Goal: Task Accomplishment & Management: Complete application form

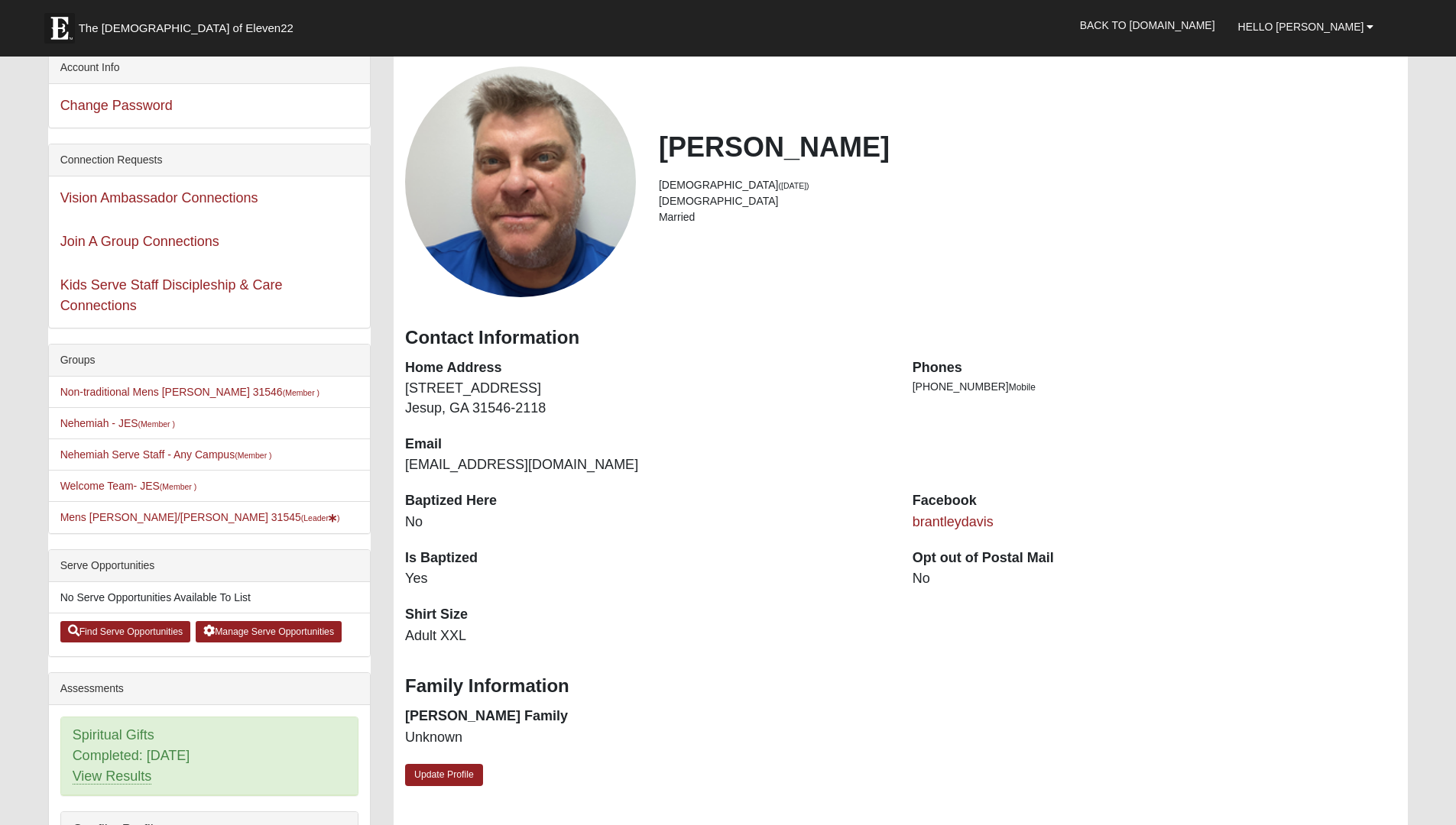
scroll to position [24, 0]
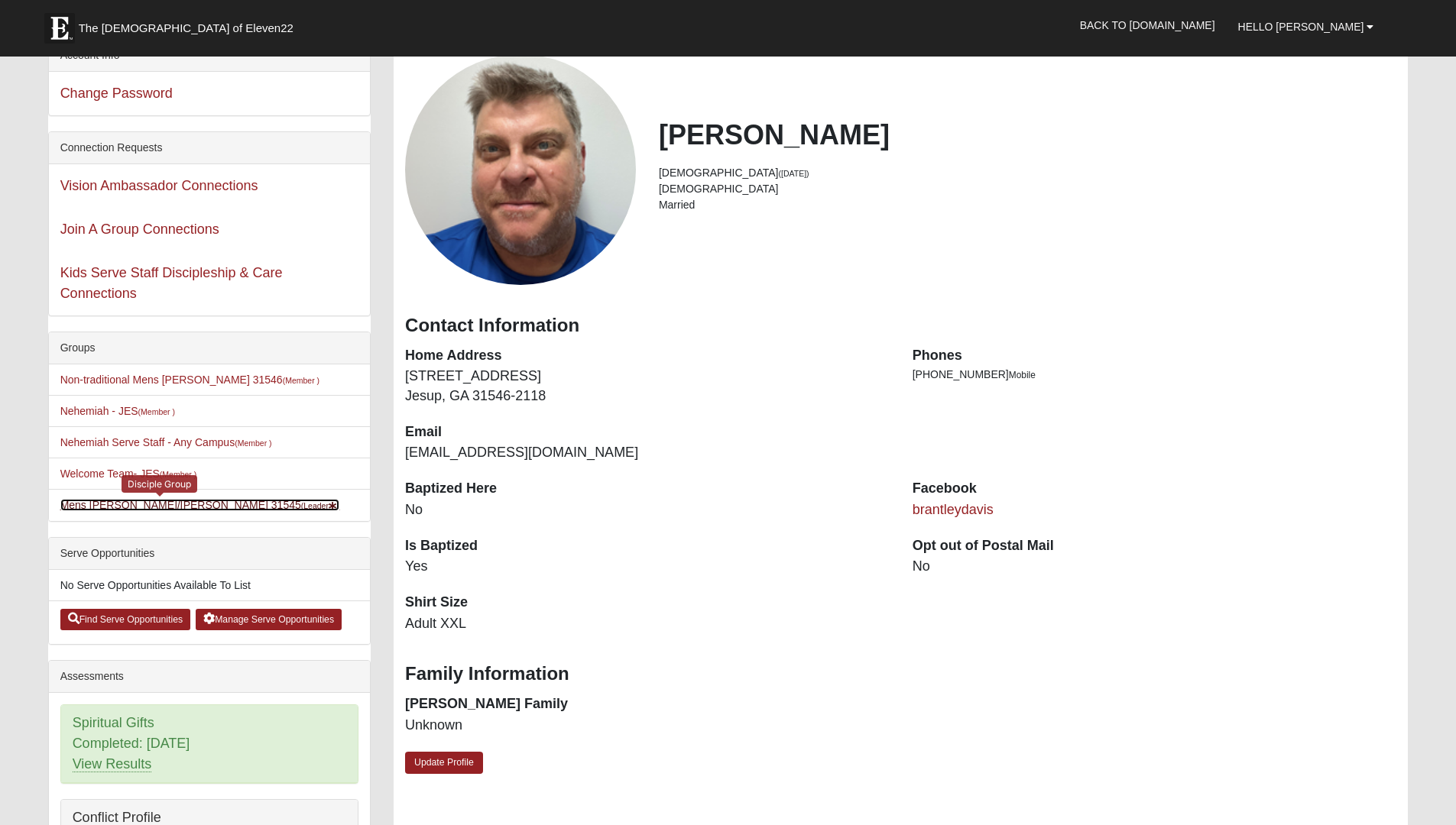
click at [136, 508] on link "[PERSON_NAME]/[PERSON_NAME] 31545 (Leader )" at bounding box center [200, 505] width 280 height 13
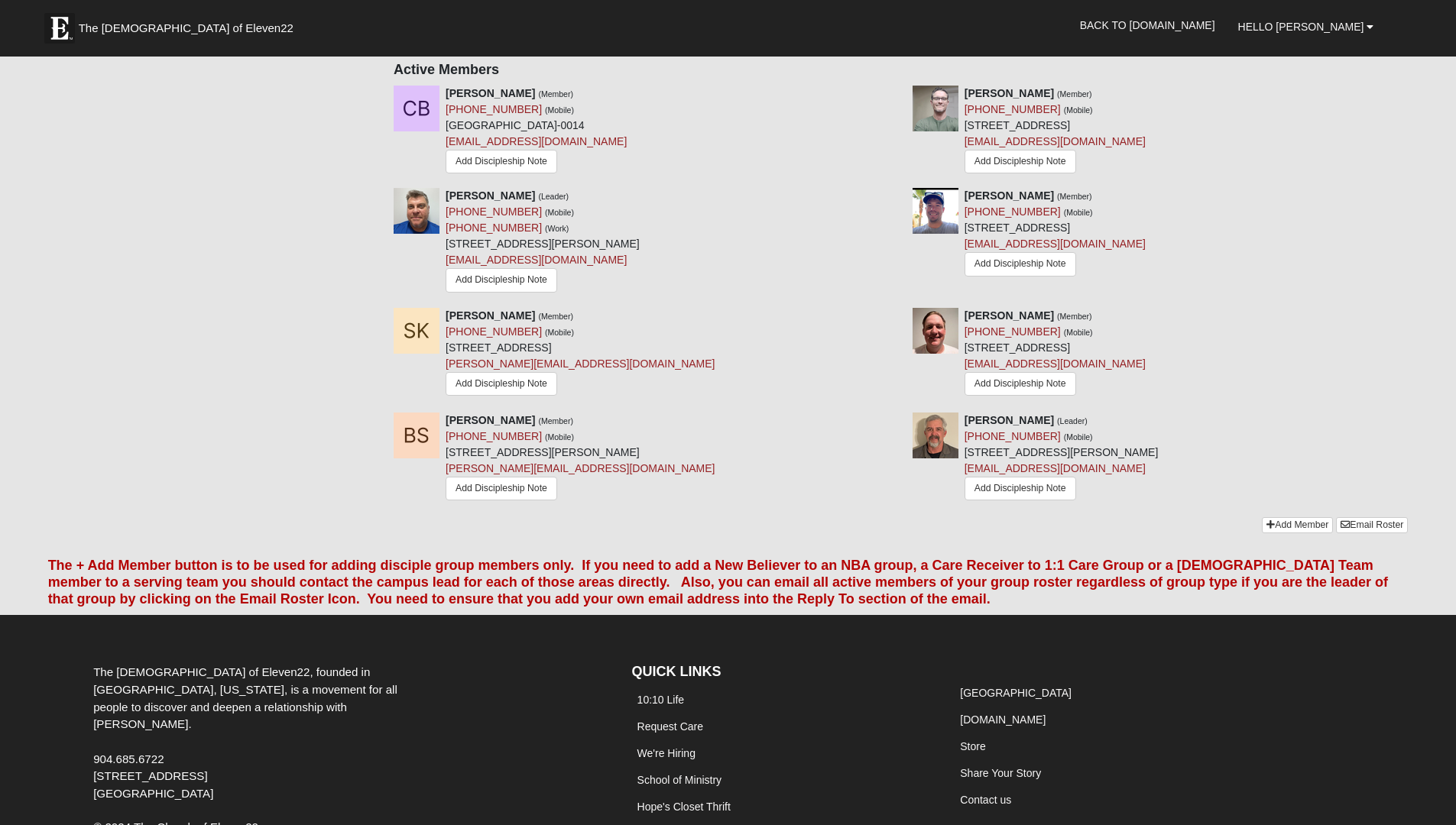
scroll to position [790, 0]
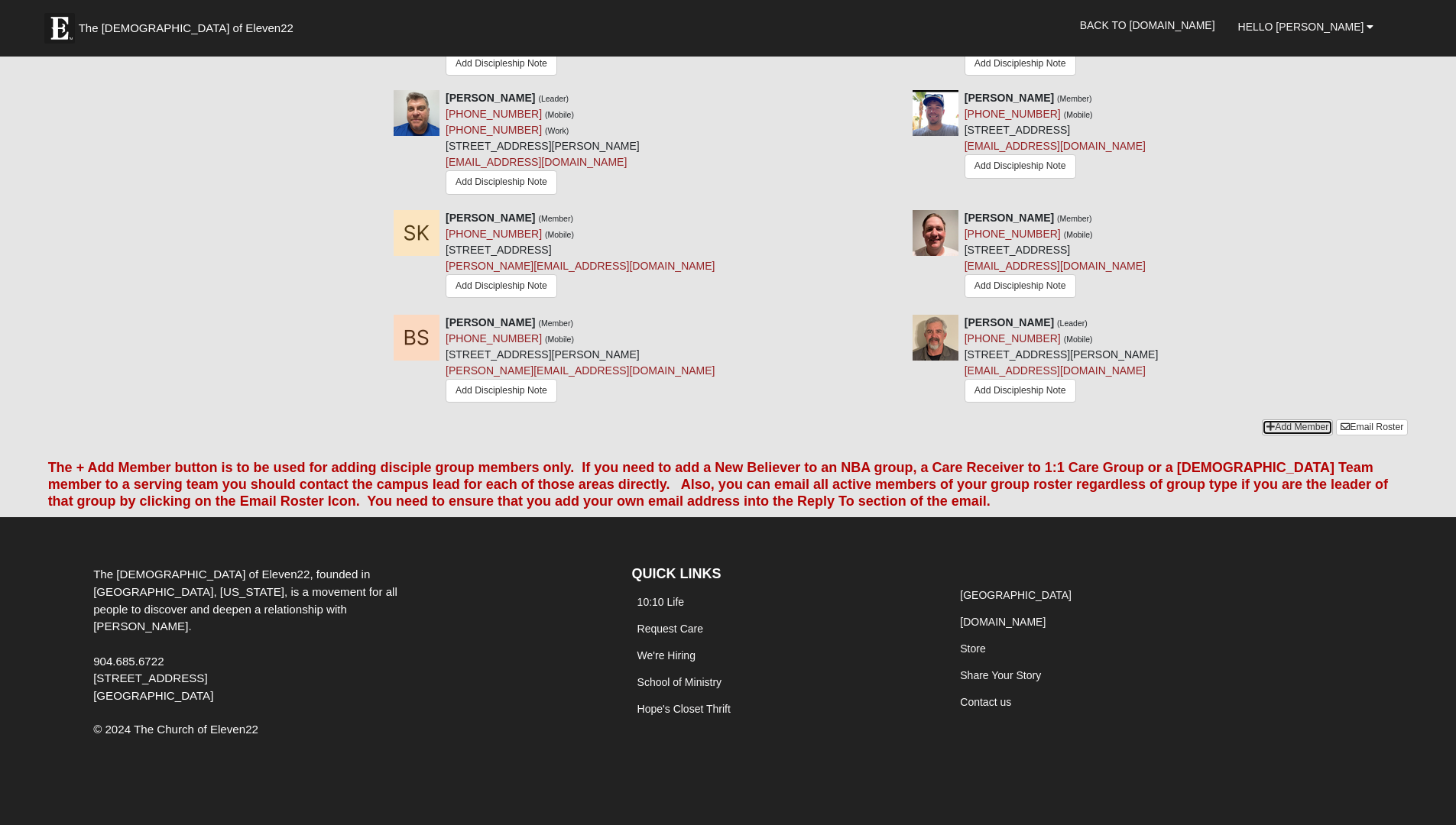
click at [1272, 425] on link "Add Member" at bounding box center [1298, 427] width 71 height 16
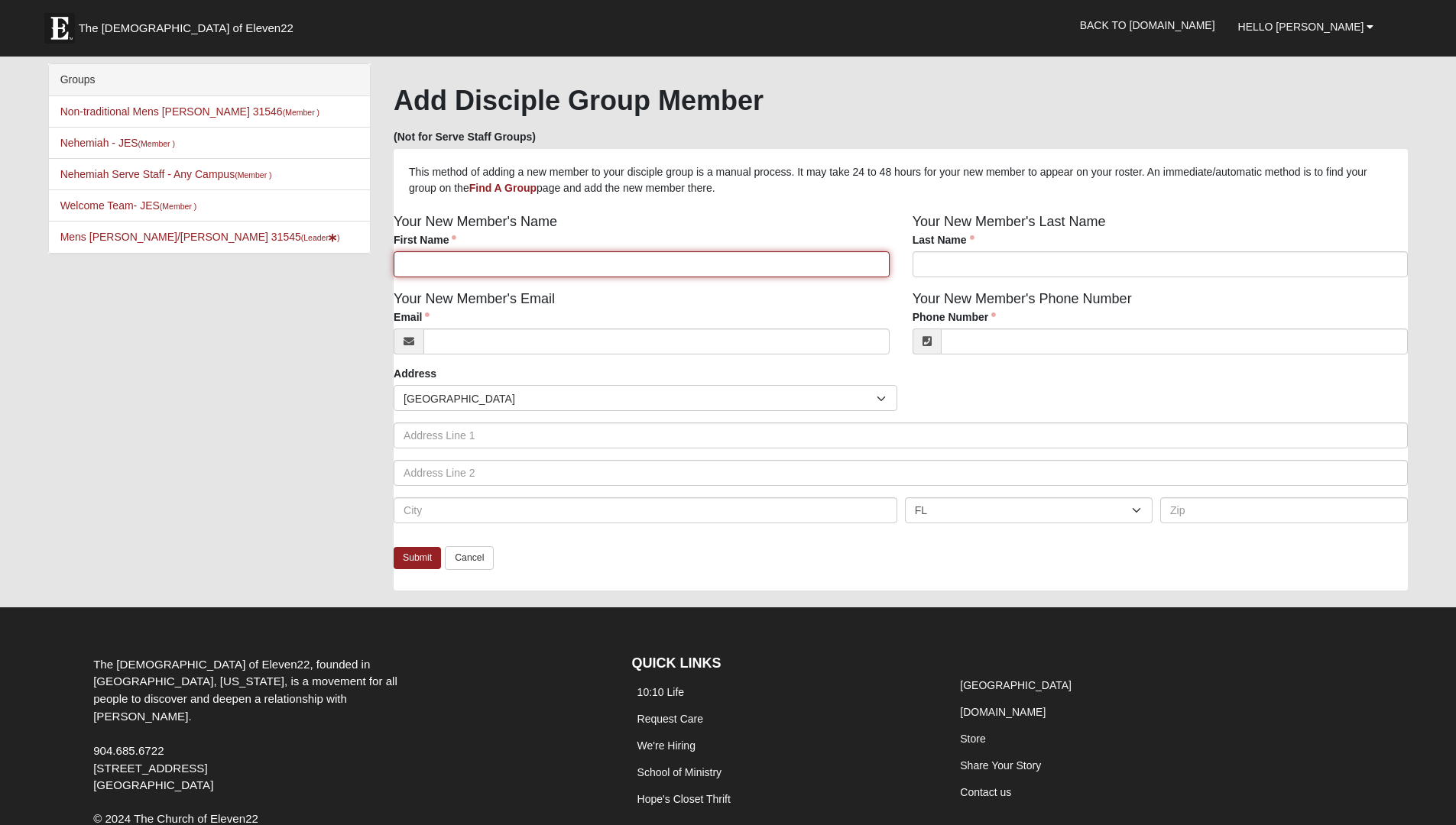
click at [485, 265] on input "First Name" at bounding box center [642, 264] width 496 height 26
type input "Matt"
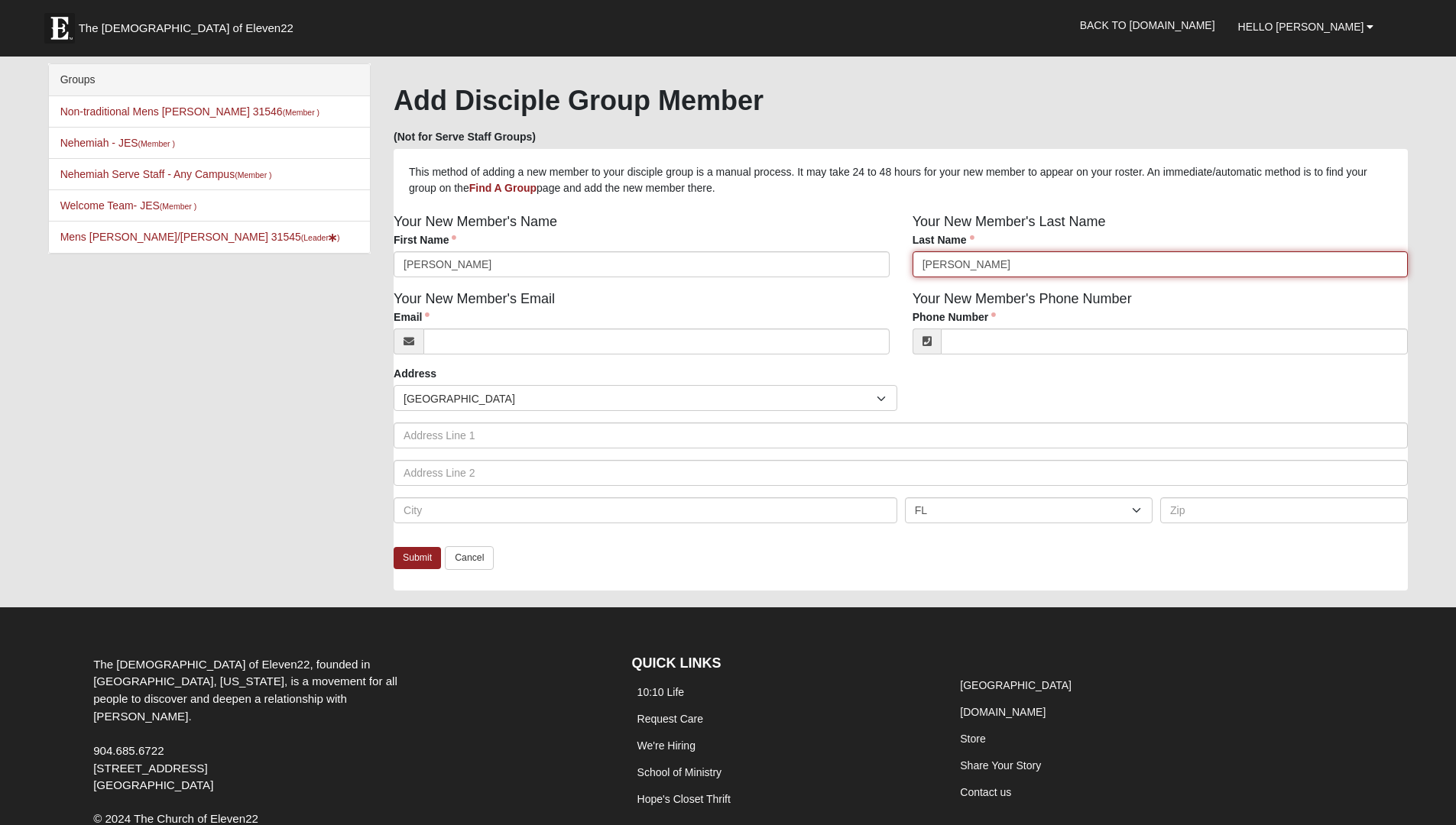
type input "Hubbard"
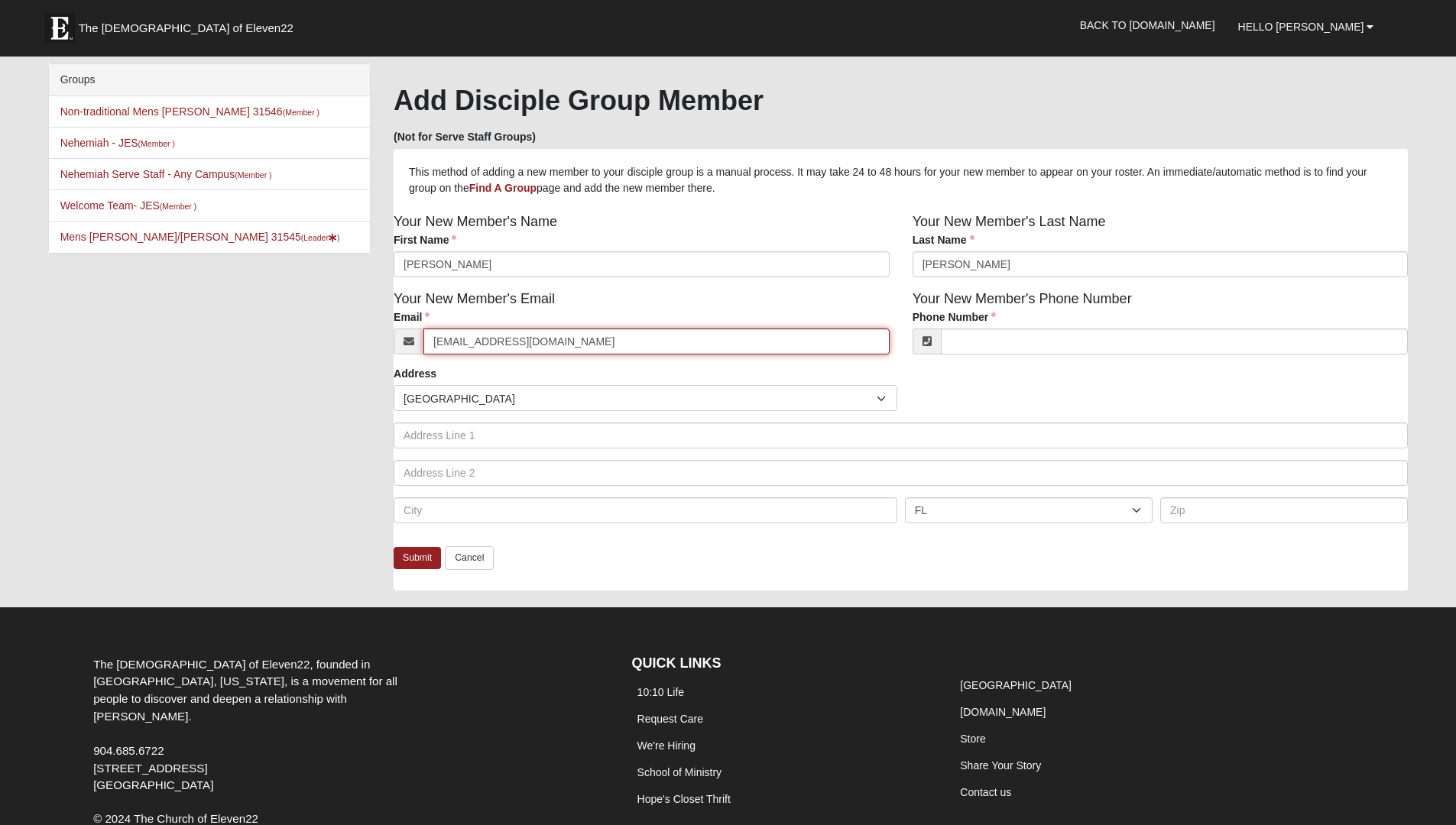
type input "matt0779@gmail.com"
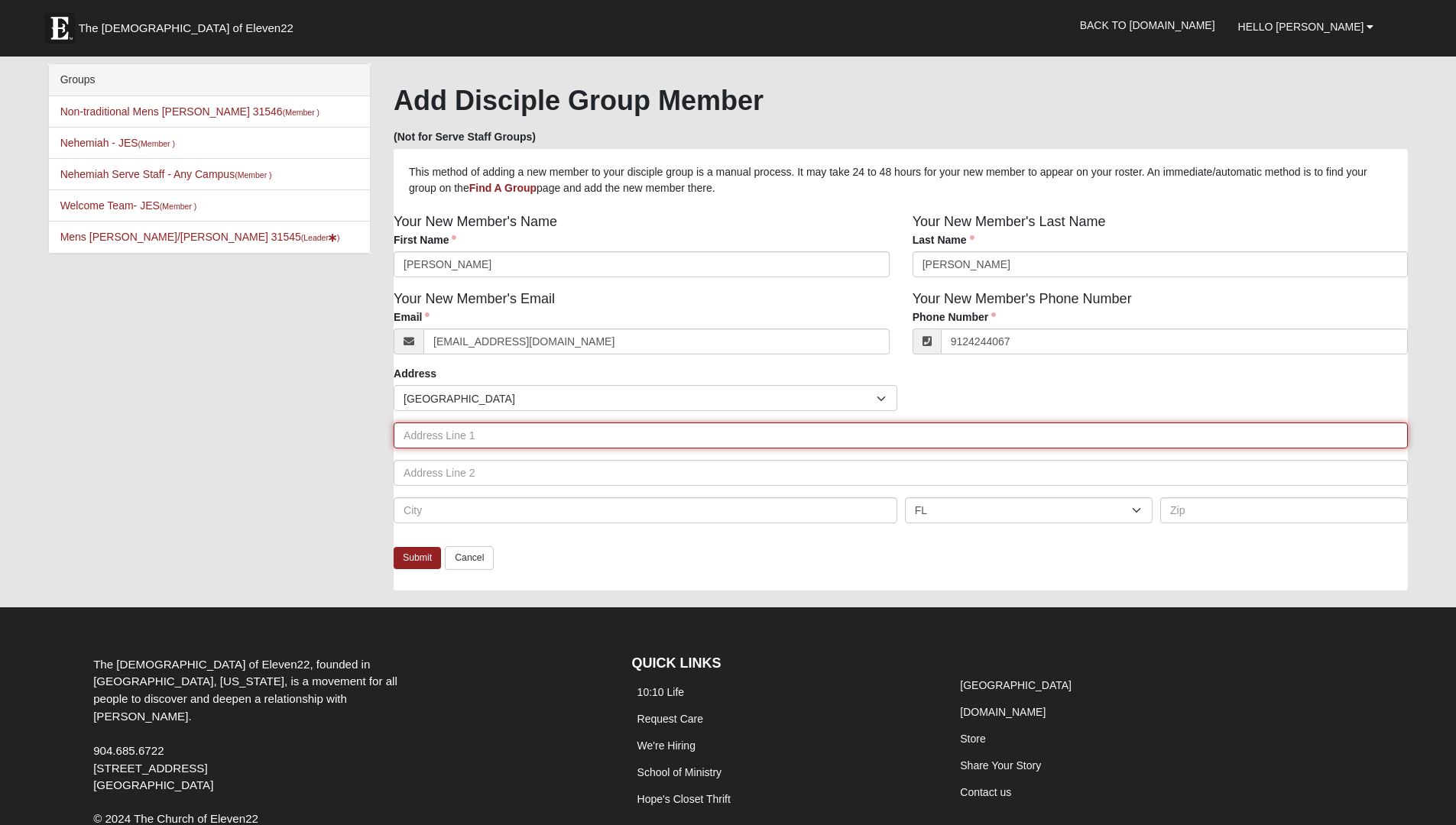
type input "(912) 424-4067"
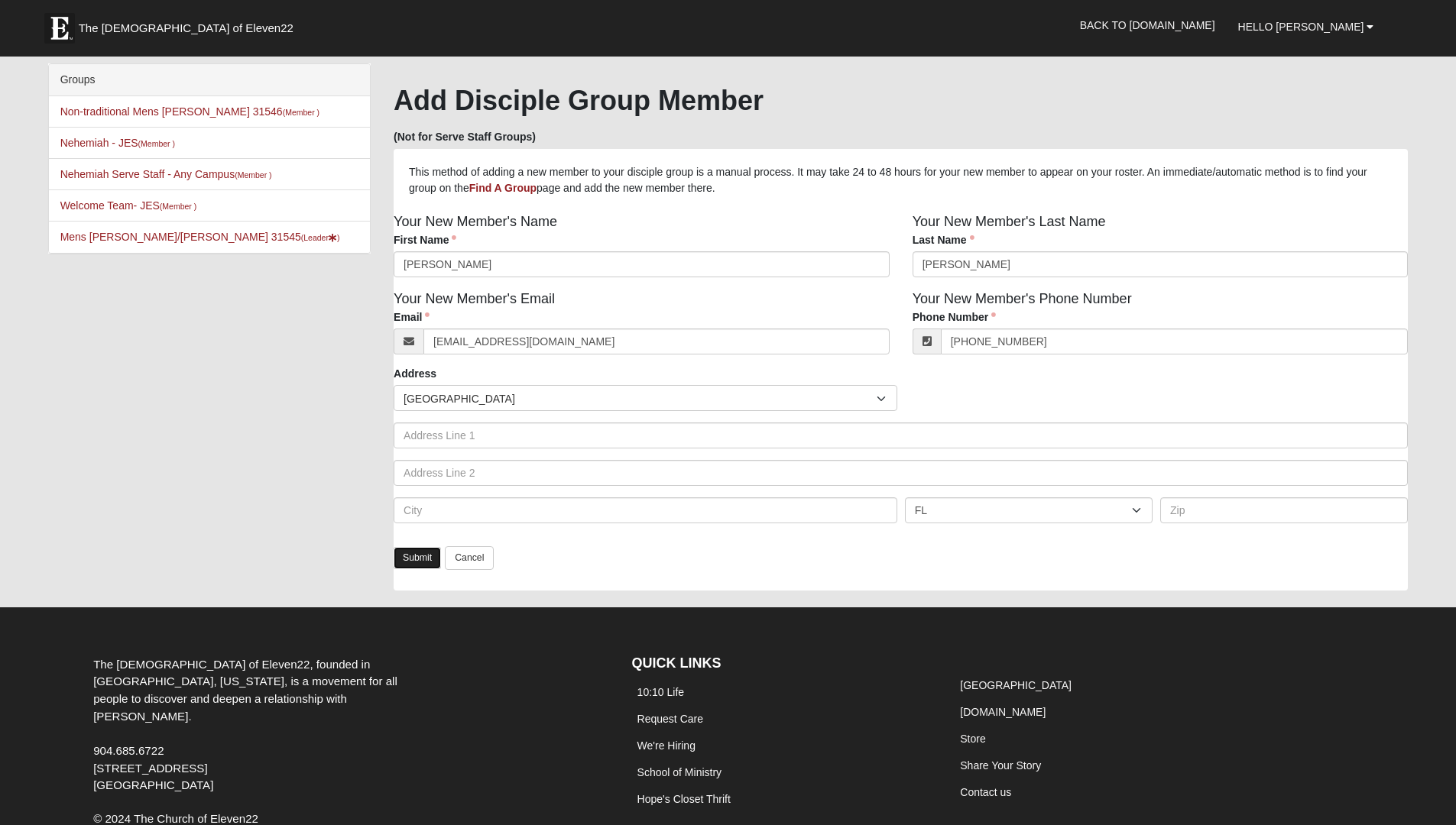
click at [419, 556] on link "Submit" at bounding box center [418, 558] width 47 height 22
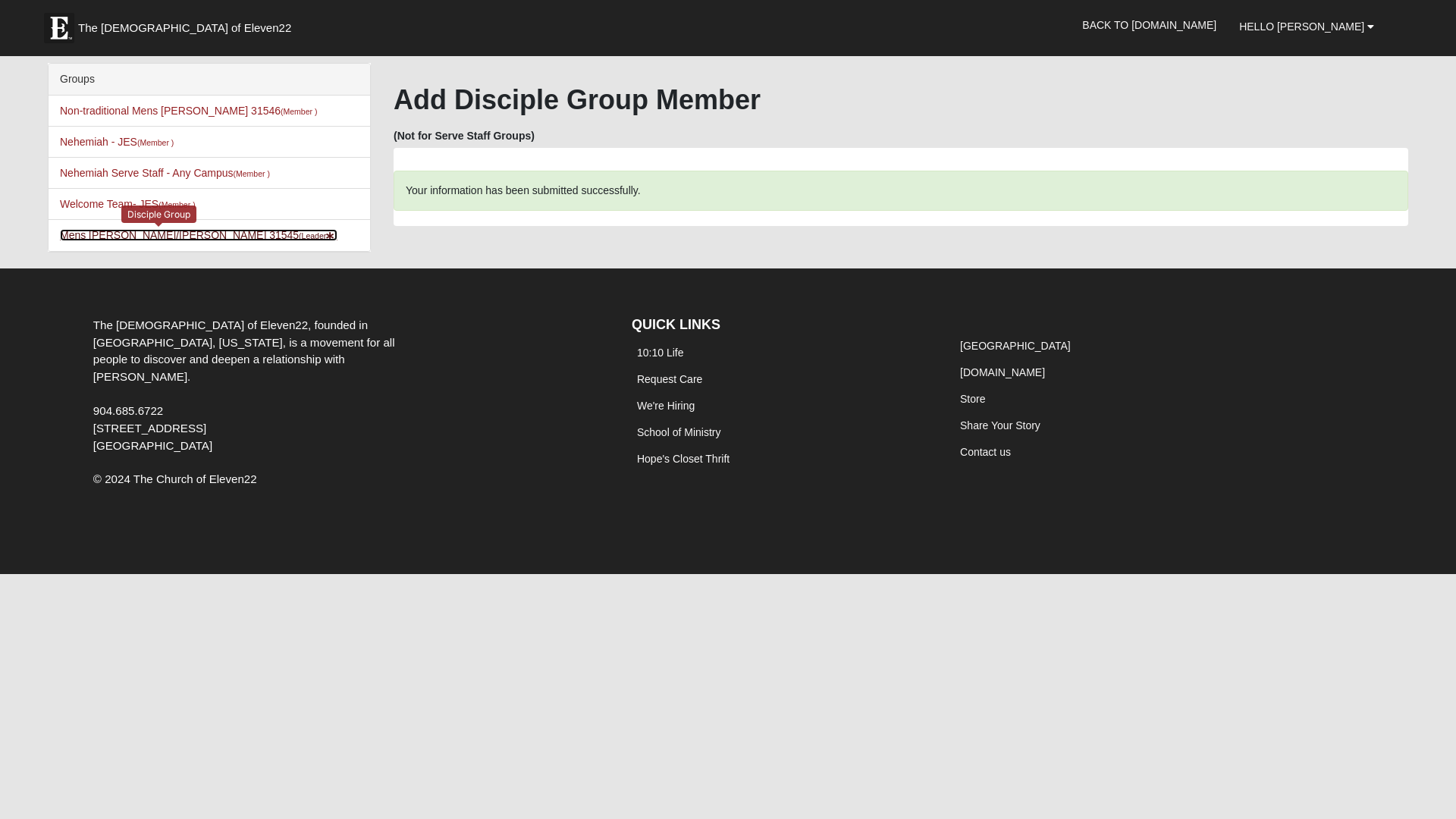
click at [155, 232] on link "[PERSON_NAME]/[PERSON_NAME] 31545 (Leader )" at bounding box center [199, 235] width 277 height 13
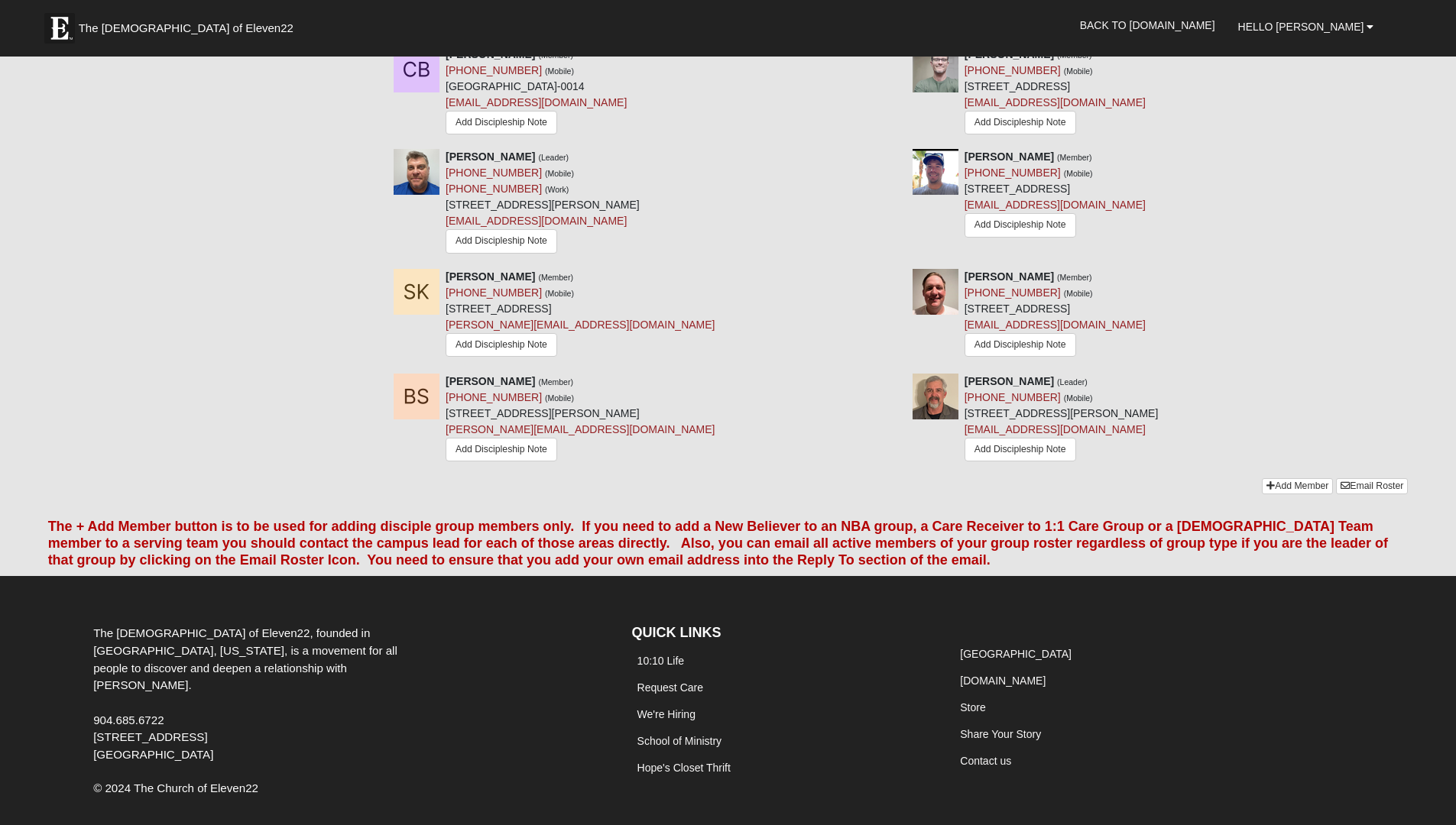
scroll to position [790, 0]
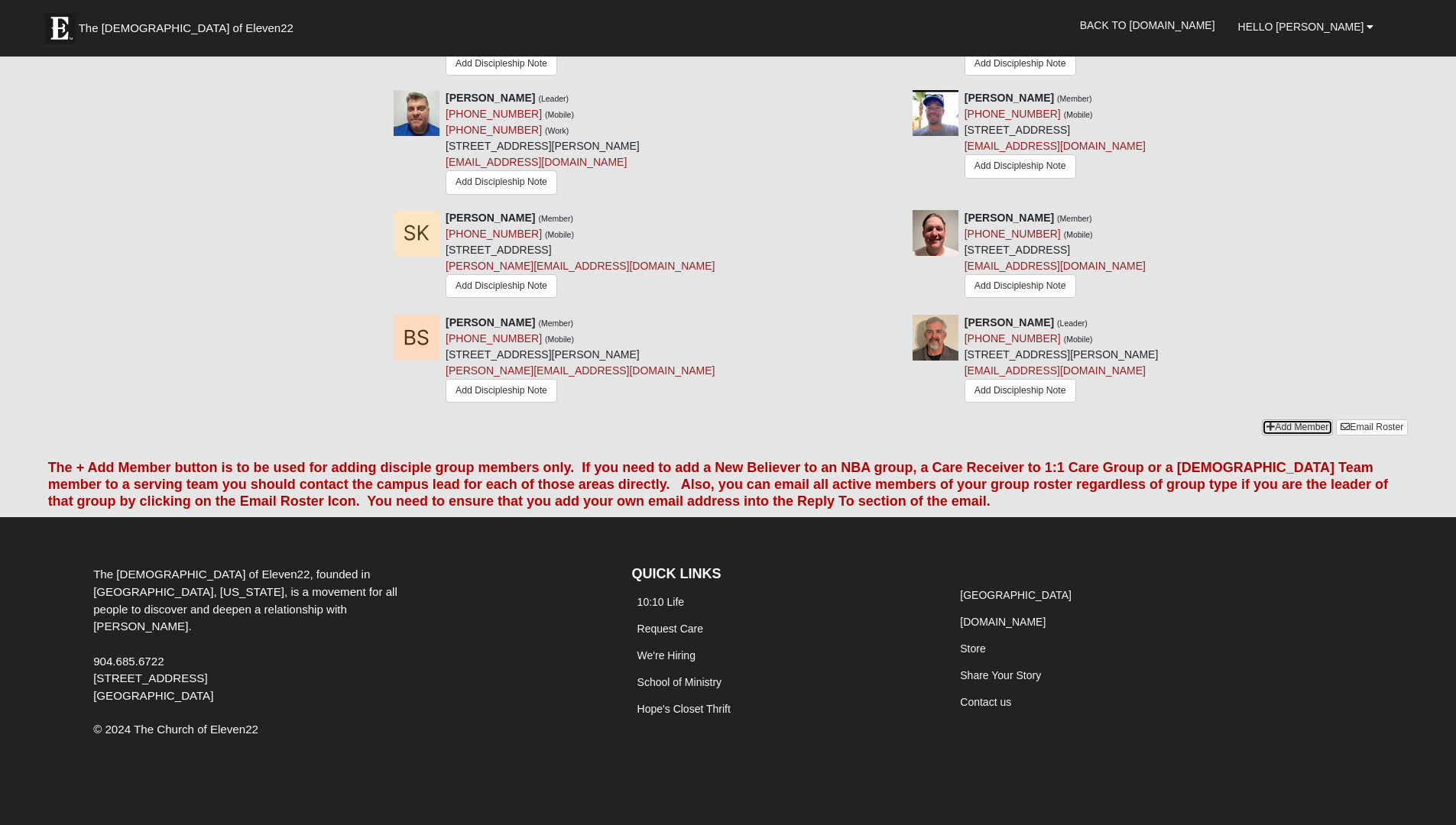
click at [1286, 430] on link "Add Member" at bounding box center [1298, 427] width 71 height 16
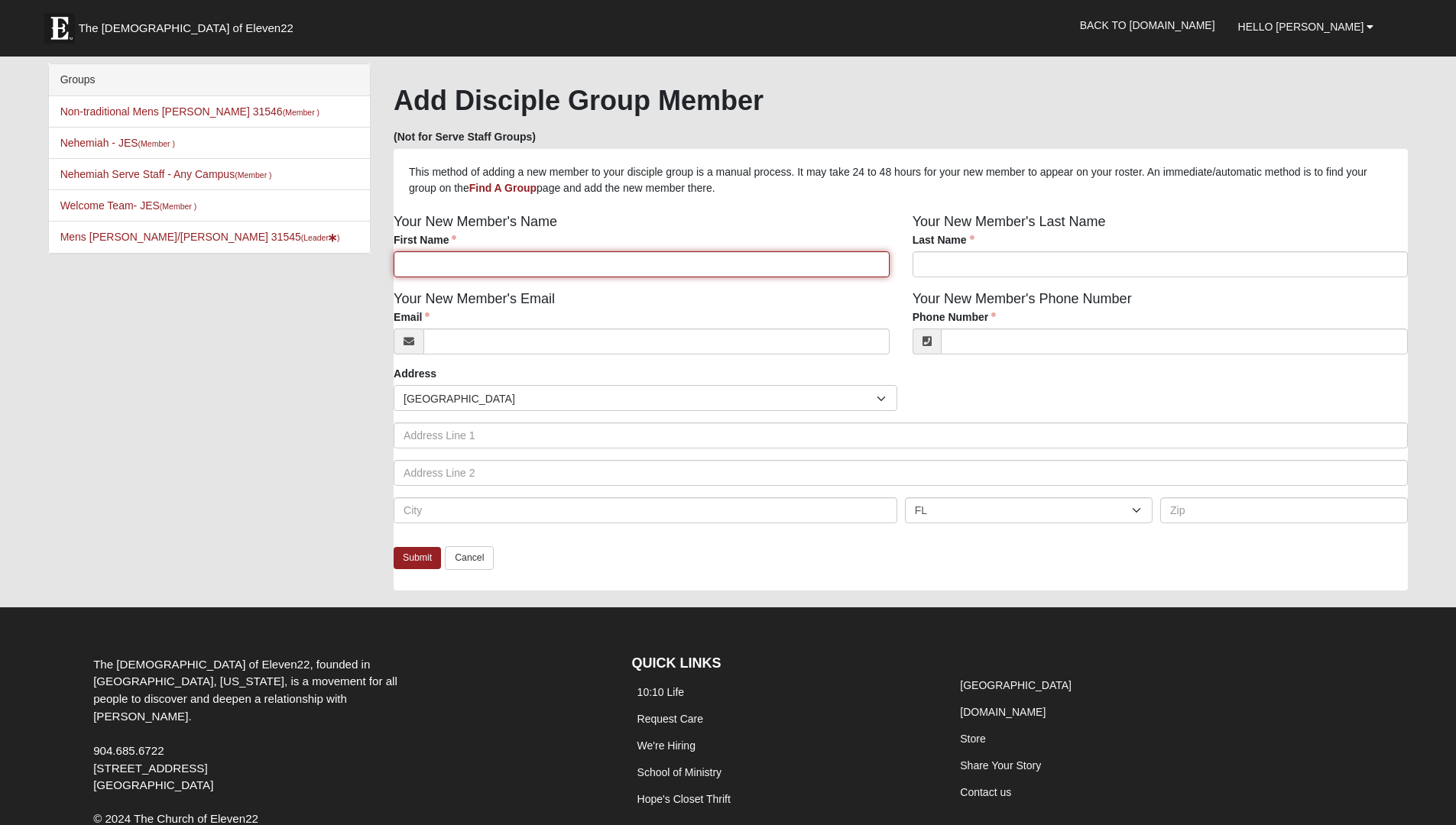
click at [437, 262] on input "First Name" at bounding box center [642, 264] width 496 height 26
type input "Mike"
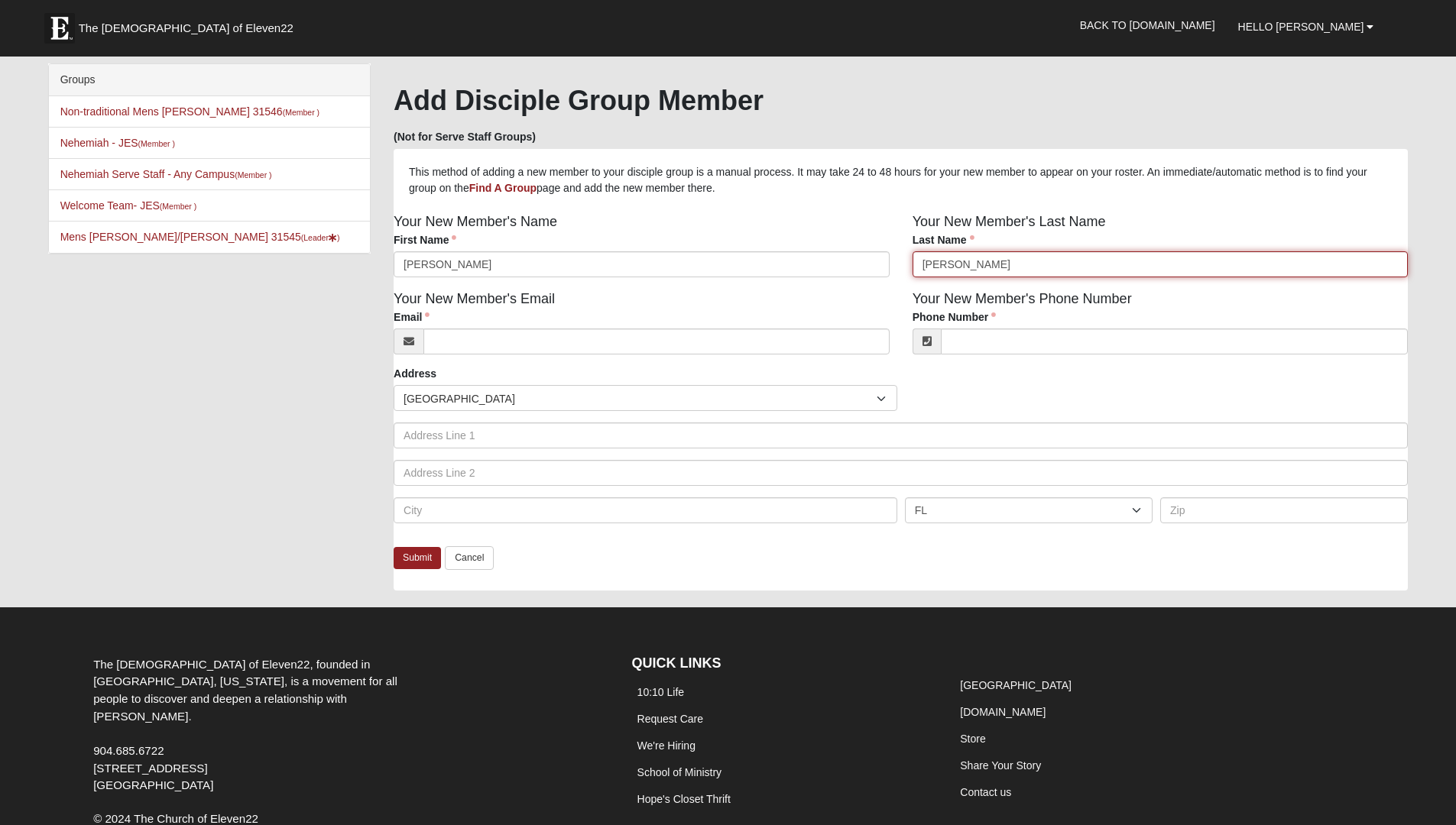
type input "Bobo"
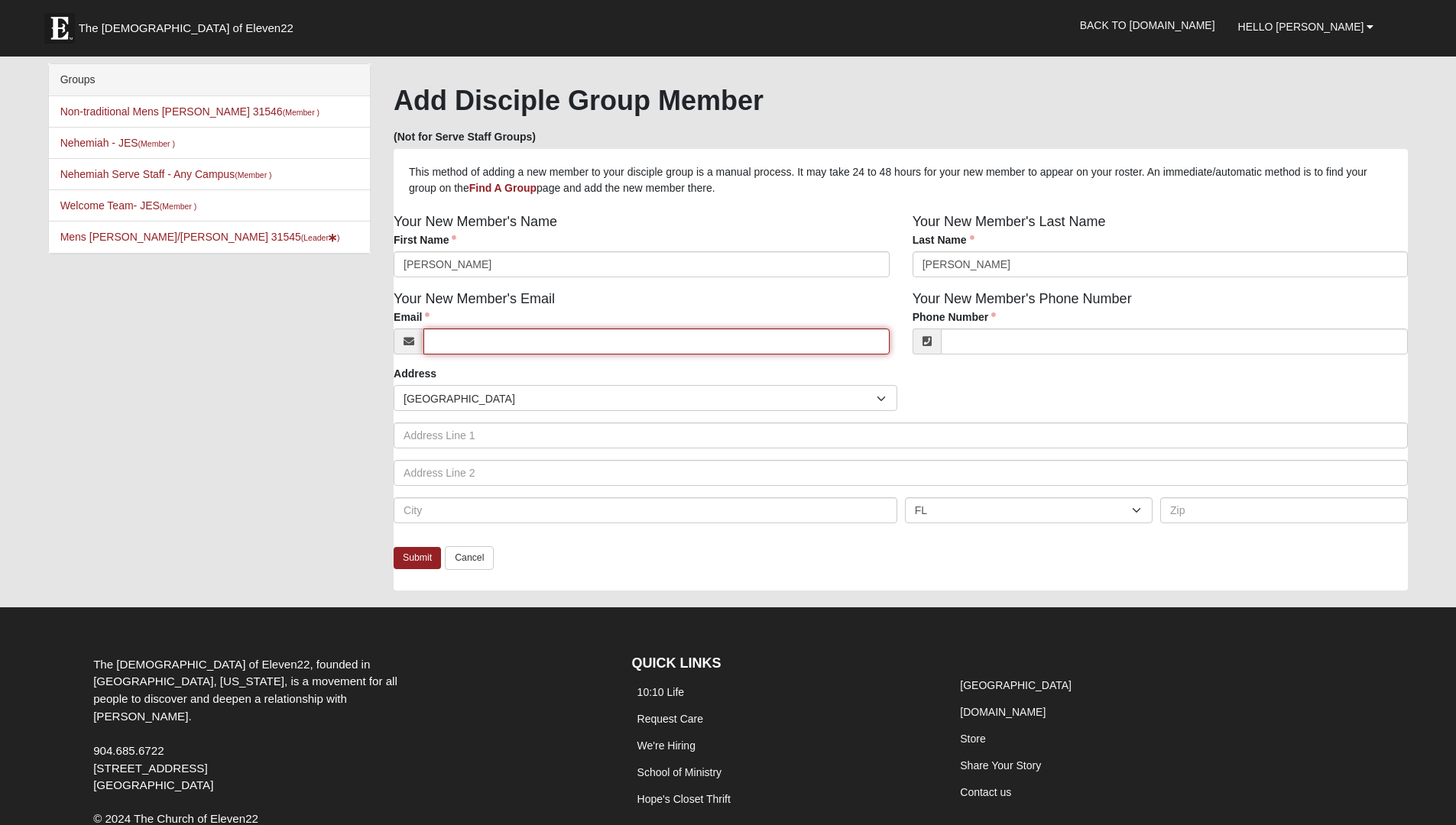
click at [461, 342] on input "Email" at bounding box center [657, 341] width 467 height 26
paste input "mabobo92@gmail.com"
type input "mabobo92@gmail.com"
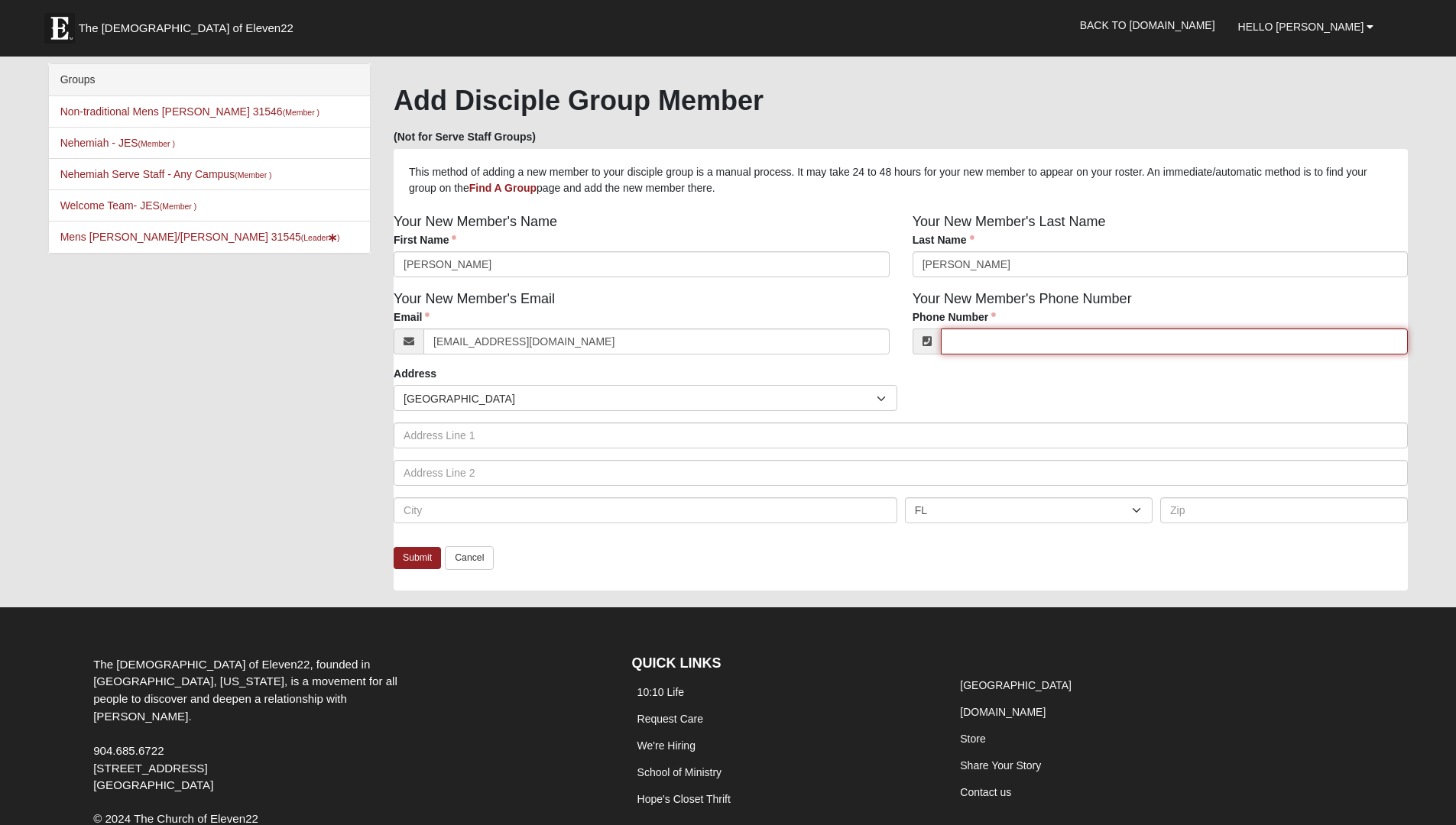
click at [971, 345] on input "Phone Number" at bounding box center [1175, 341] width 468 height 26
click input "submit" at bounding box center [0, 0] width 0 height 0
type input "(912) 294-1866"
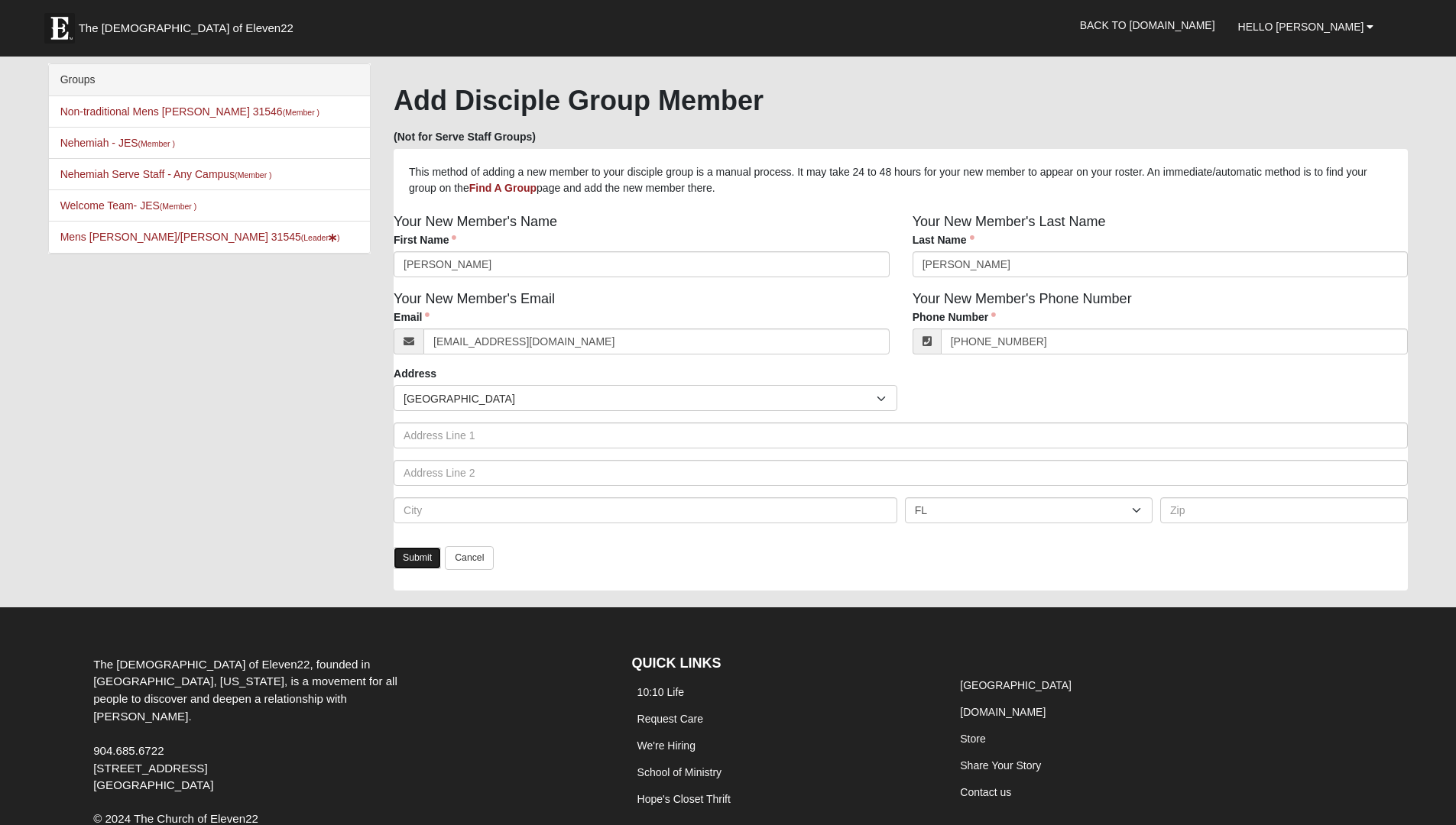
click at [417, 560] on link "Submit" at bounding box center [418, 558] width 47 height 22
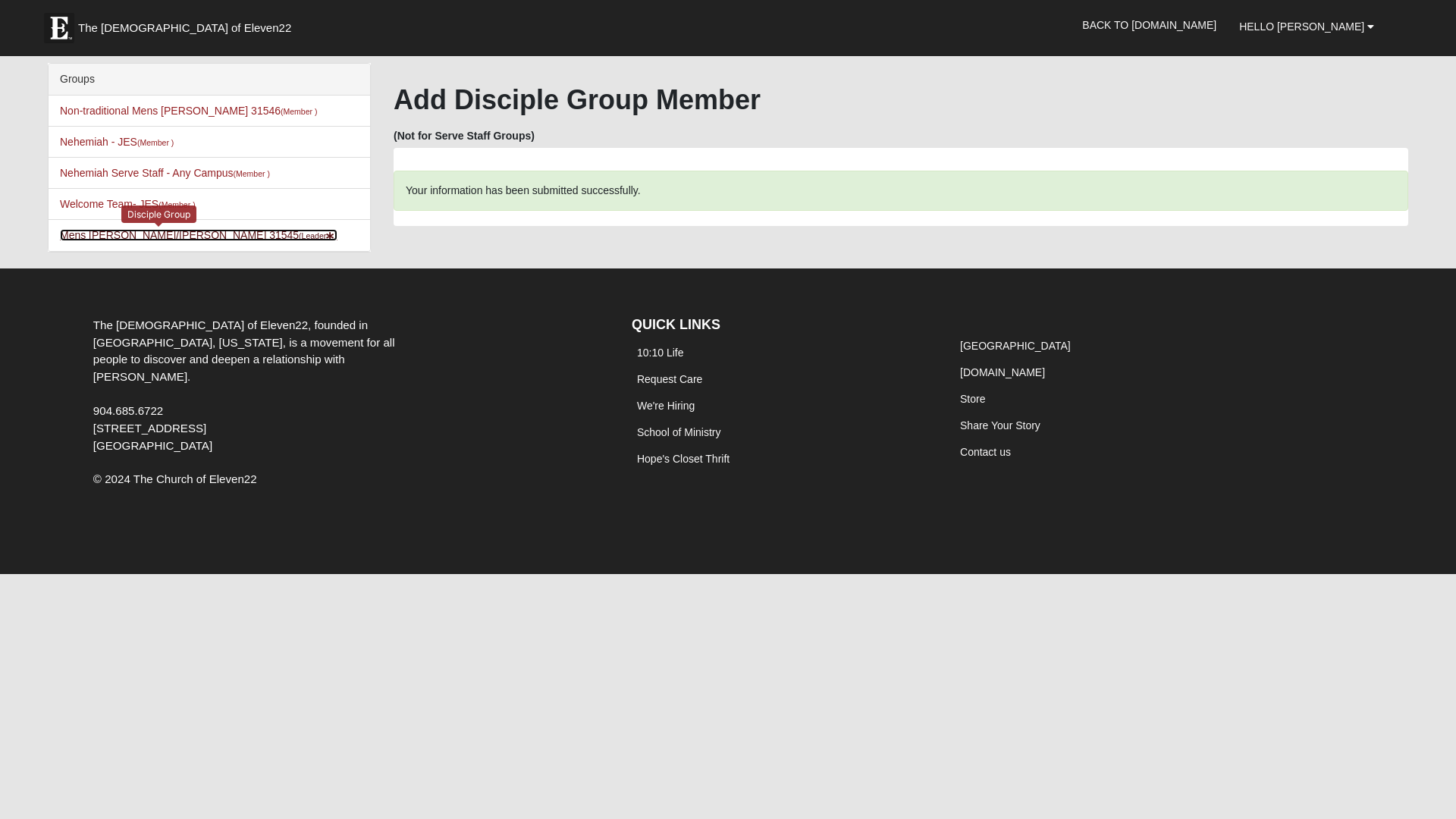
click at [150, 237] on link "Mens Davis/Stossmeister 31545 (Leader )" at bounding box center [199, 235] width 277 height 13
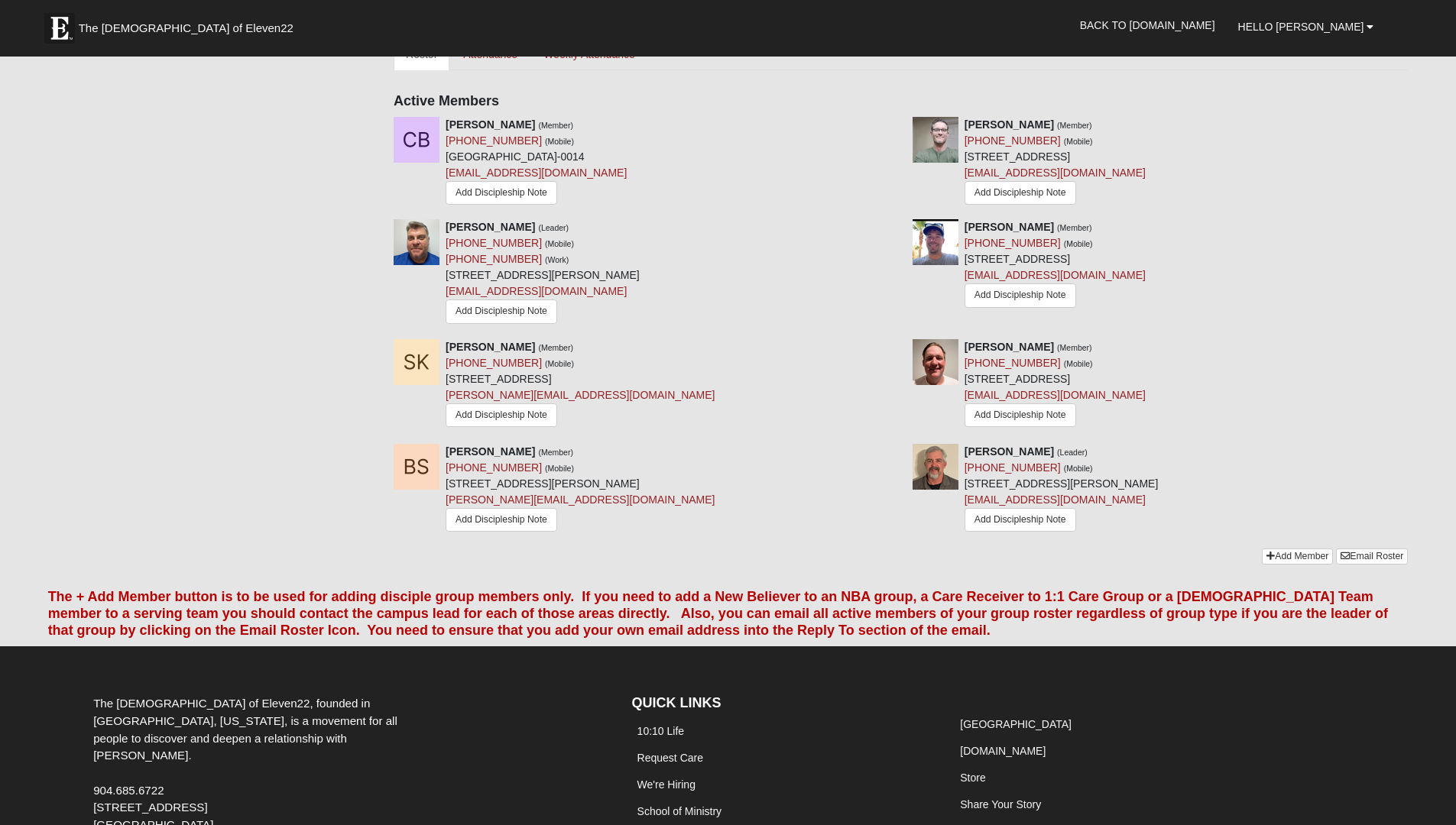
scroll to position [790, 0]
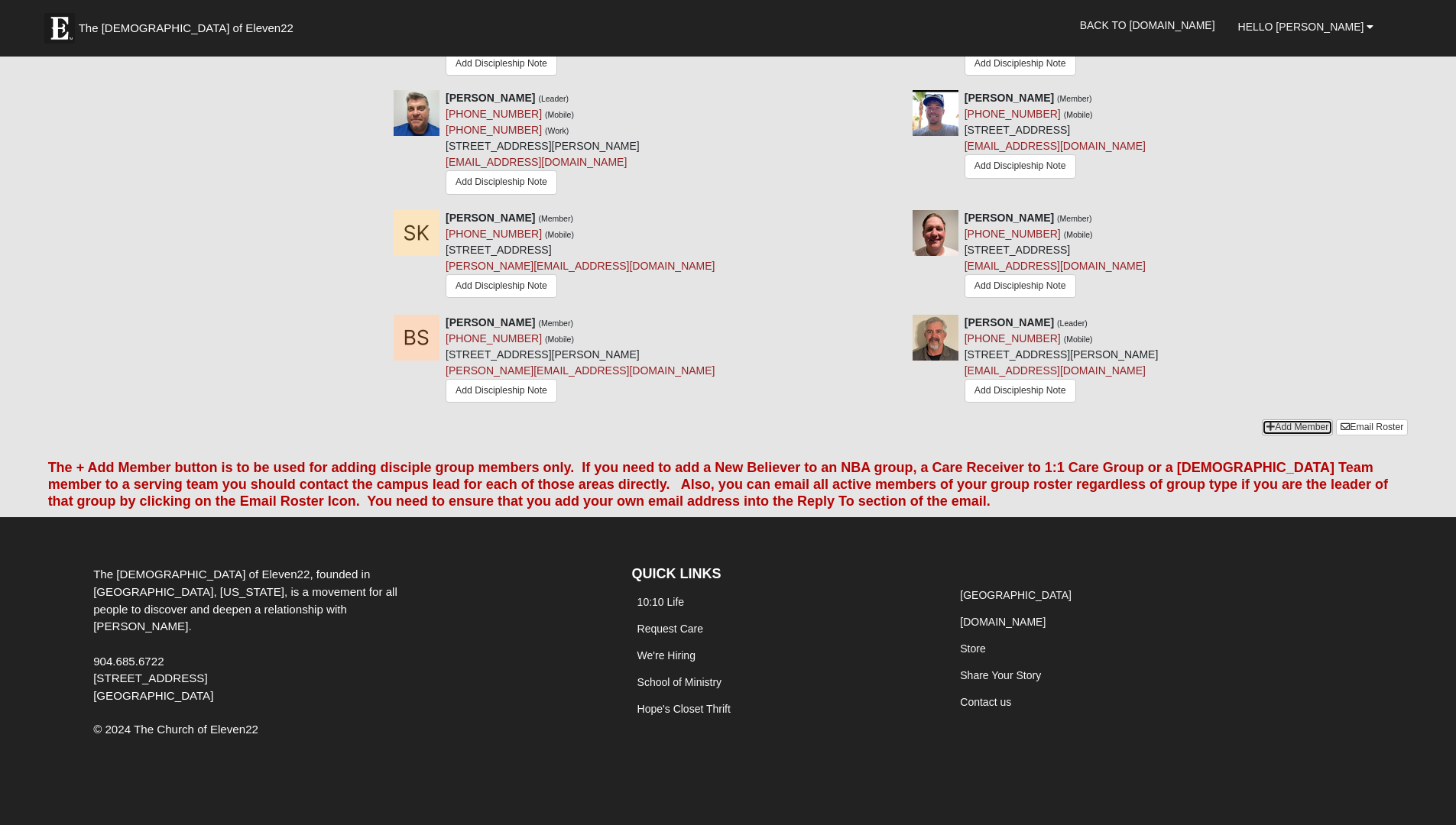
click at [1302, 423] on link "Add Member" at bounding box center [1298, 427] width 71 height 16
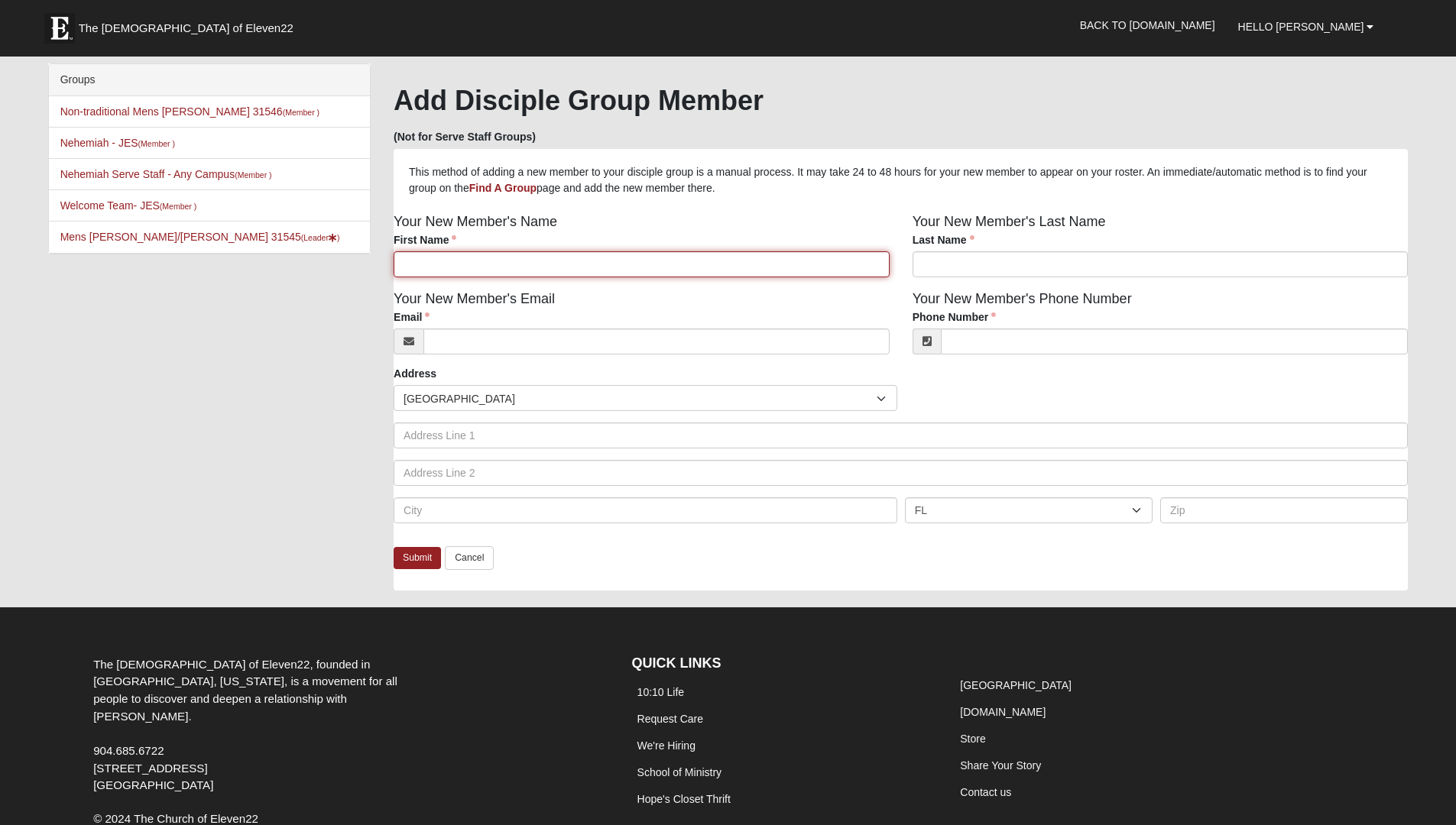
click at [461, 264] on input "First Name" at bounding box center [642, 264] width 496 height 26
type input "c"
type input "Colon"
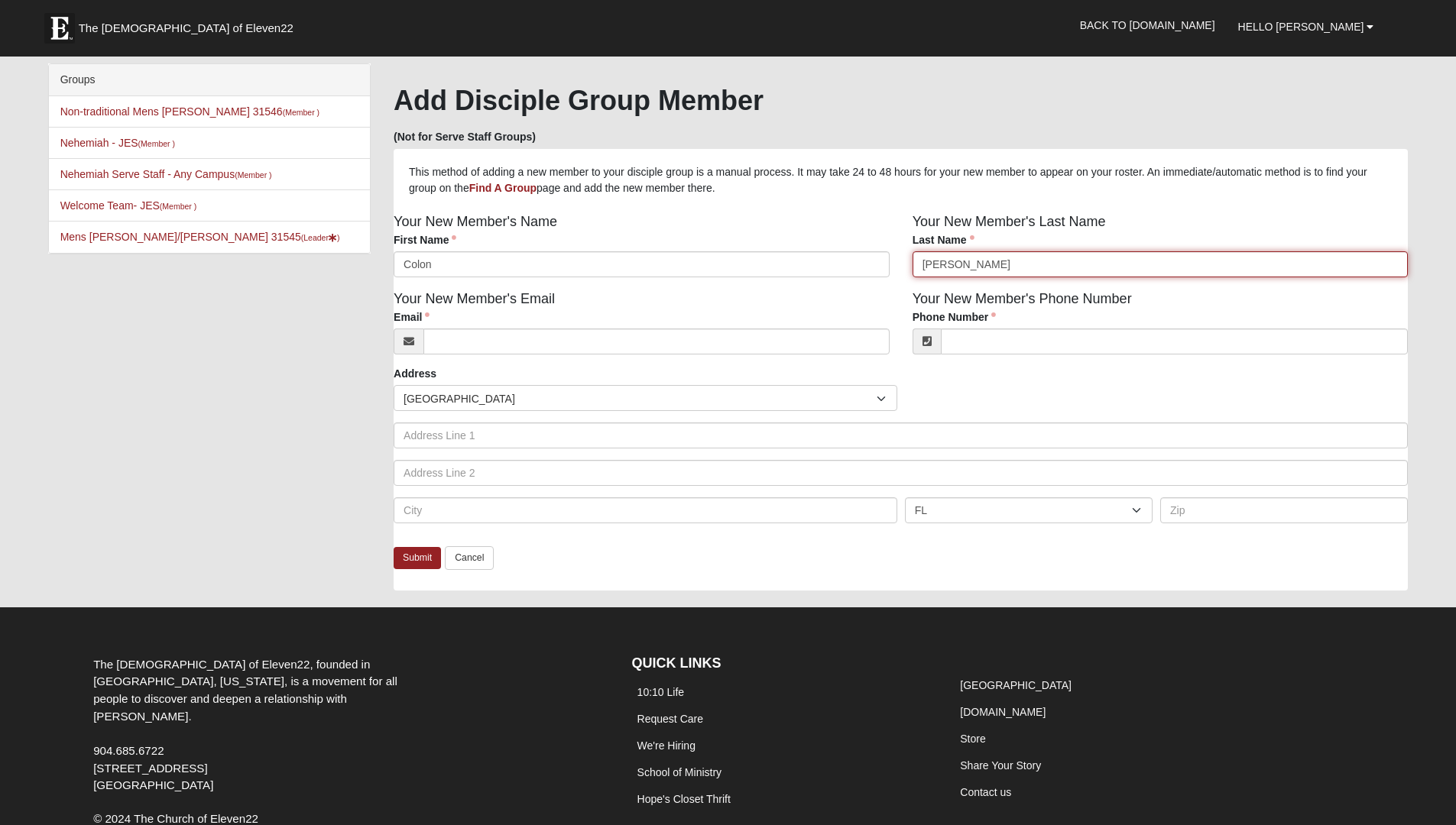
type input "Thorpe"
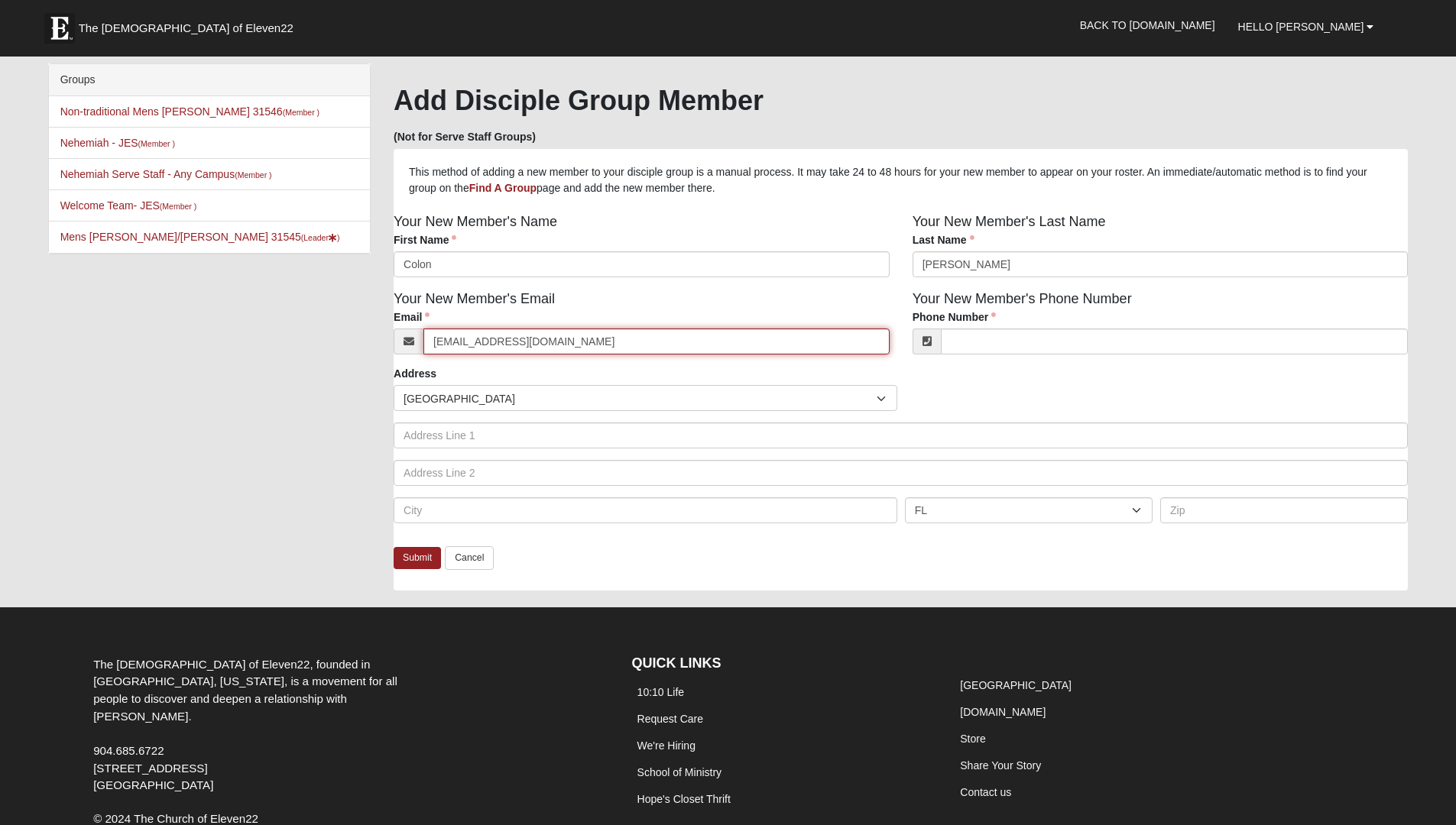
type input "ganganandcici@hotmail.com"
type input "(912) 294-2249"
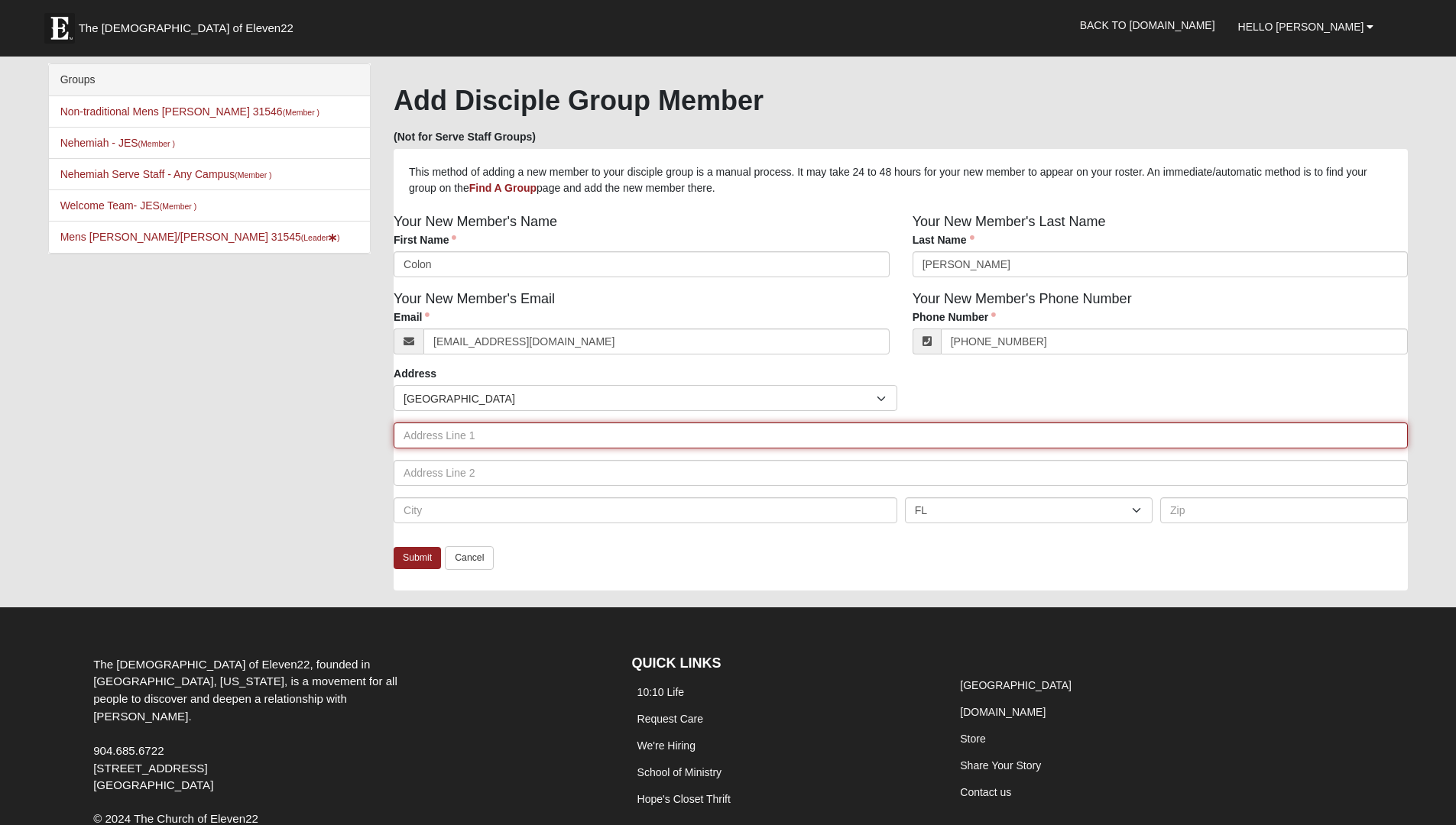
click at [502, 432] on input "text" at bounding box center [901, 435] width 1015 height 26
type input "3501 Grantham Road"
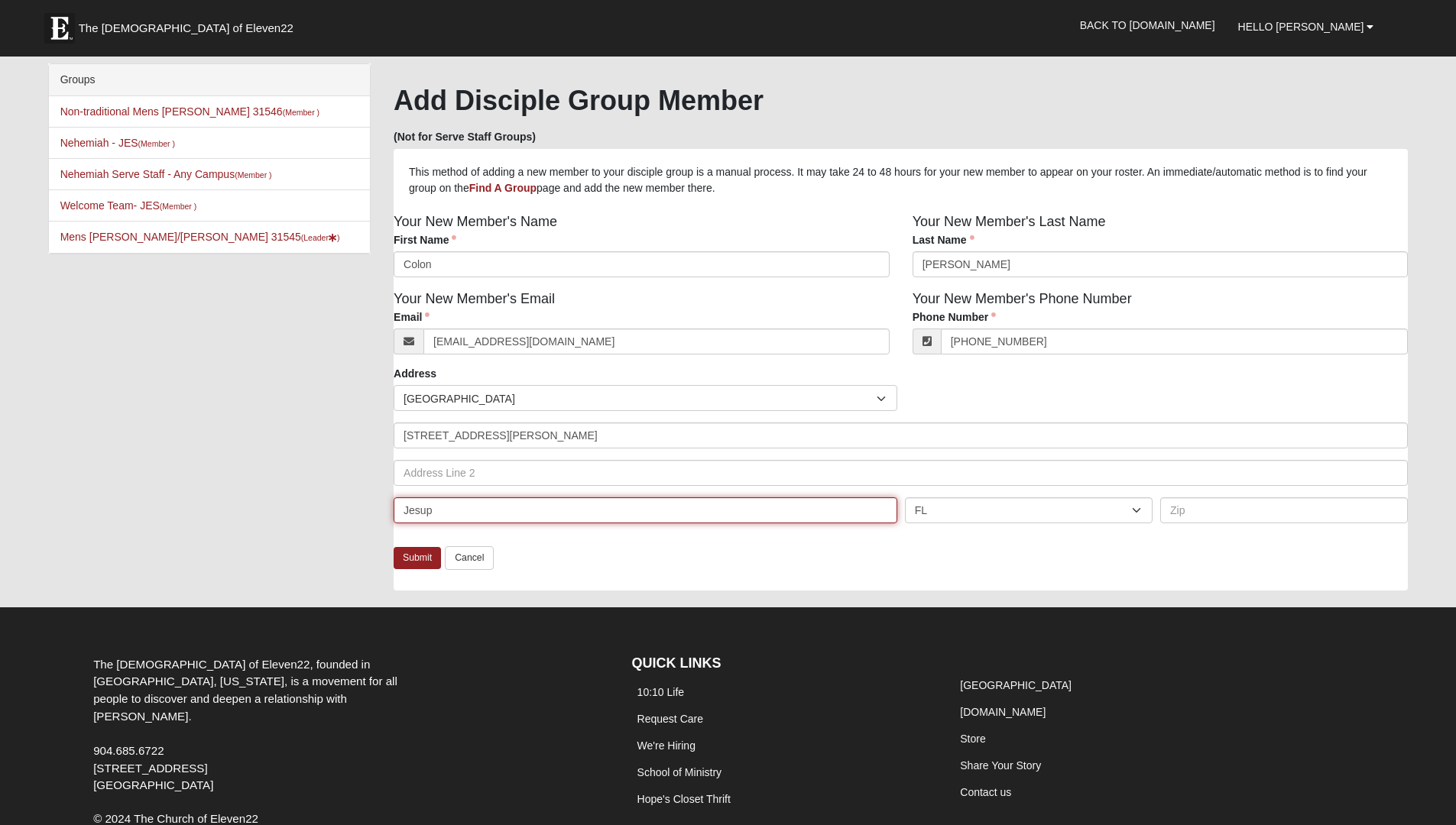
type input "Jesup"
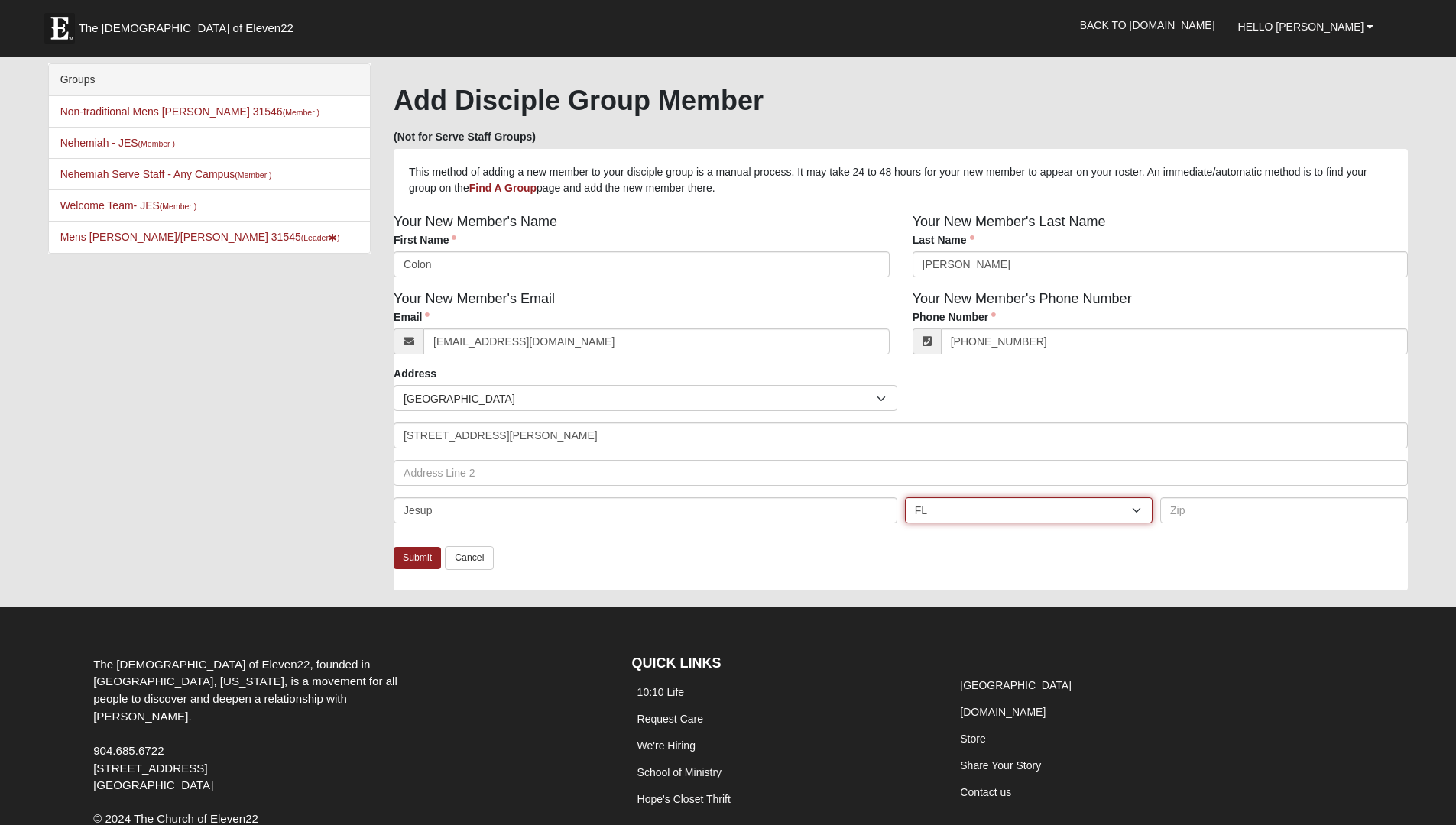
select select "GA"
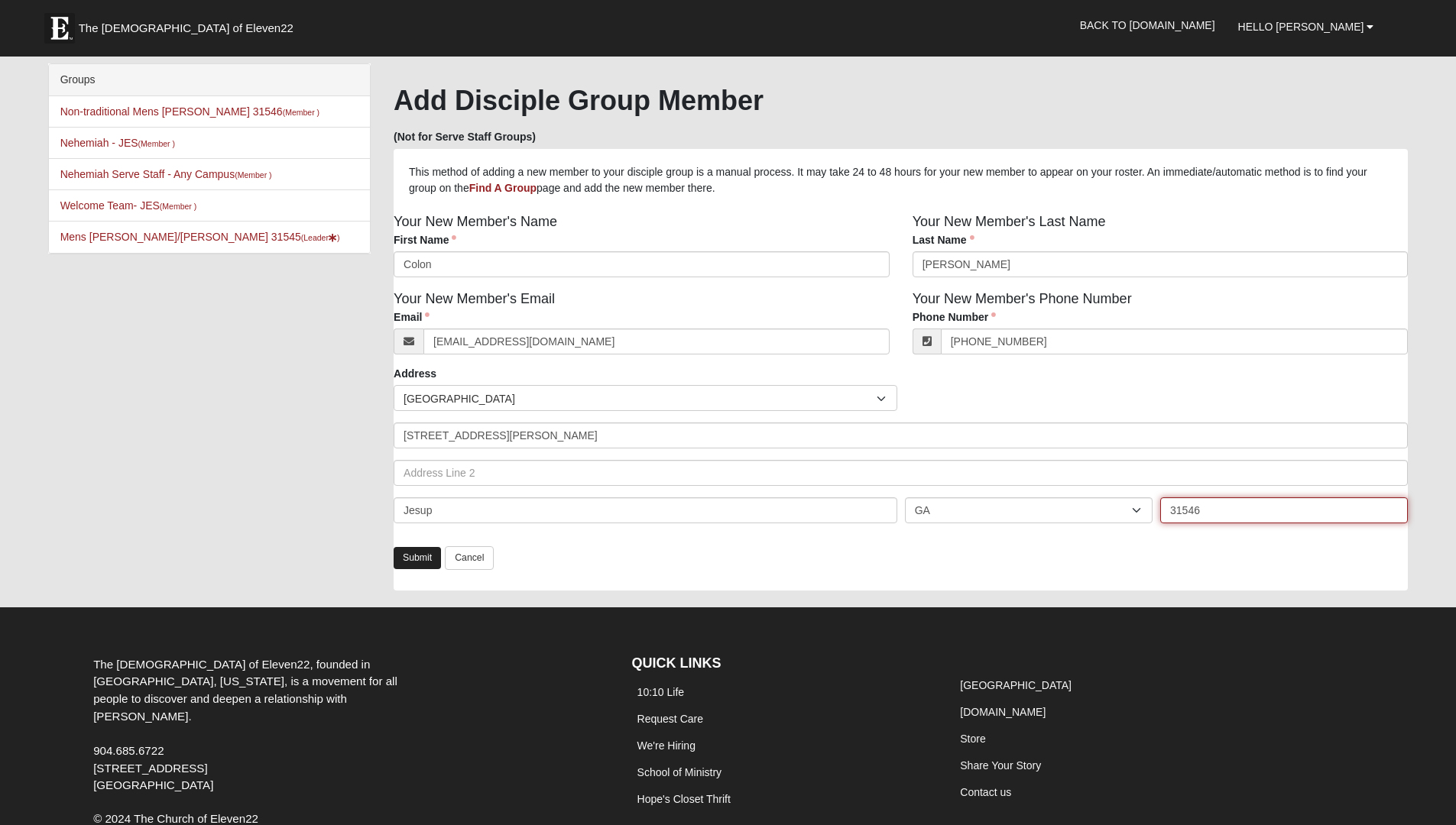
type input "31546"
click at [424, 559] on link "Submit" at bounding box center [418, 558] width 47 height 22
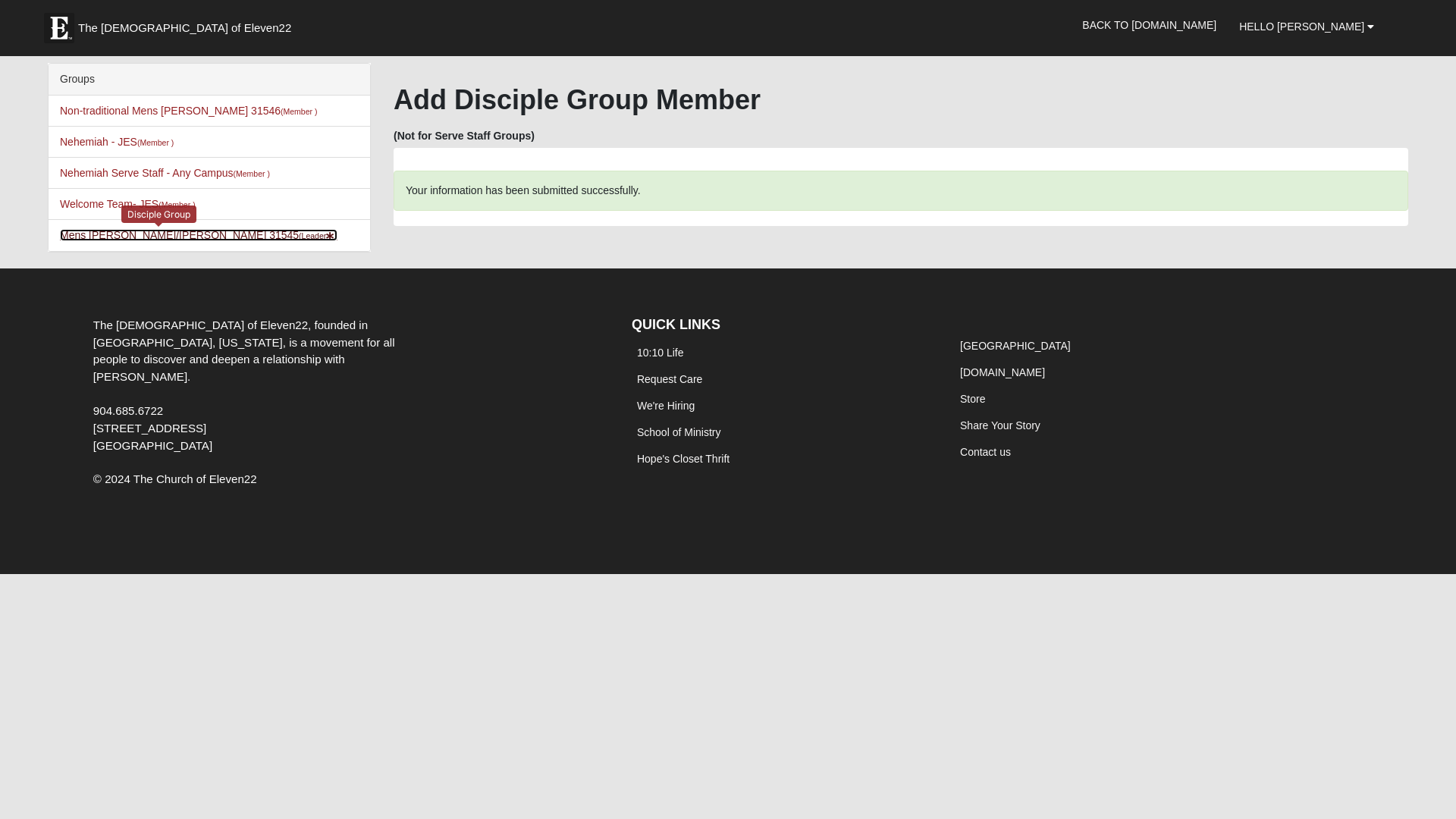
click at [154, 229] on link "[PERSON_NAME]/[PERSON_NAME] 31545 (Leader )" at bounding box center [199, 235] width 277 height 13
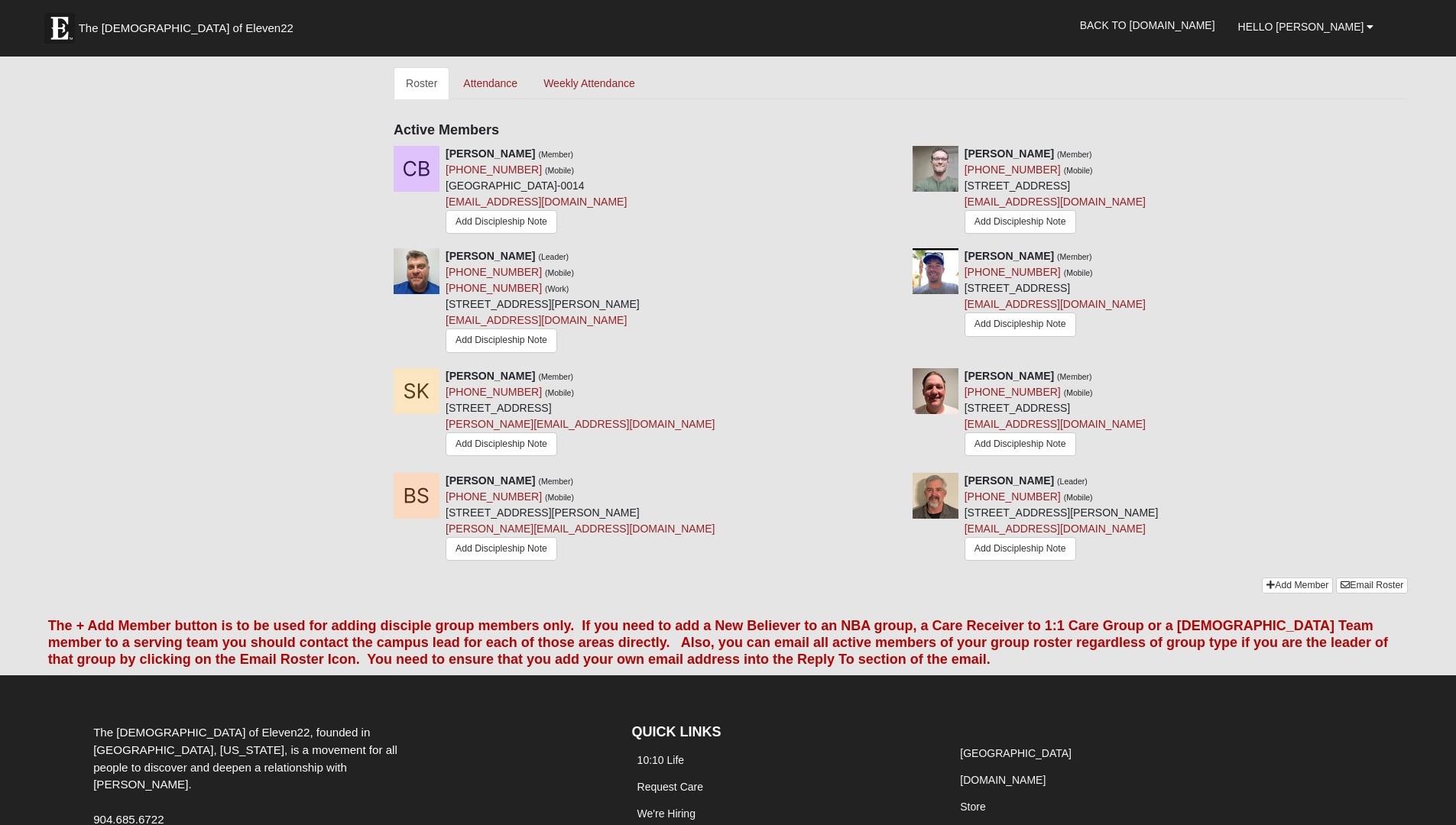
scroll to position [790, 0]
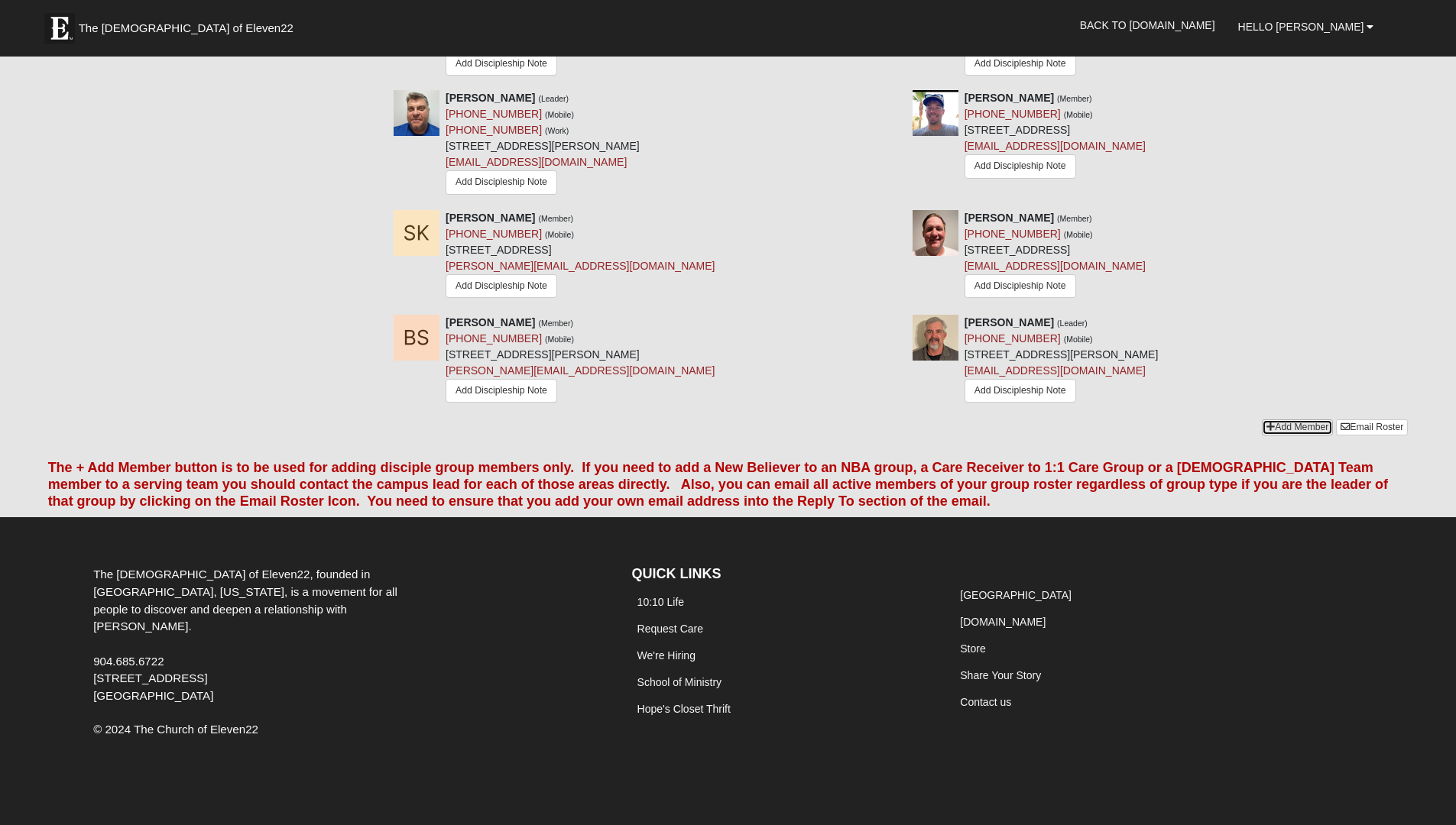
click at [1287, 426] on link "Add Member" at bounding box center [1298, 427] width 71 height 16
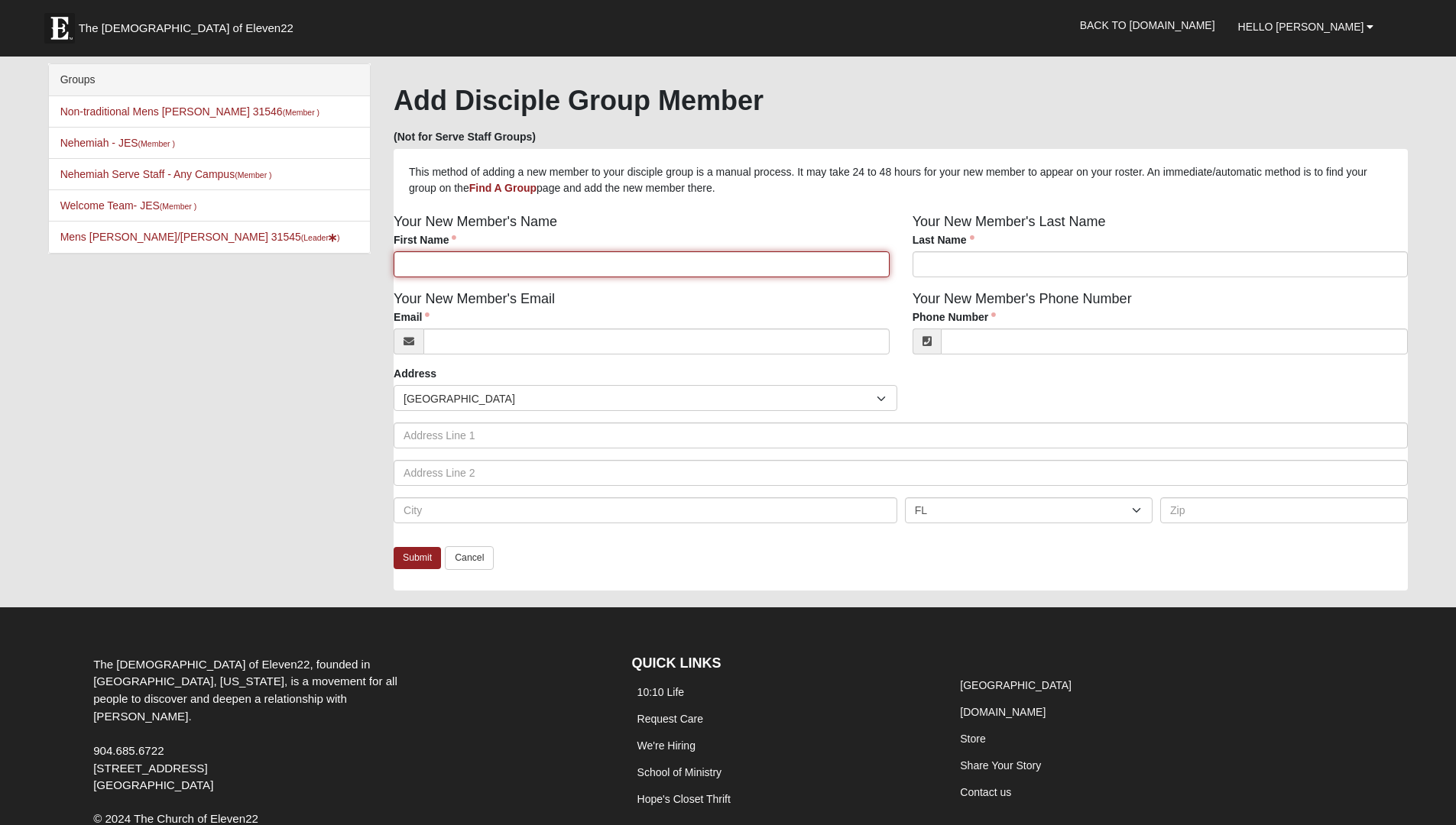
click at [431, 260] on input "First Name" at bounding box center [642, 264] width 496 height 26
type input "Jon"
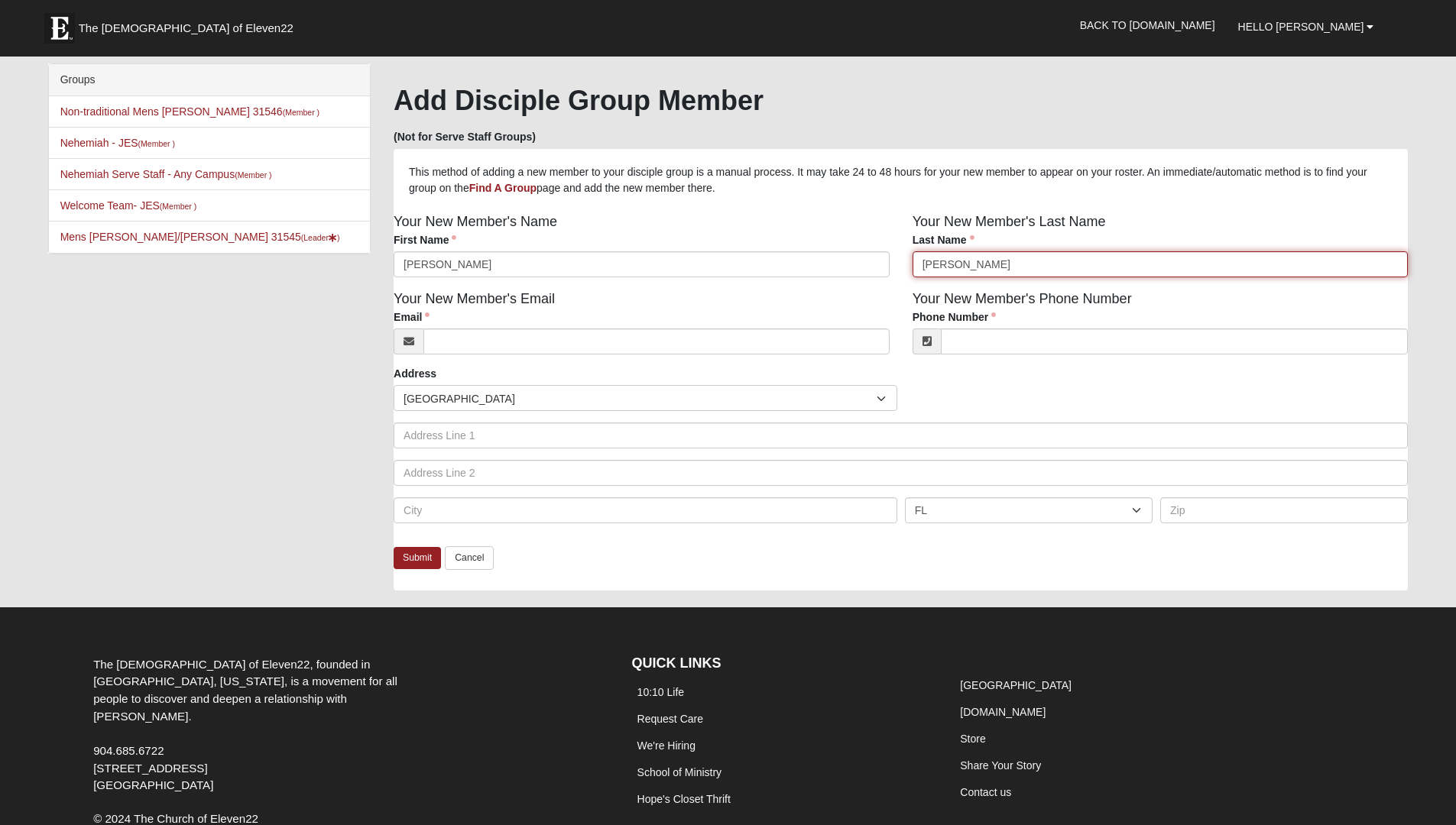
type input "Hamby"
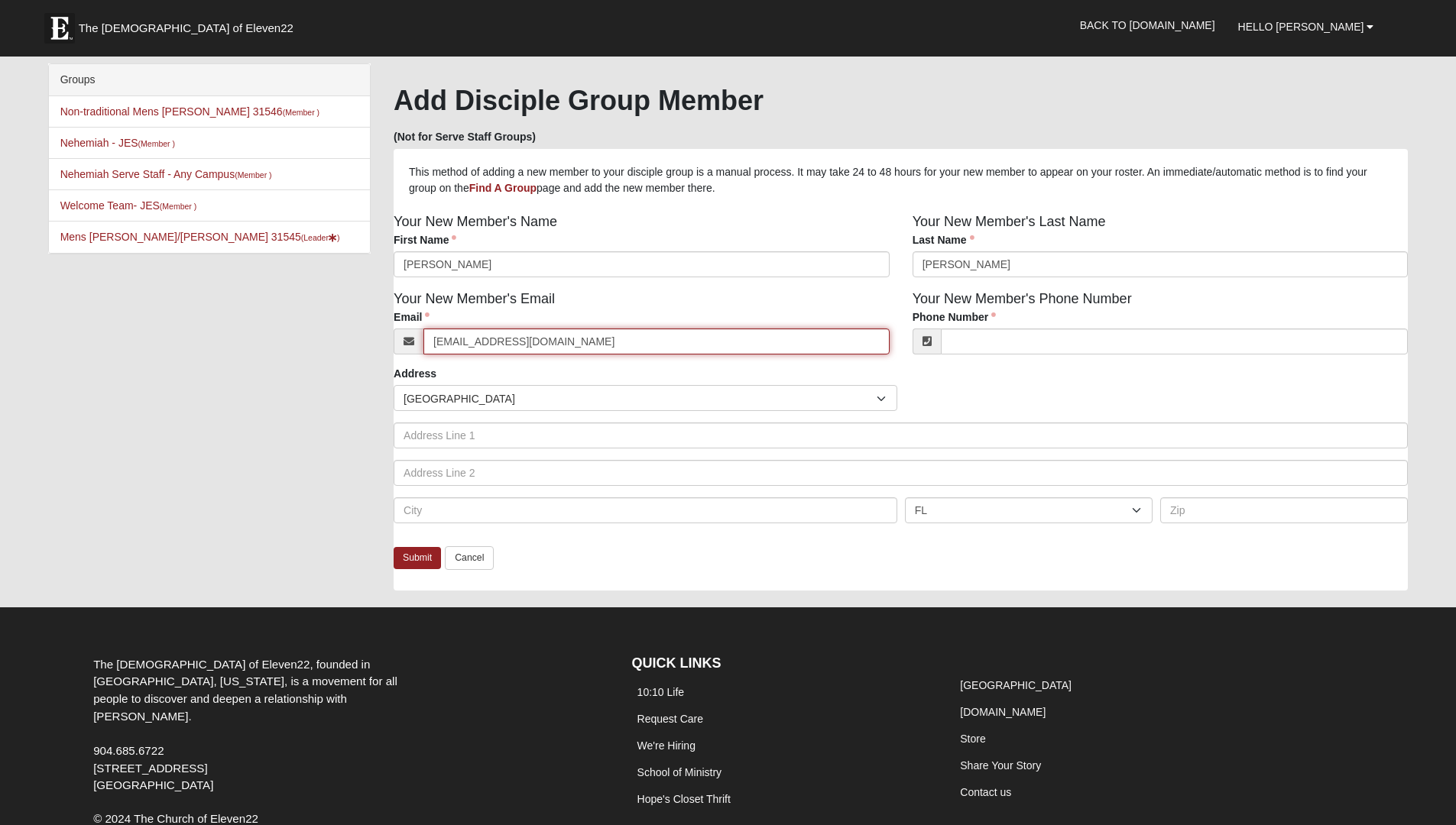
type input "jphamby6@yahoo.com"
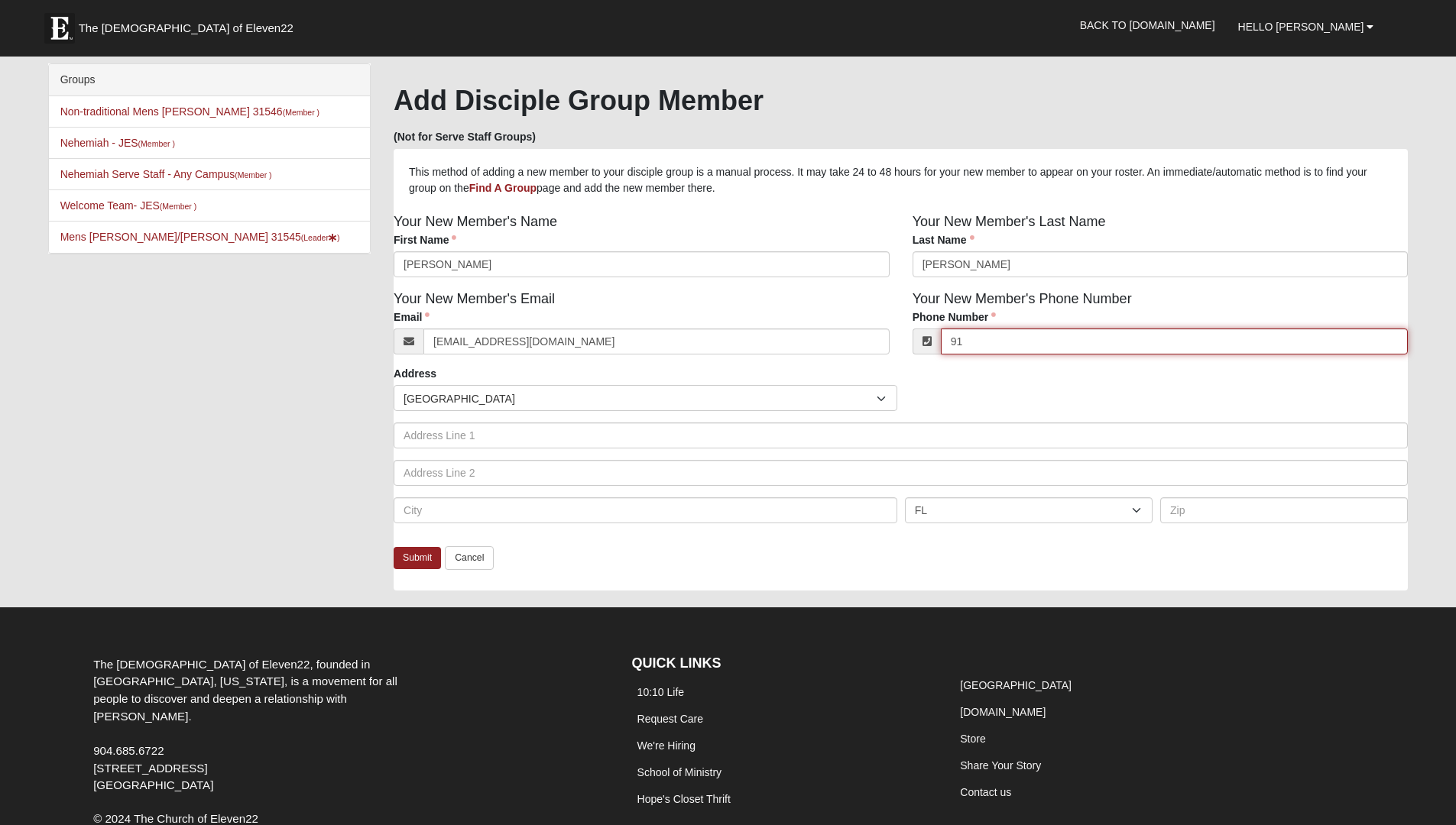
type input "9"
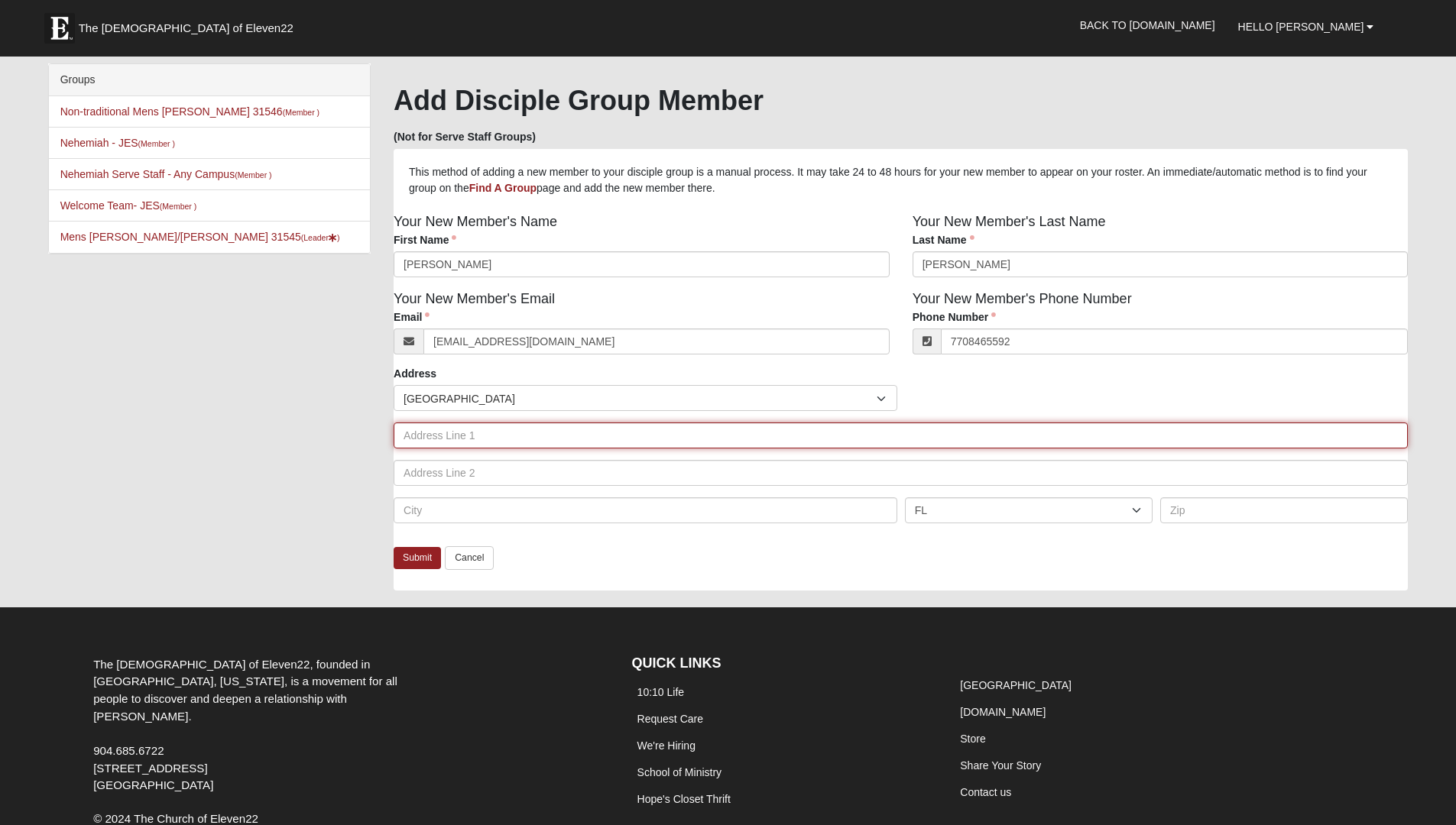
type input "(770) 846-5592"
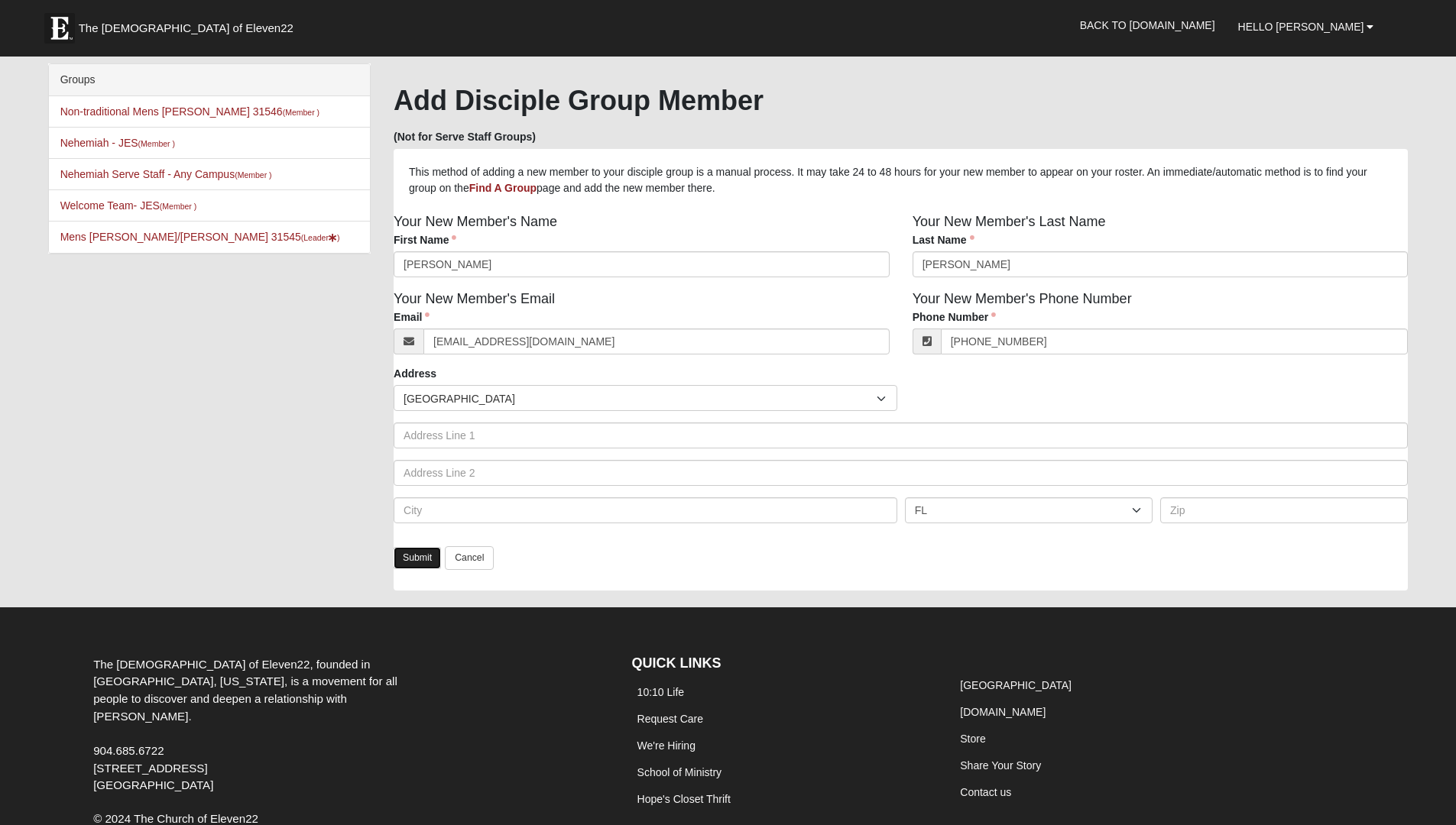
click at [418, 560] on link "Submit" at bounding box center [418, 558] width 47 height 22
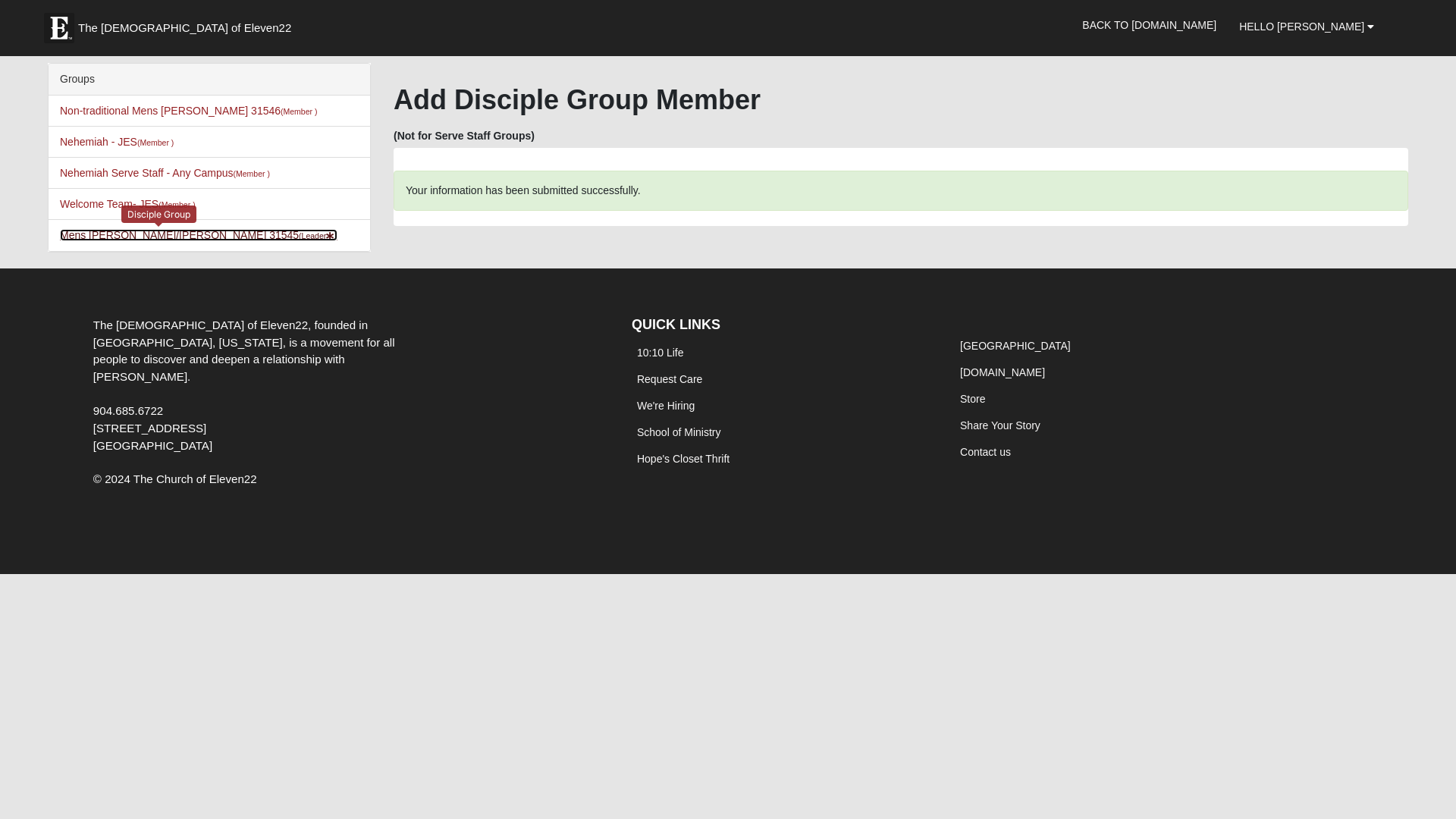
click at [141, 233] on link "[PERSON_NAME]/[PERSON_NAME] 31545 (Leader )" at bounding box center [199, 235] width 277 height 13
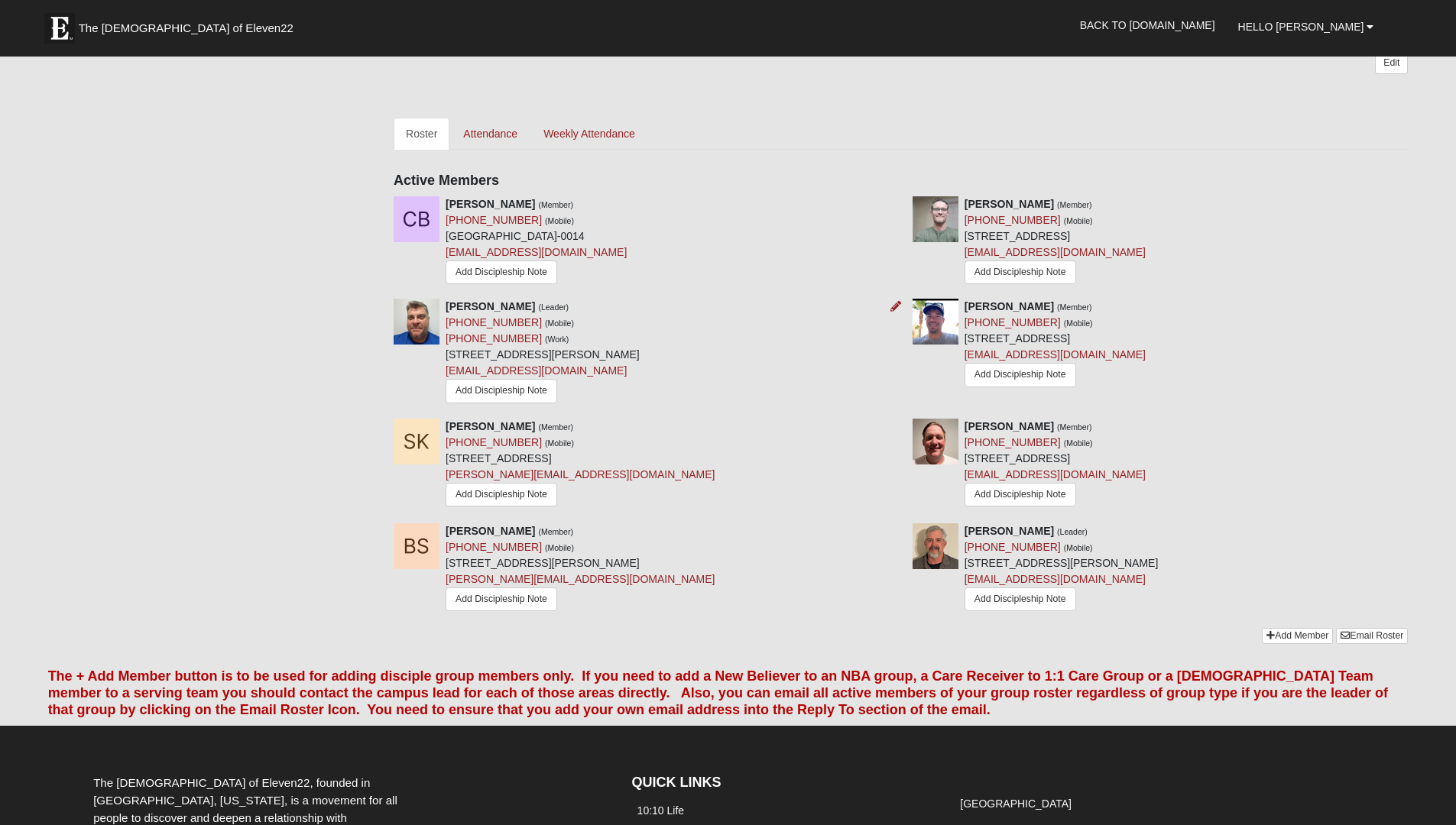
scroll to position [434, 0]
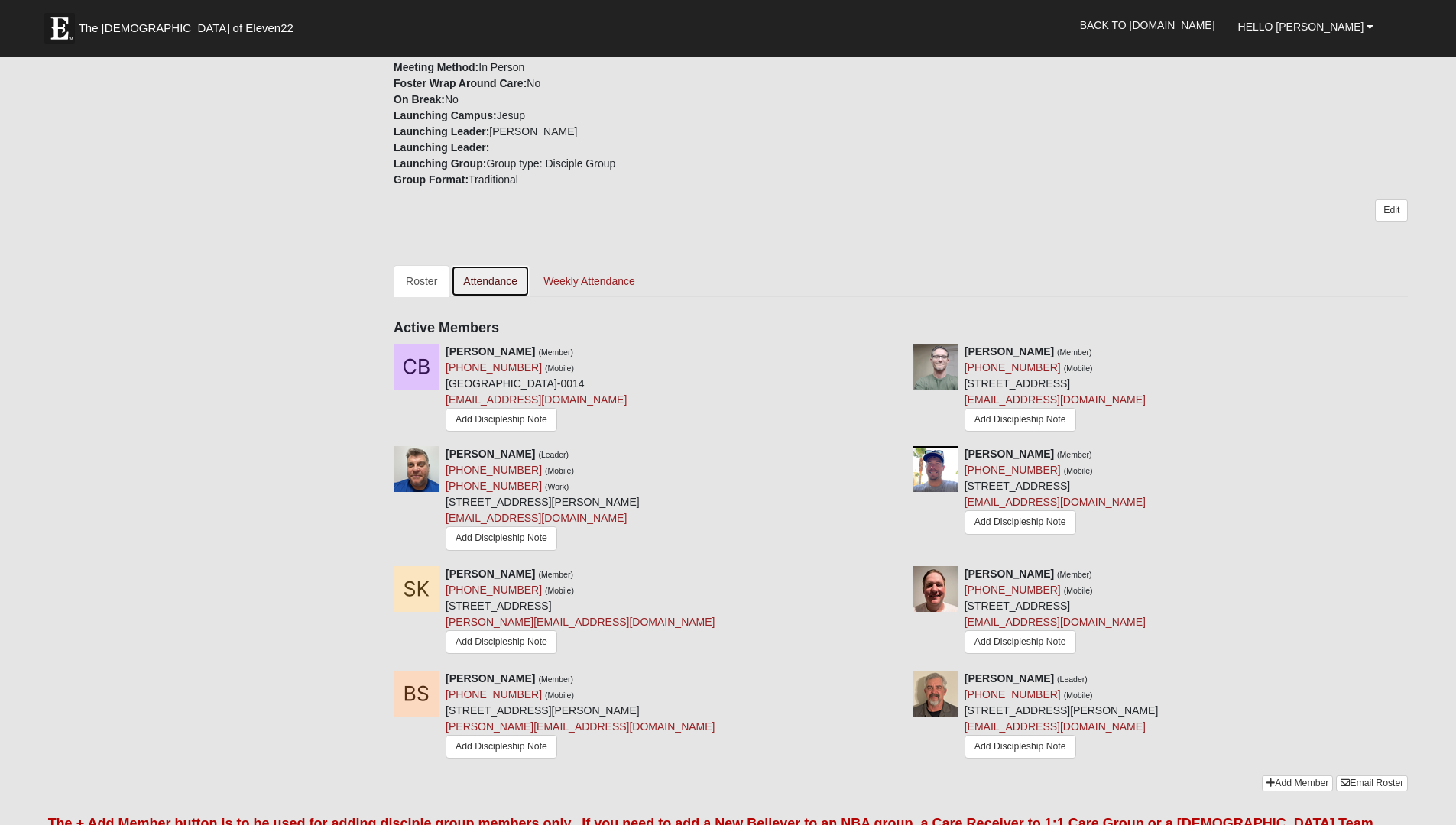
click at [502, 286] on link "Attendance" at bounding box center [491, 281] width 79 height 32
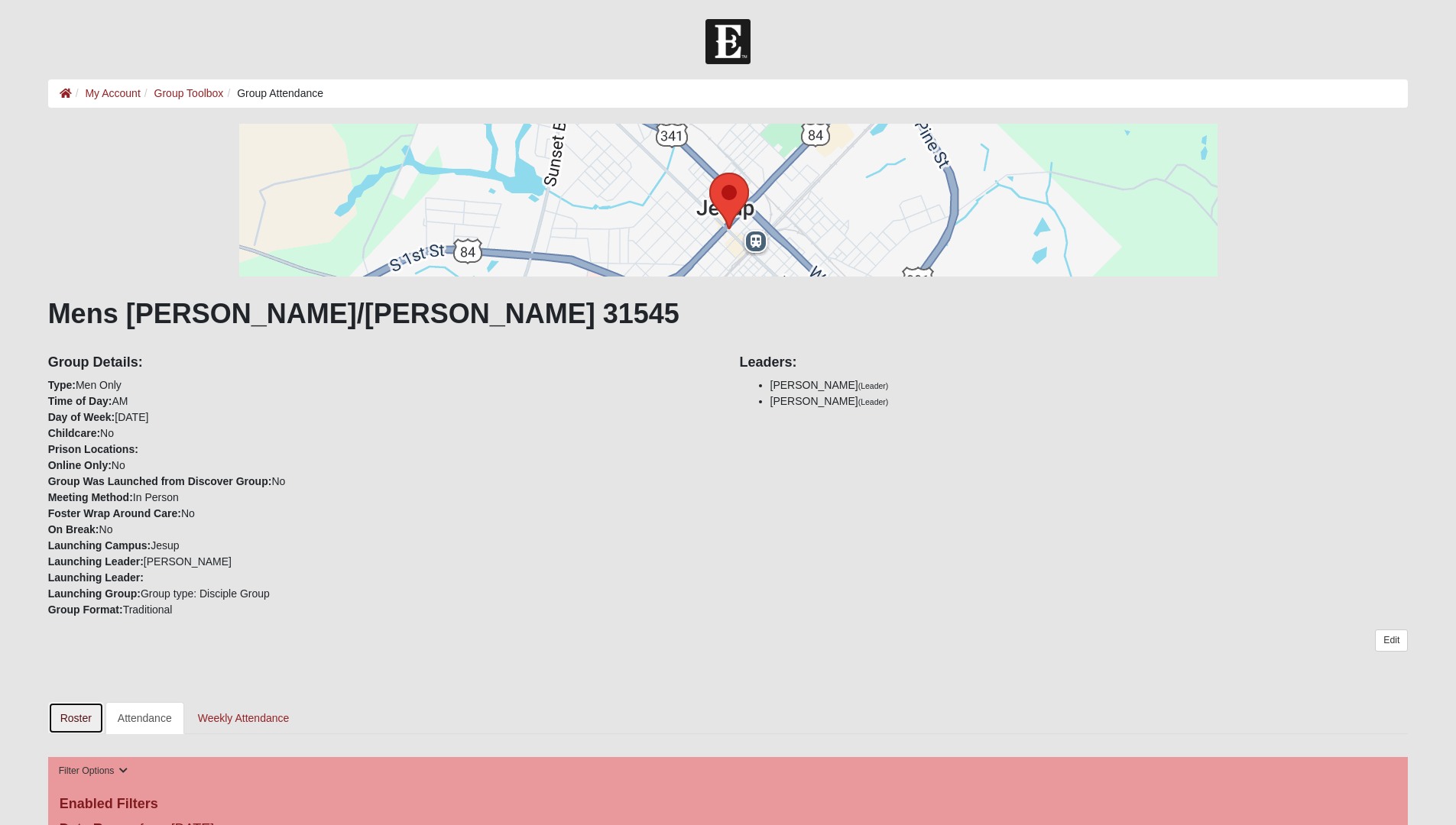
click at [76, 716] on link "Roster" at bounding box center [76, 718] width 56 height 32
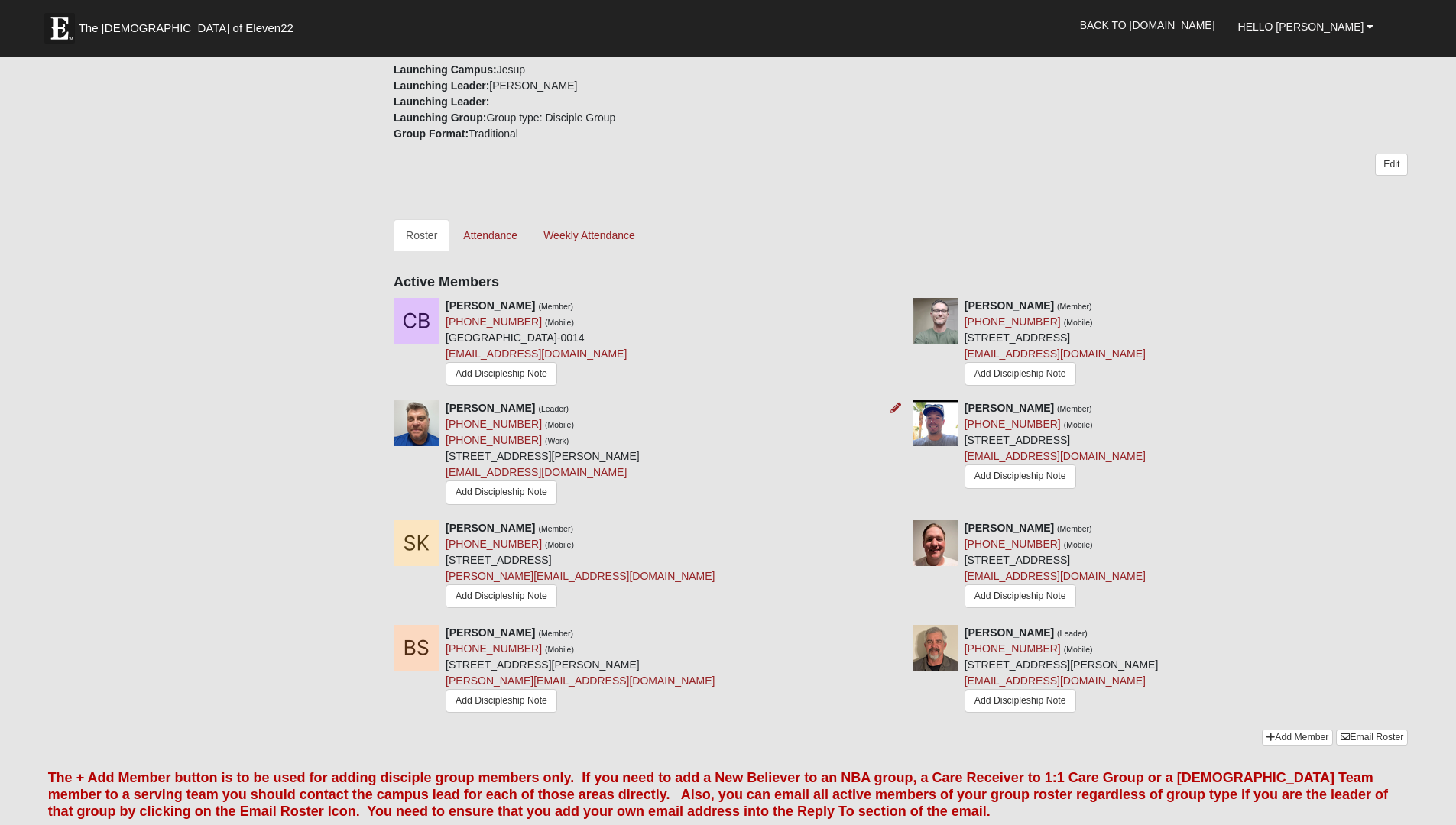
scroll to position [476, 0]
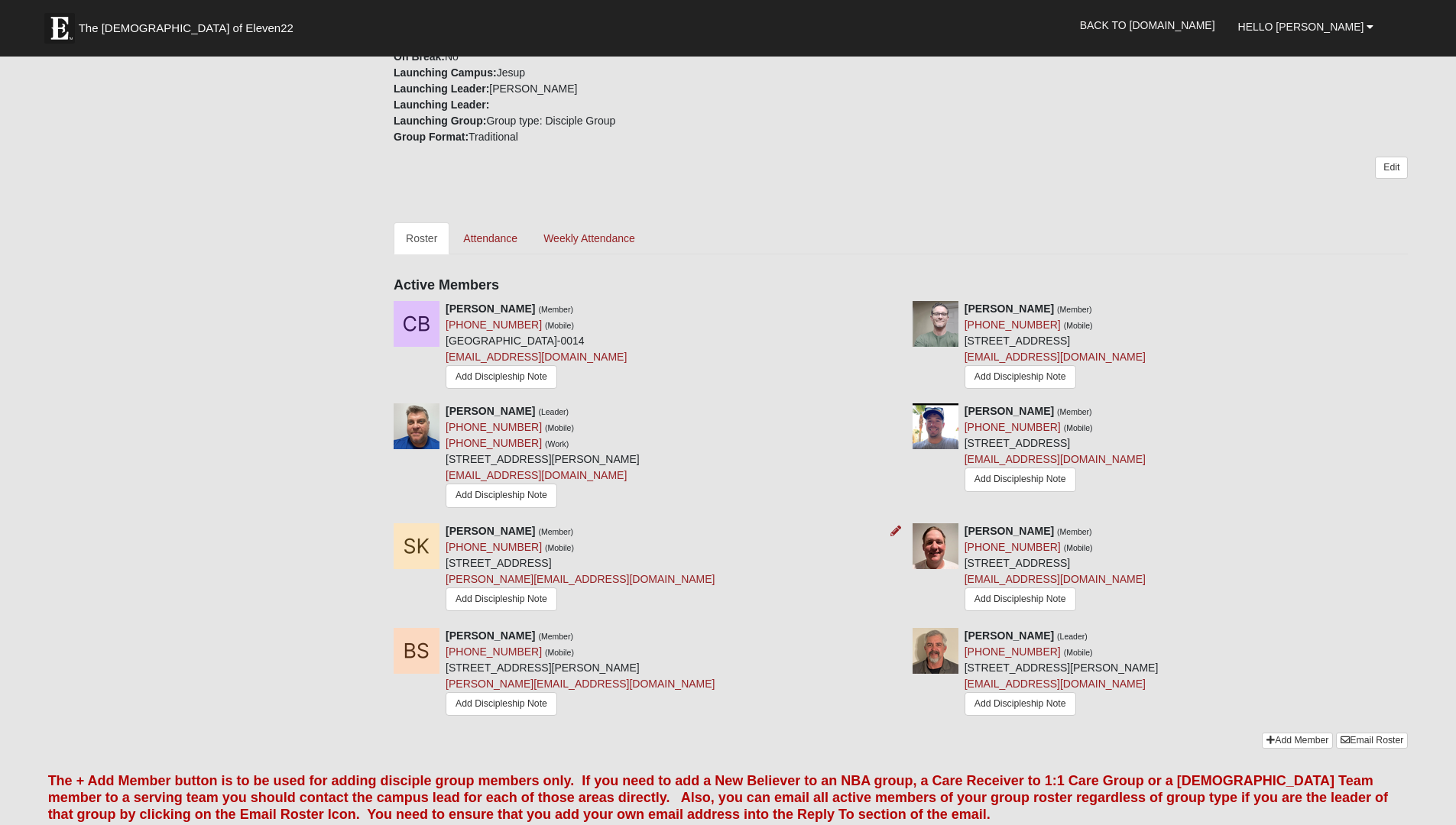
click at [419, 542] on img at bounding box center [417, 546] width 45 height 45
click at [419, 541] on img at bounding box center [417, 546] width 45 height 45
click at [1402, 166] on link "Edit" at bounding box center [1391, 168] width 33 height 22
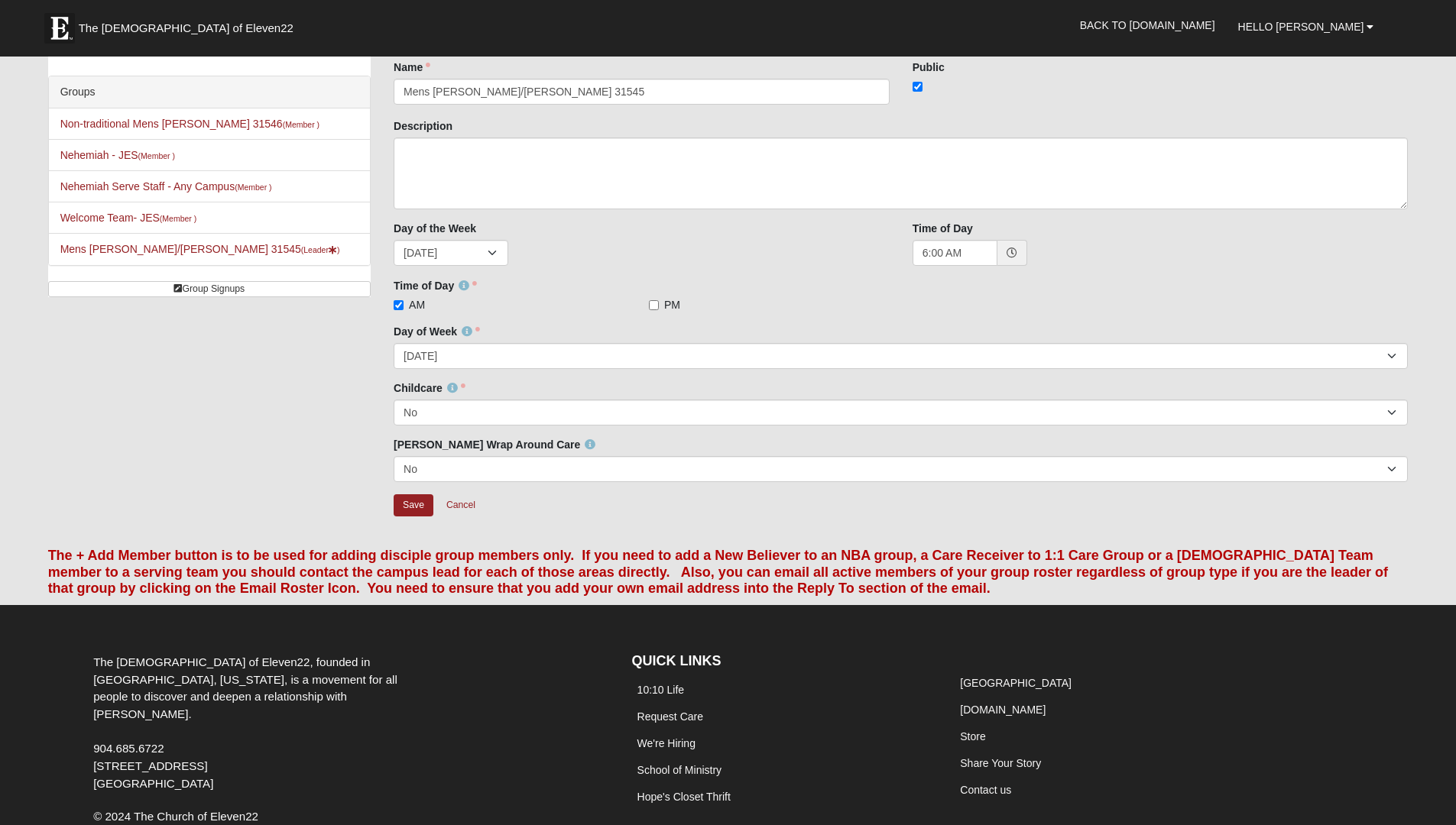
scroll to position [141, 0]
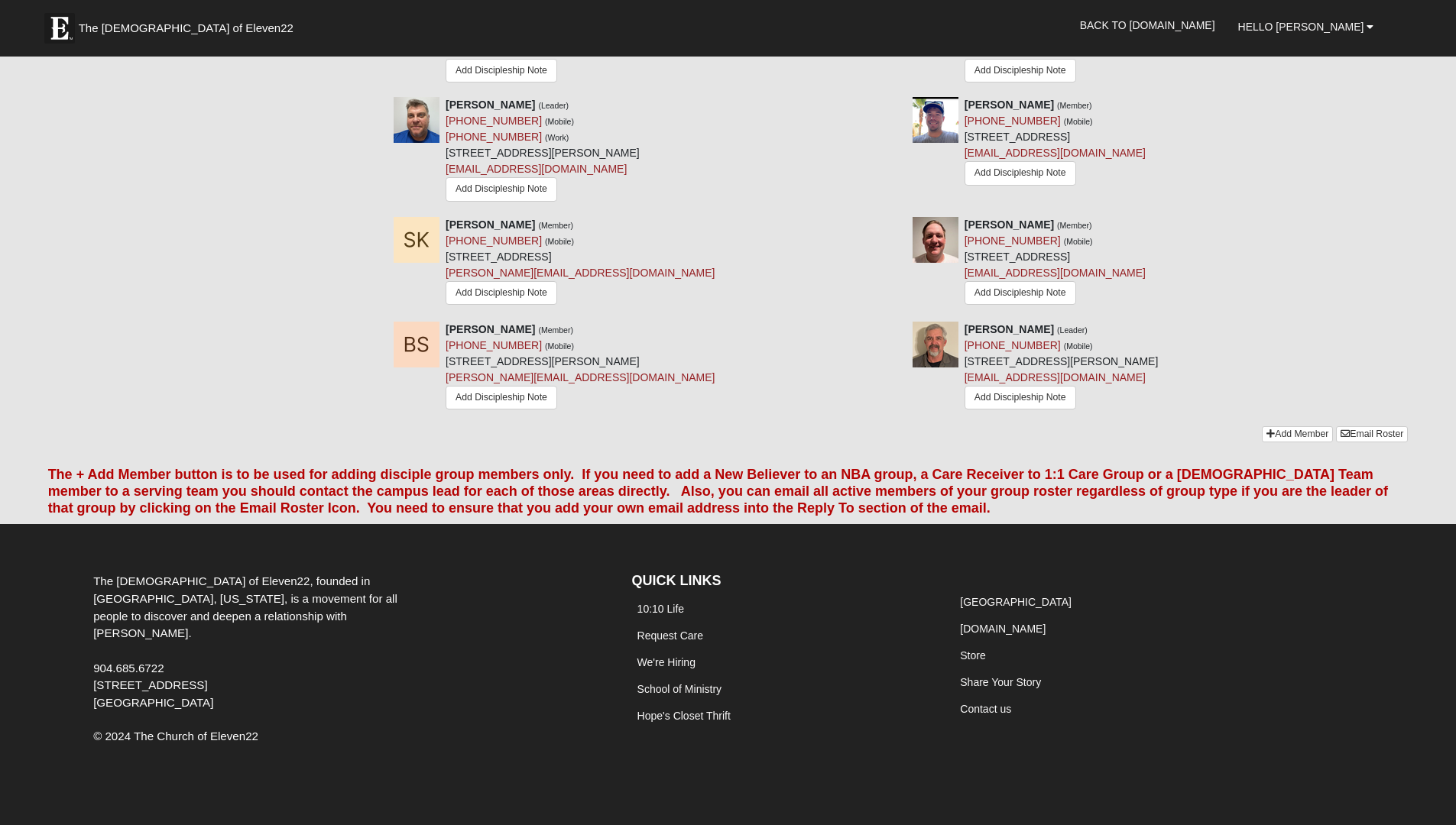
scroll to position [790, 0]
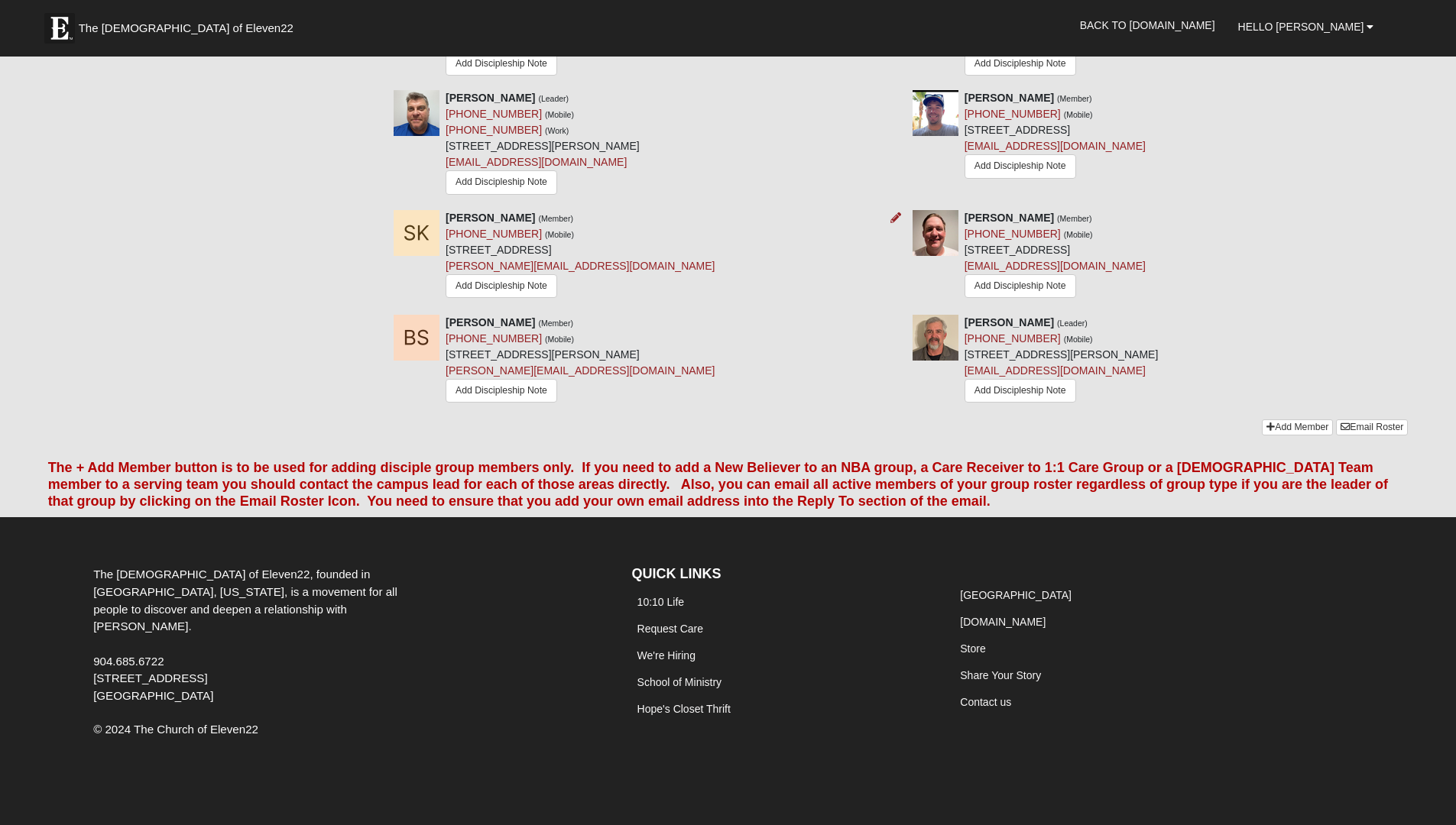
click at [627, 247] on div "Steve Kicklighter (Member) (904) 327-2420 (Mobile) 14030 Atlantic Blvd Jacksonv…" at bounding box center [580, 257] width 269 height 93
click at [549, 214] on small "(Member)" at bounding box center [556, 218] width 35 height 9
click at [435, 230] on img at bounding box center [417, 233] width 45 height 45
click at [470, 219] on strong "[PERSON_NAME]" at bounding box center [490, 217] width 89 height 13
click at [545, 253] on div "Steve Kicklighter (Member) (904) 327-2420 (Mobile) 14030 Atlantic Blvd Jacksonv…" at bounding box center [580, 257] width 269 height 93
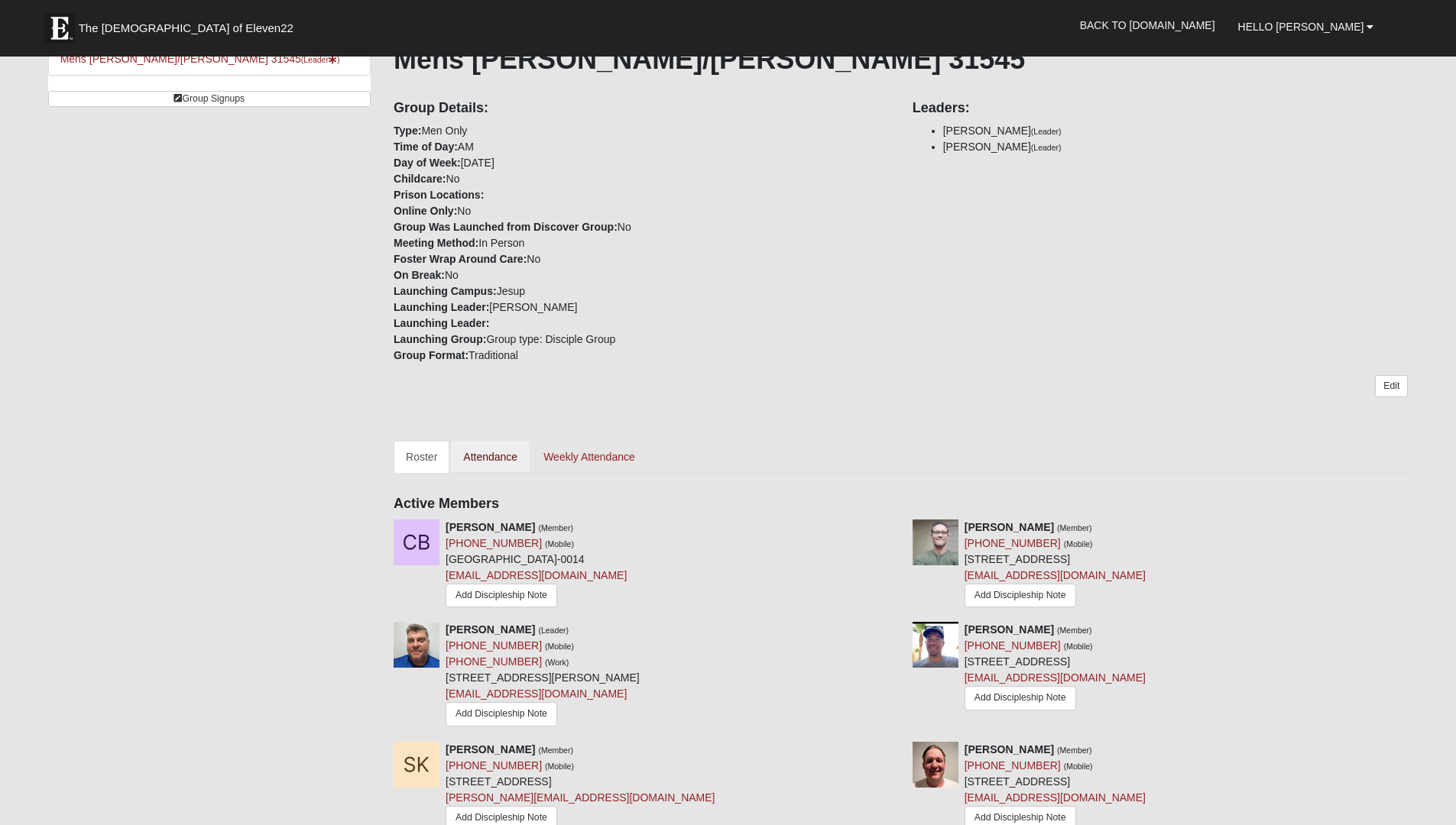
scroll to position [279, 0]
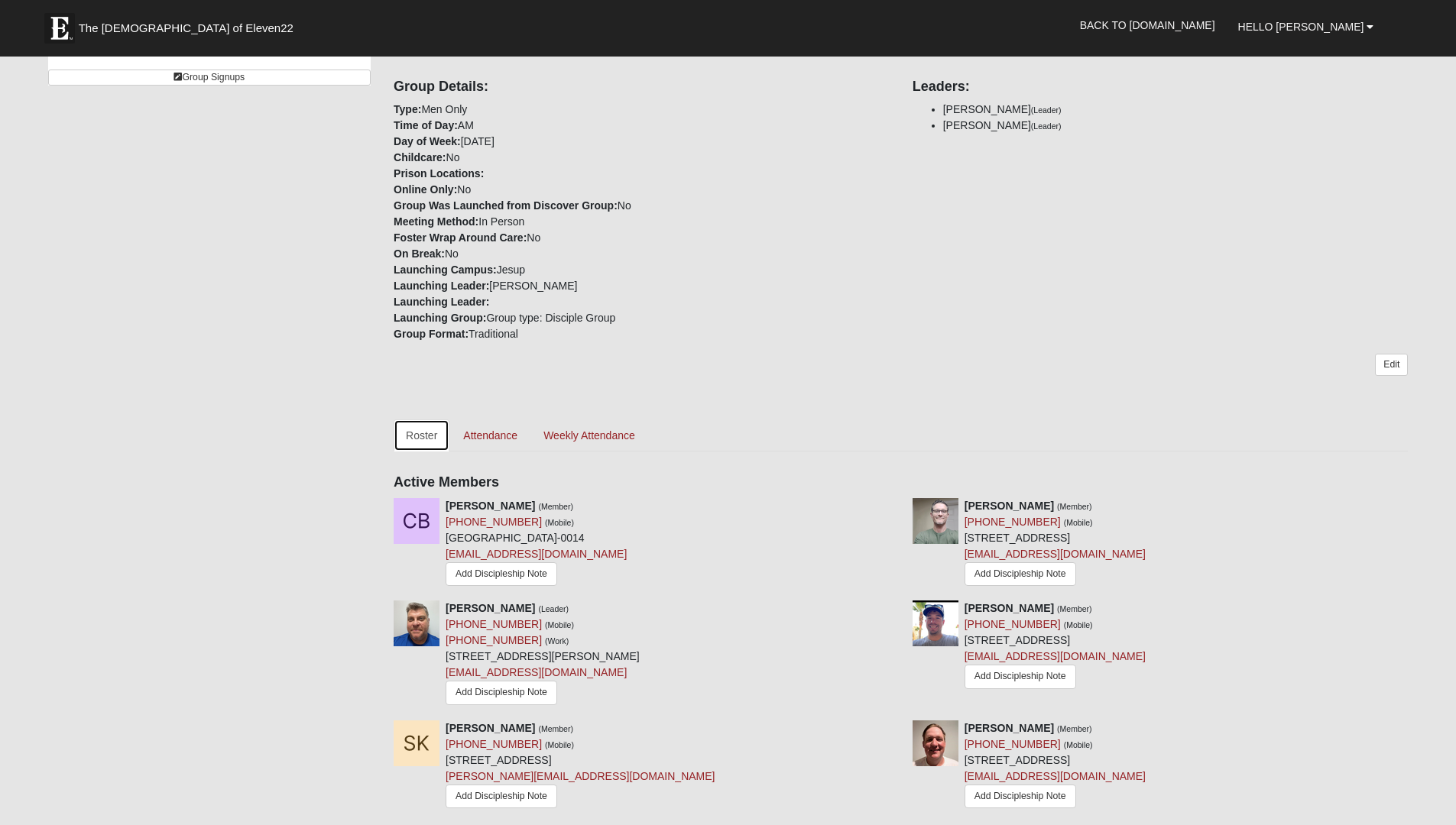
click at [410, 434] on link "Roster" at bounding box center [422, 435] width 56 height 32
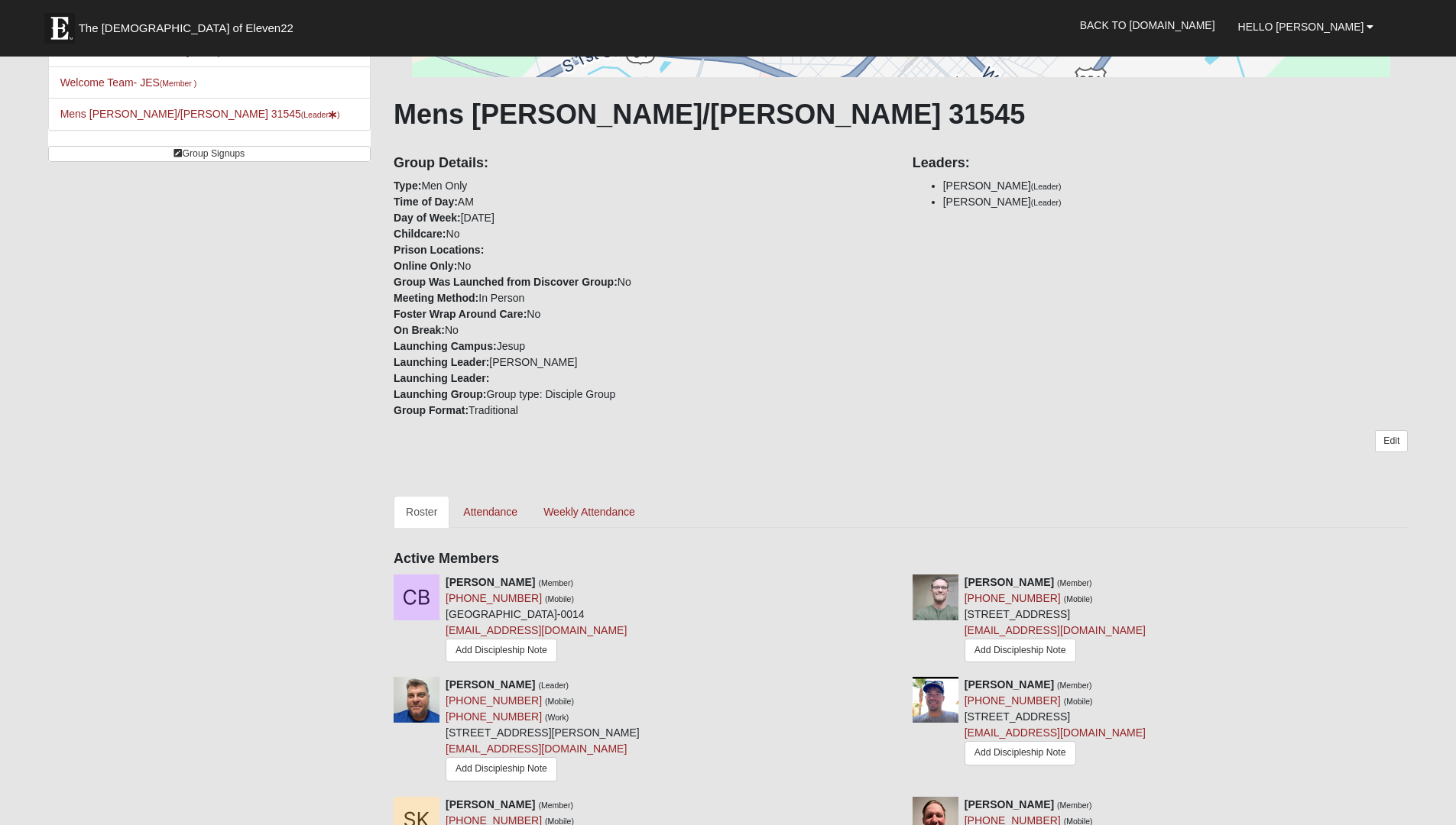
scroll to position [221, 0]
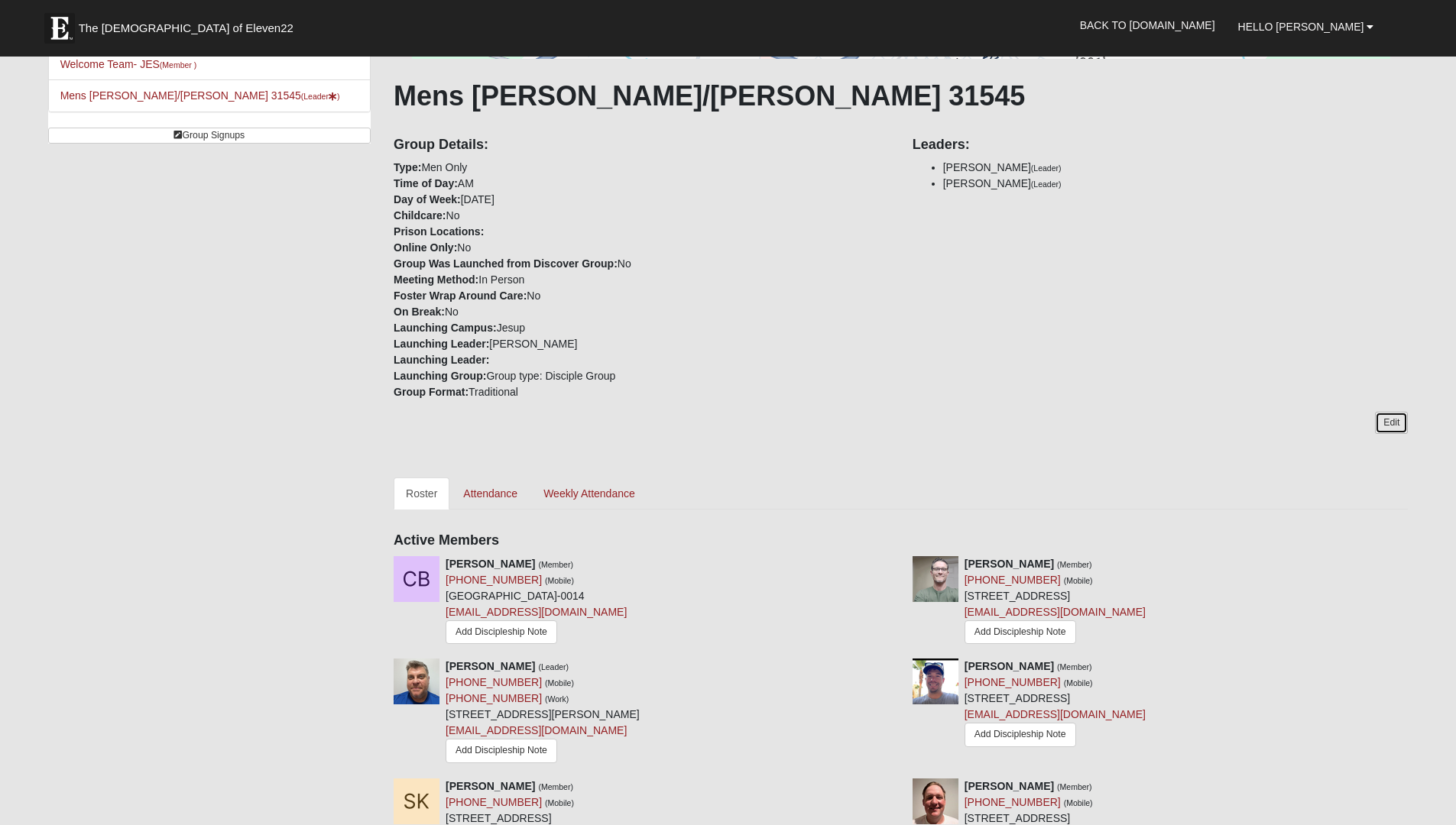
click at [1391, 423] on link "Edit" at bounding box center [1391, 423] width 33 height 22
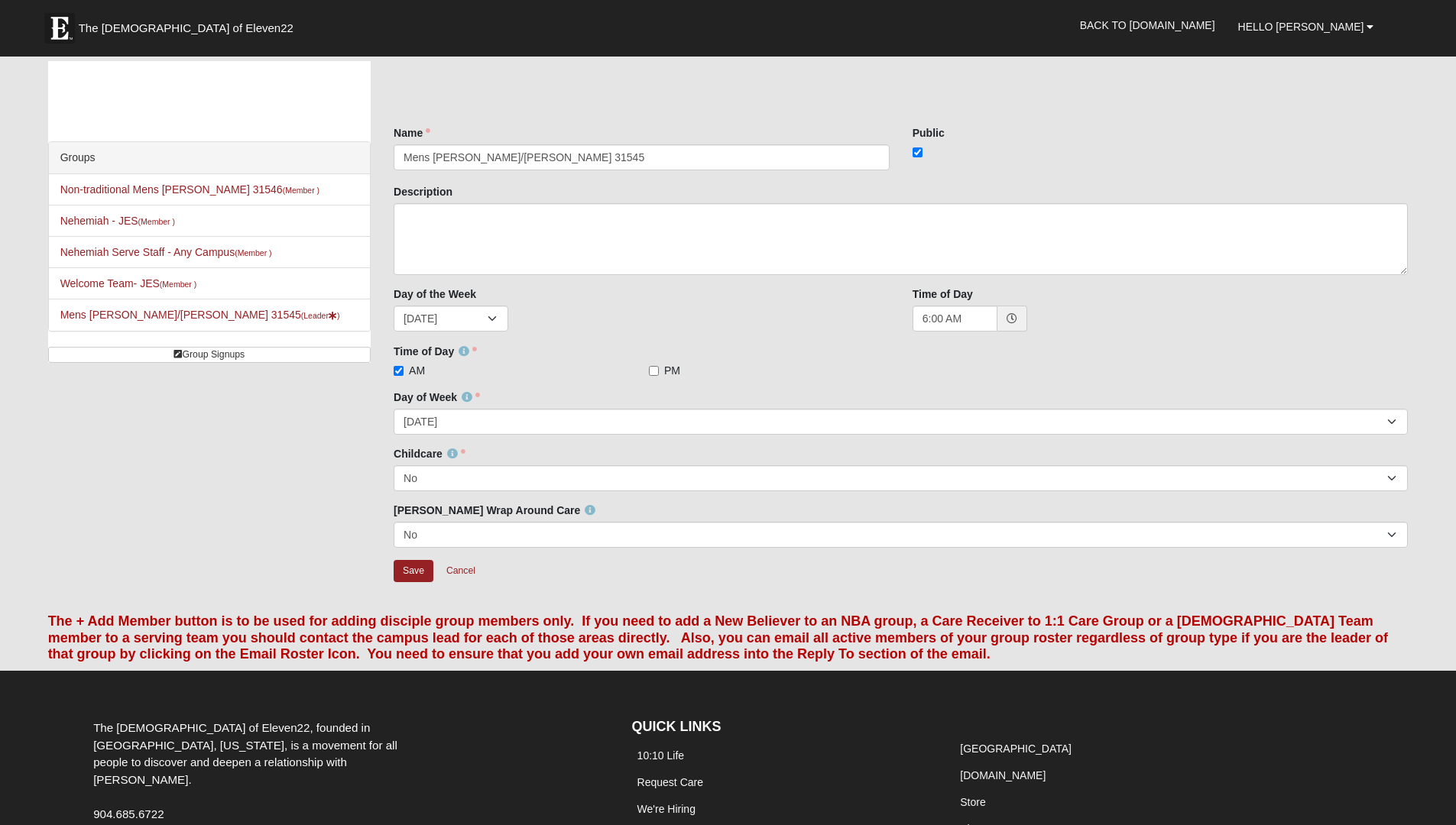
scroll to position [3, 0]
click at [152, 311] on link "Mens Davis/Stossmeister 31545 (Leader )" at bounding box center [200, 314] width 280 height 13
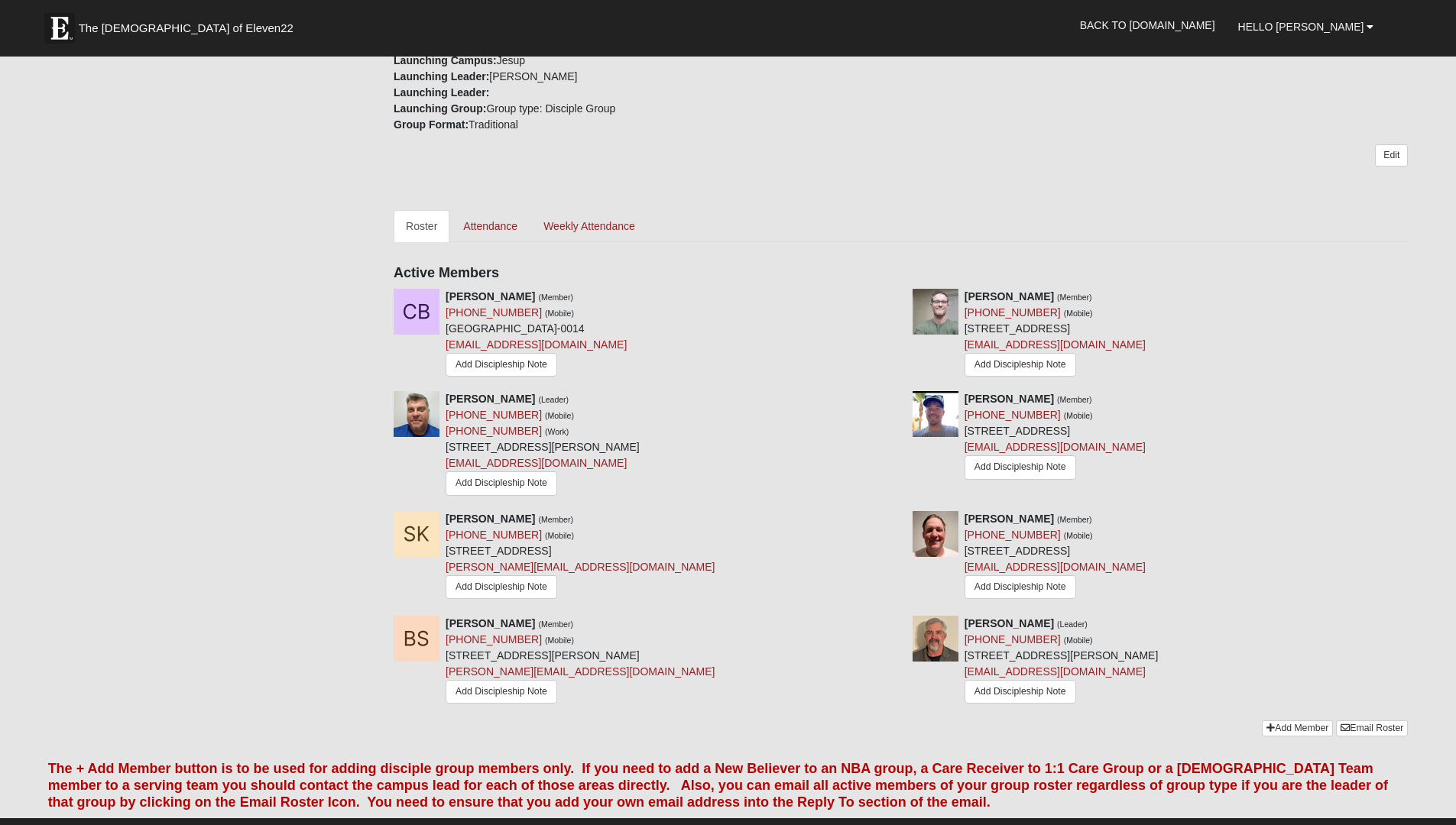
scroll to position [488, 0]
click at [1296, 730] on link "Add Member" at bounding box center [1298, 729] width 71 height 16
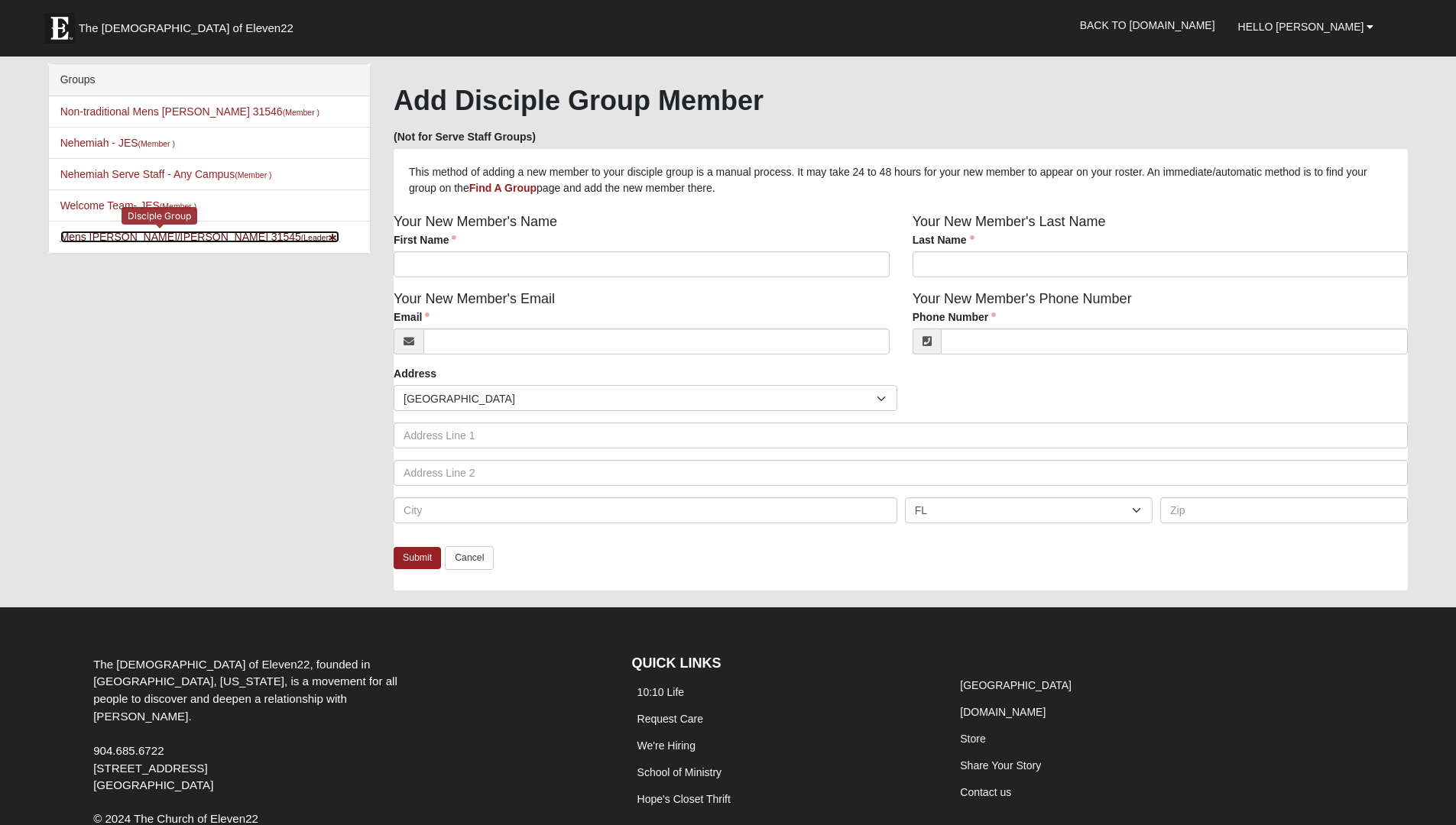
click at [153, 238] on link "[PERSON_NAME]/[PERSON_NAME] 31545 (Leader )" at bounding box center [200, 237] width 280 height 13
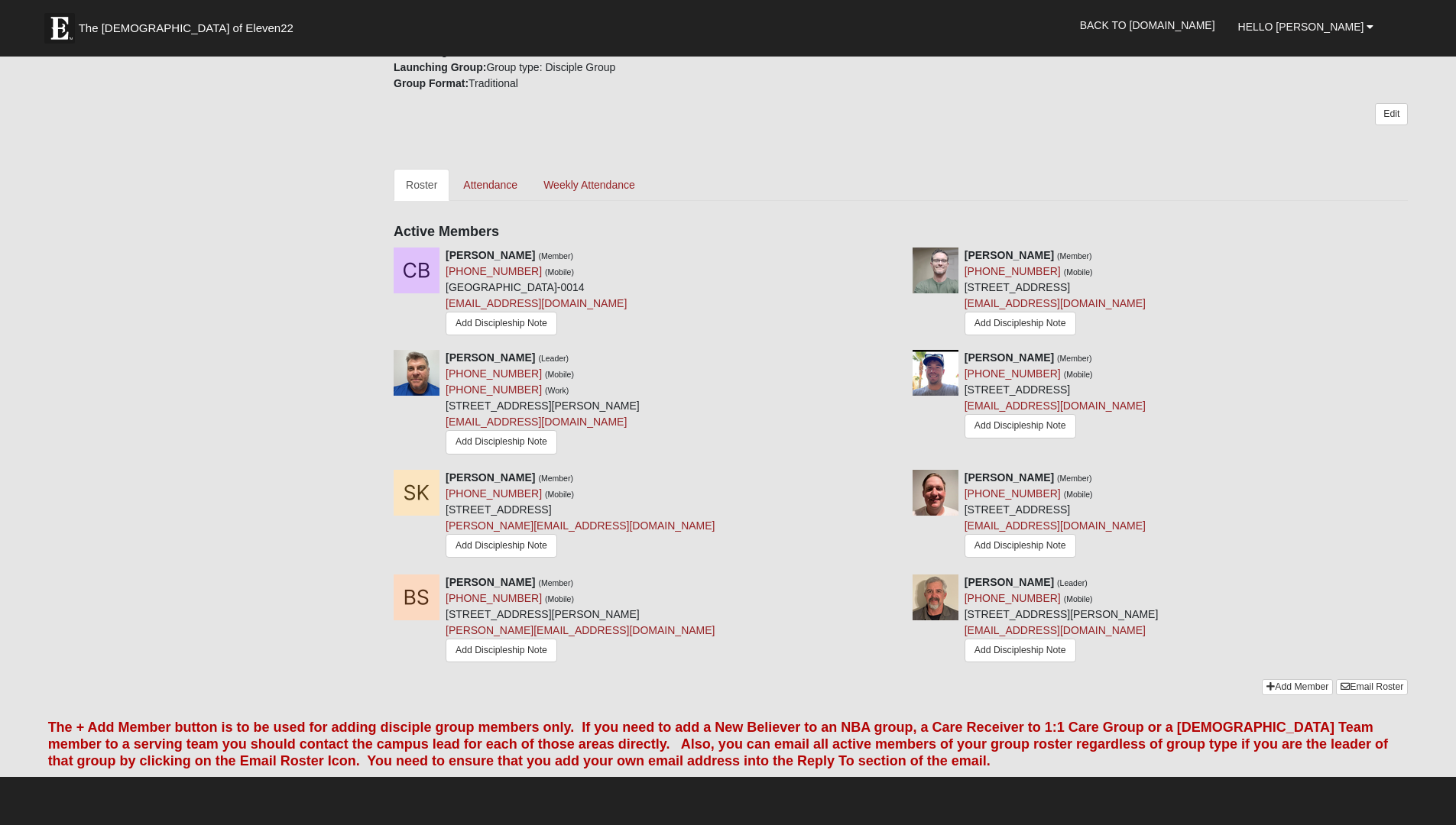
scroll to position [514, 0]
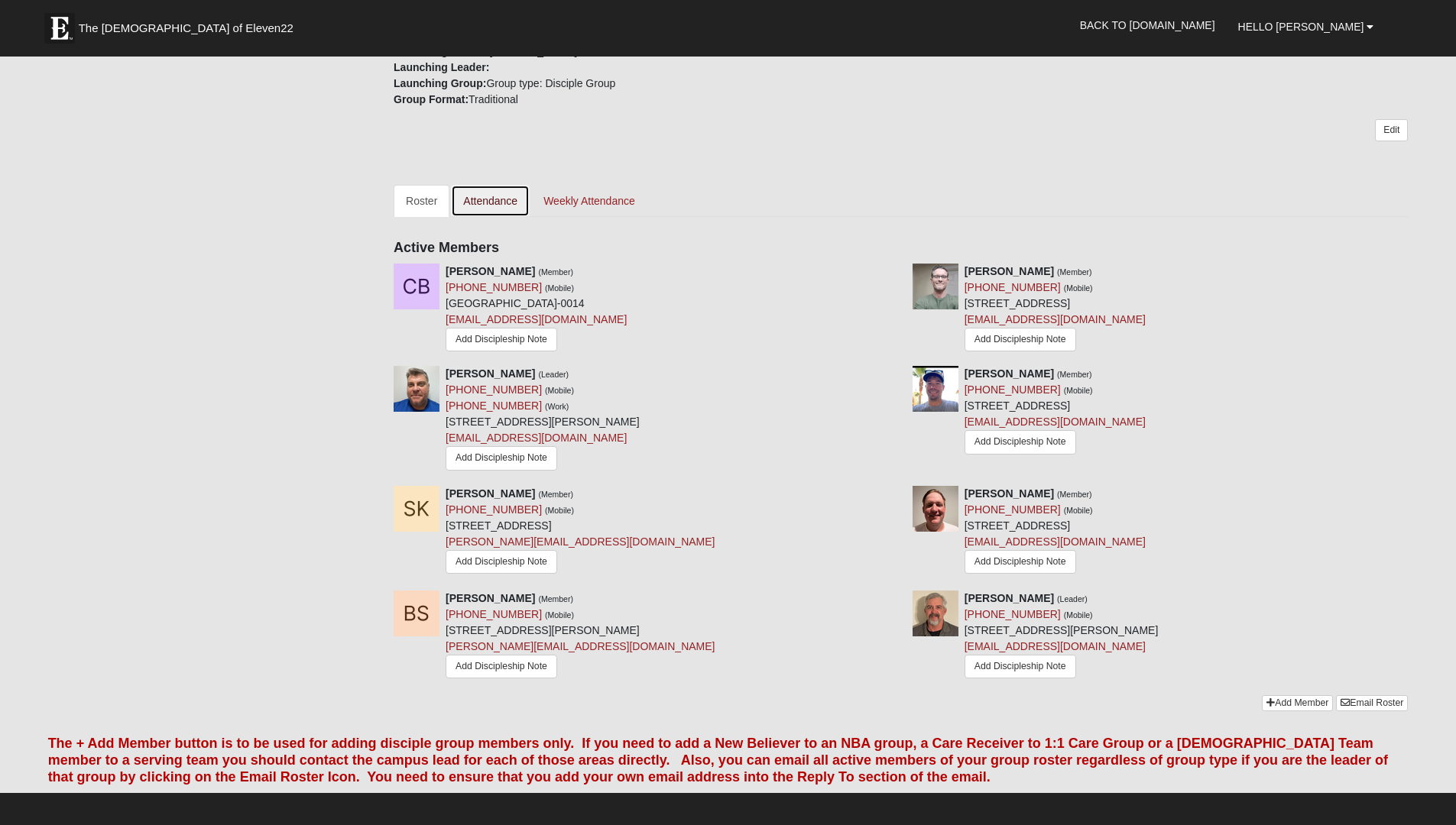
click at [481, 201] on link "Attendance" at bounding box center [491, 201] width 79 height 32
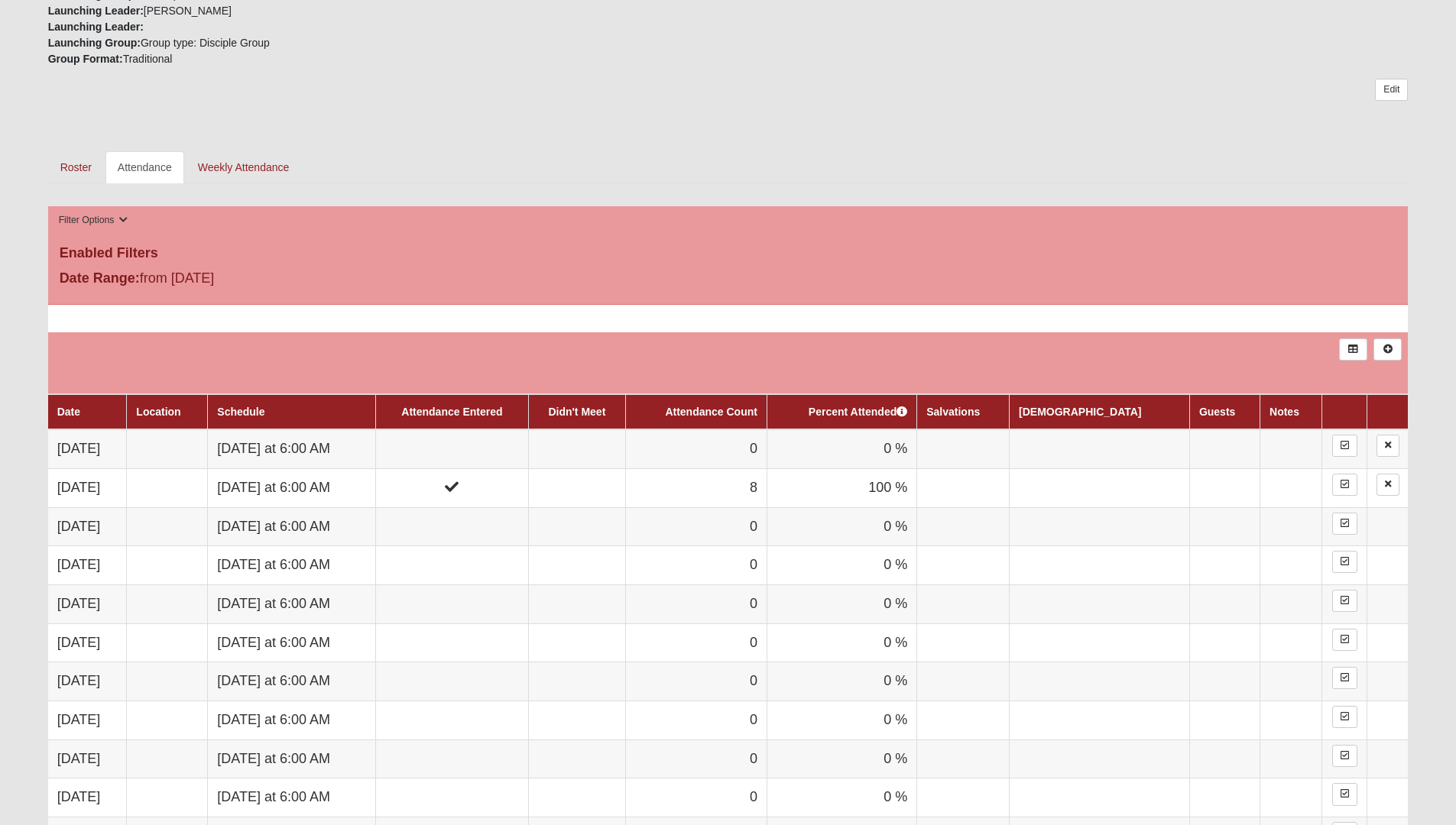
scroll to position [758, 0]
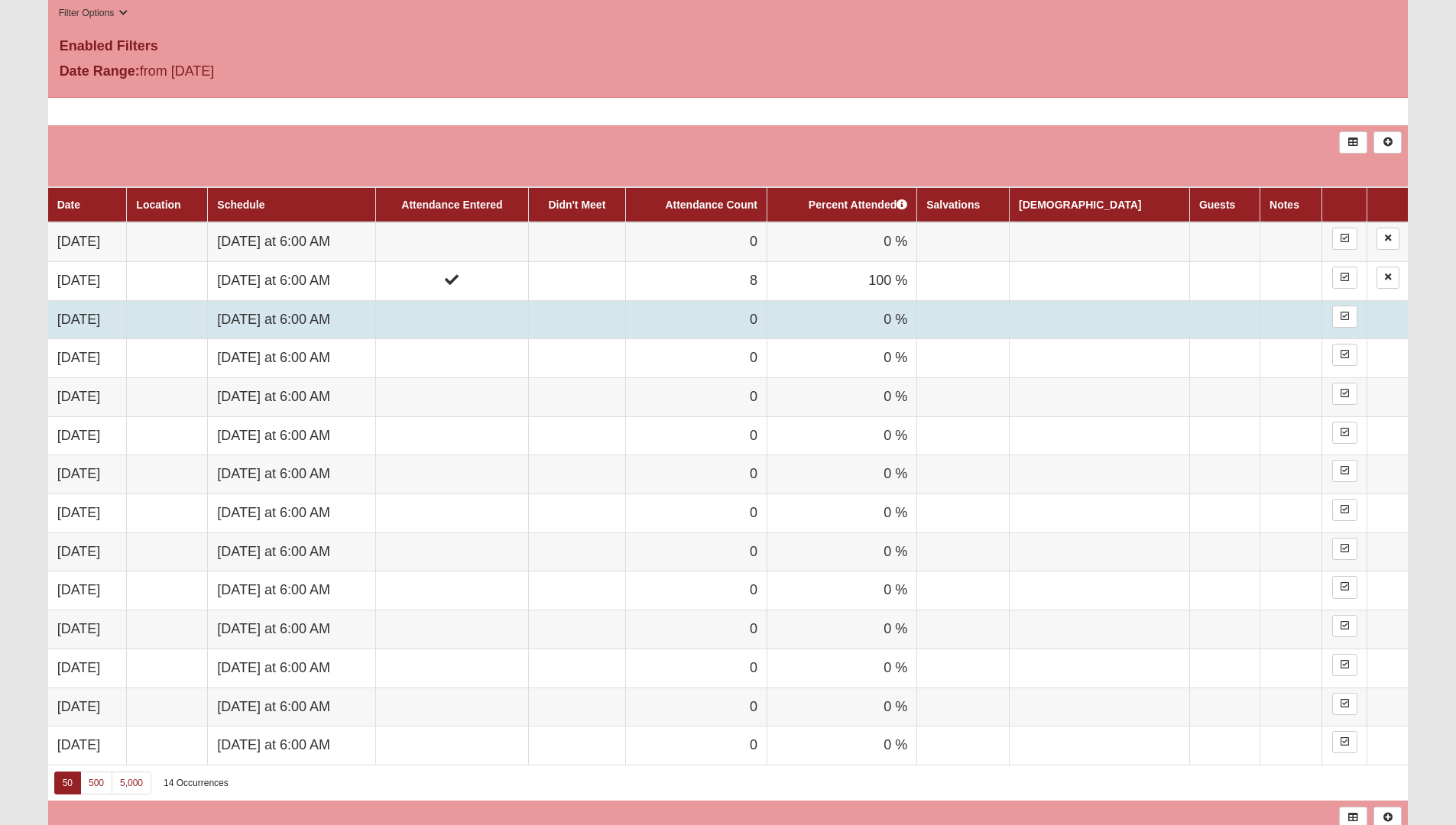
click at [767, 319] on td "0" at bounding box center [696, 320] width 141 height 39
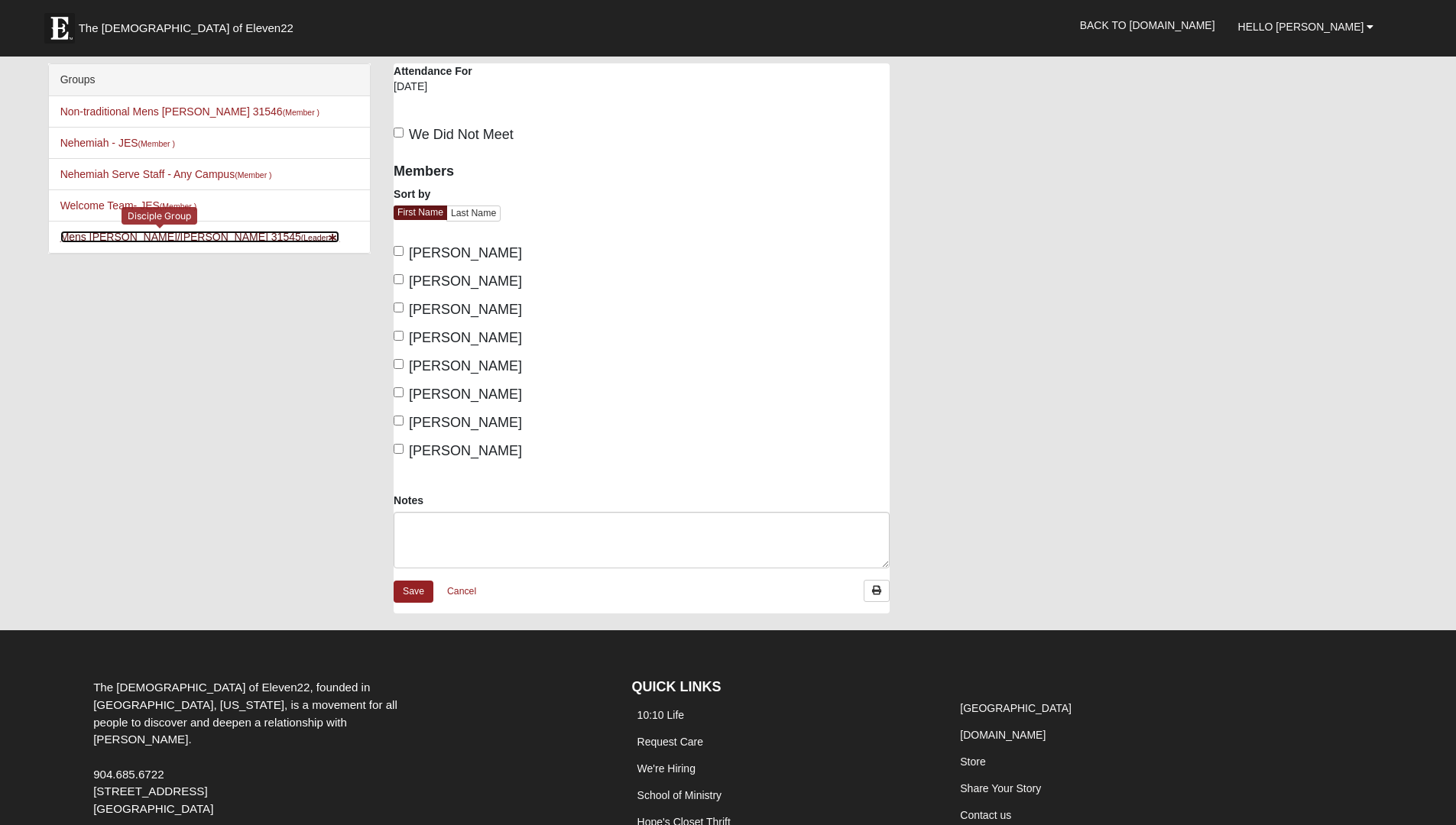
click at [149, 237] on link "[PERSON_NAME]/[PERSON_NAME] 31545 (Leader )" at bounding box center [200, 237] width 280 height 13
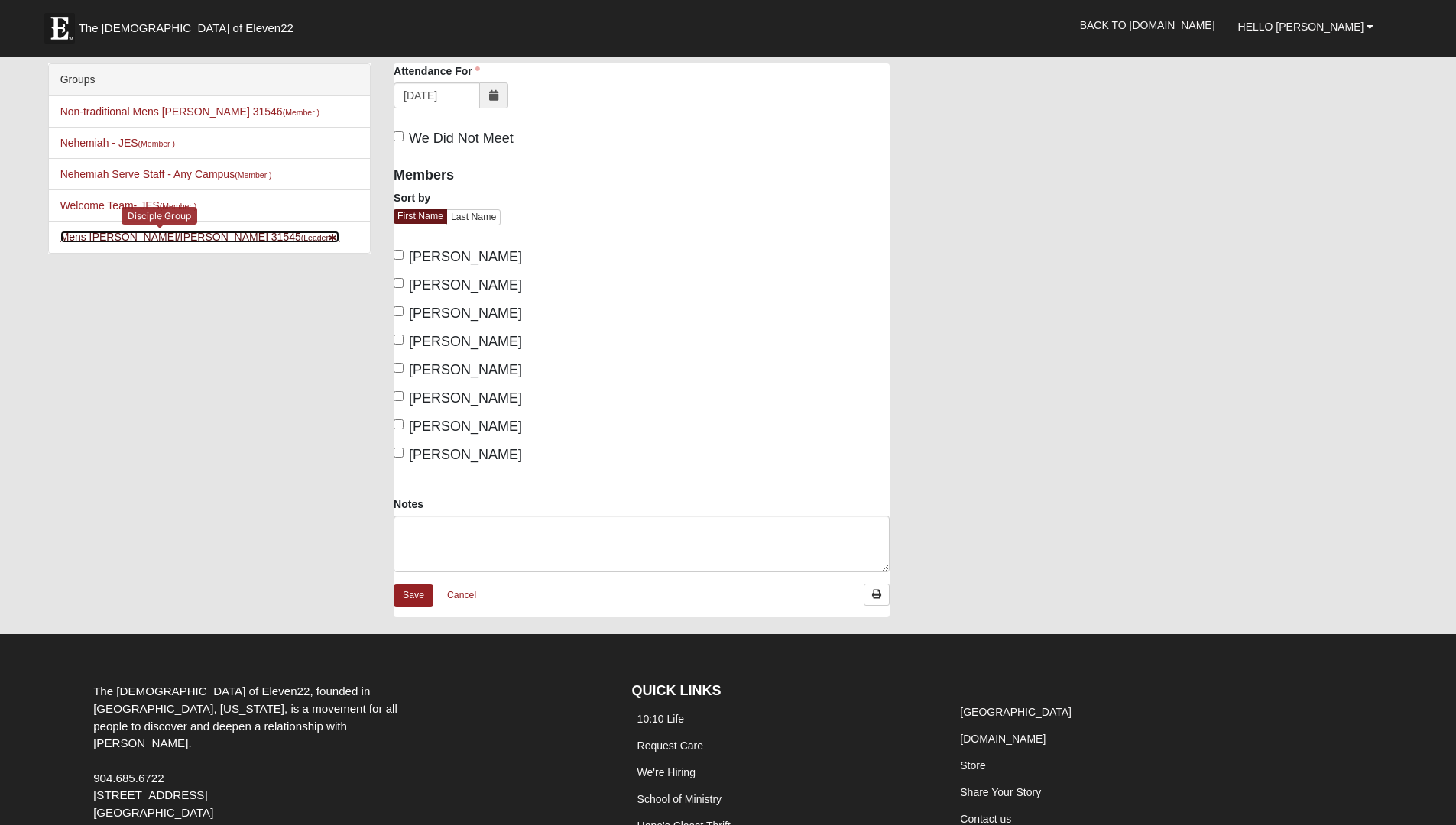
click at [143, 237] on link "[PERSON_NAME]/[PERSON_NAME] 31545 (Leader )" at bounding box center [200, 237] width 280 height 13
click at [459, 596] on link "Cancel" at bounding box center [461, 596] width 49 height 24
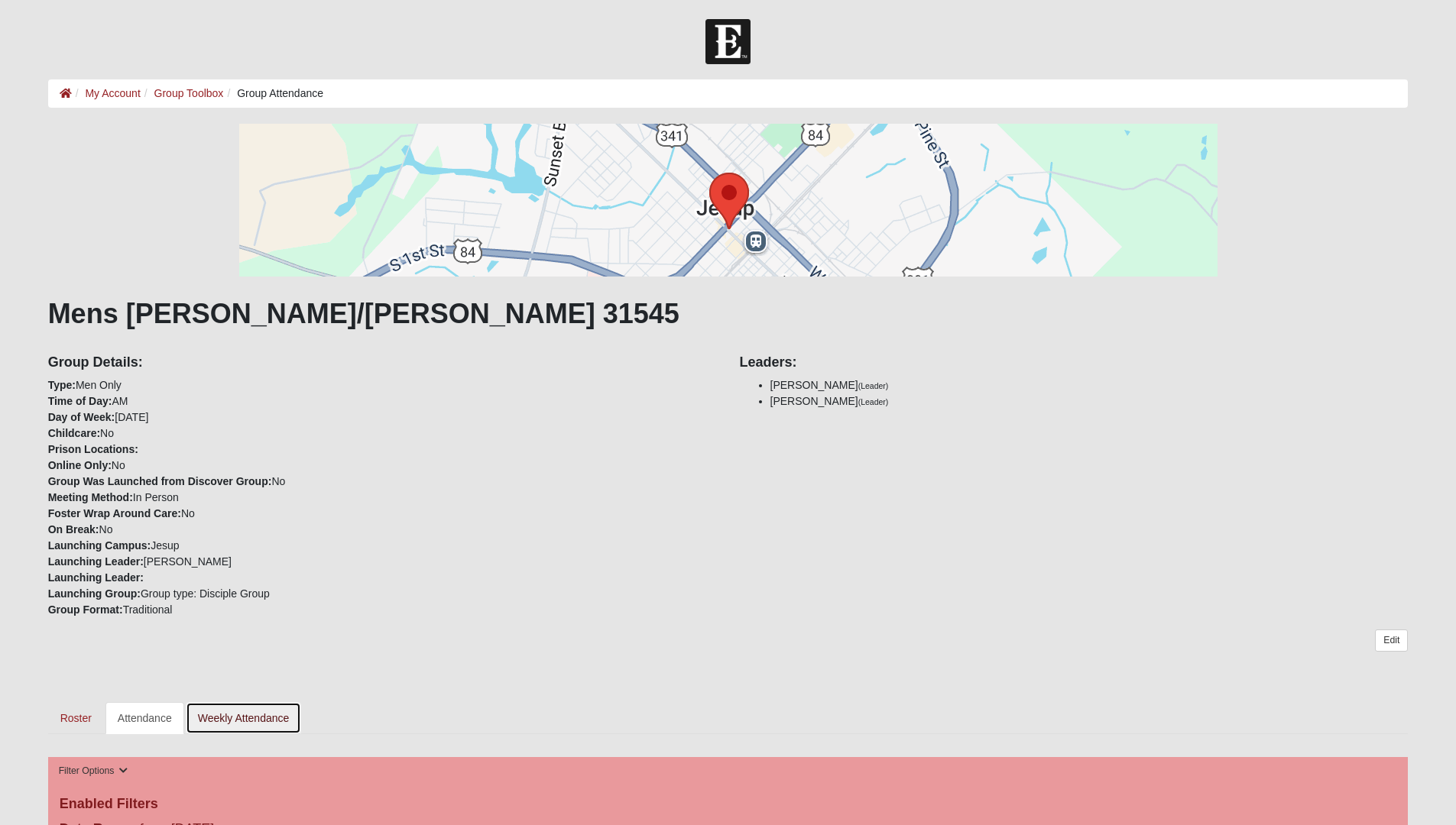
click at [260, 725] on link "Weekly Attendance" at bounding box center [244, 718] width 116 height 32
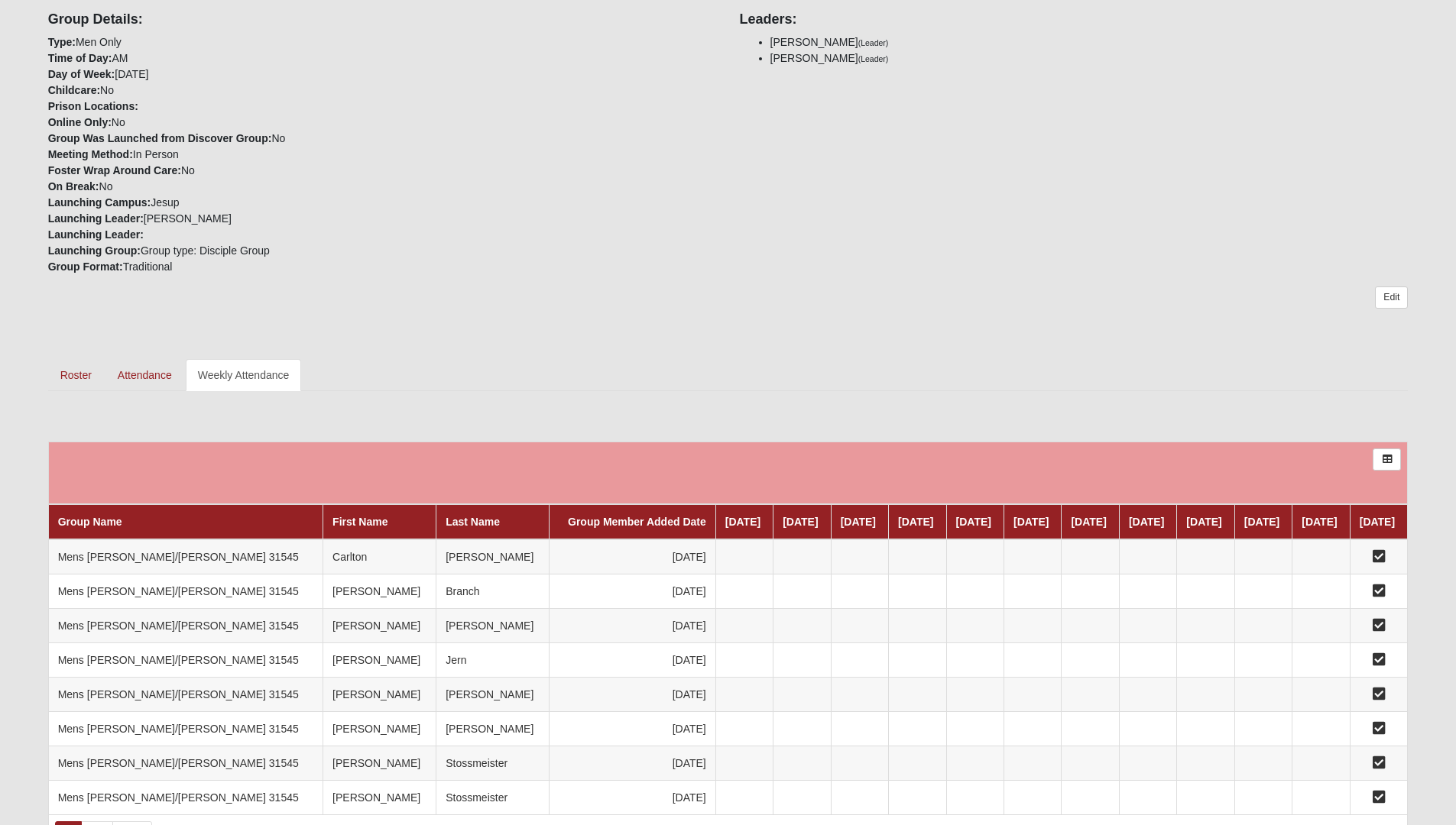
scroll to position [498, 0]
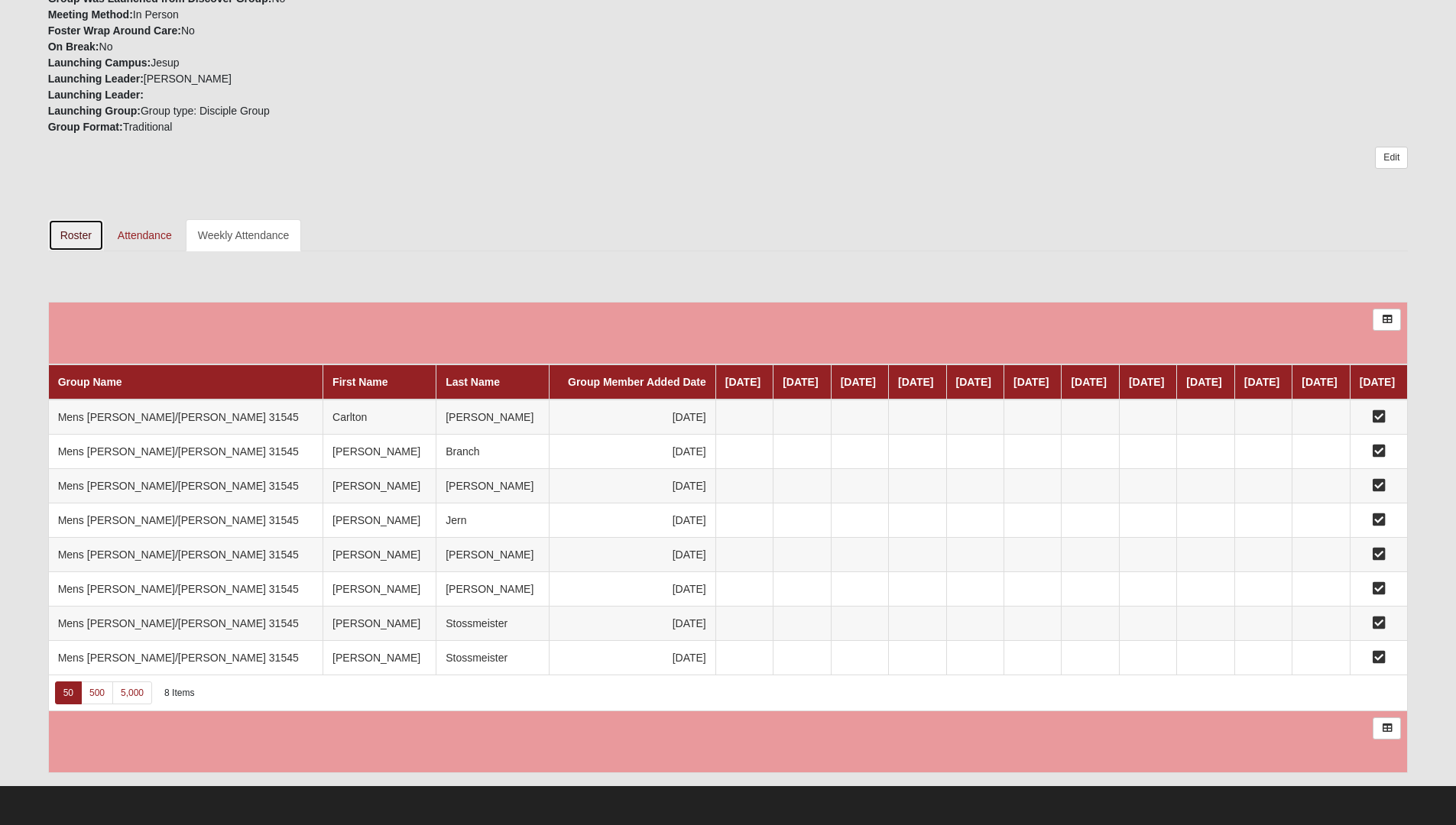
click at [78, 221] on link "Roster" at bounding box center [76, 236] width 56 height 32
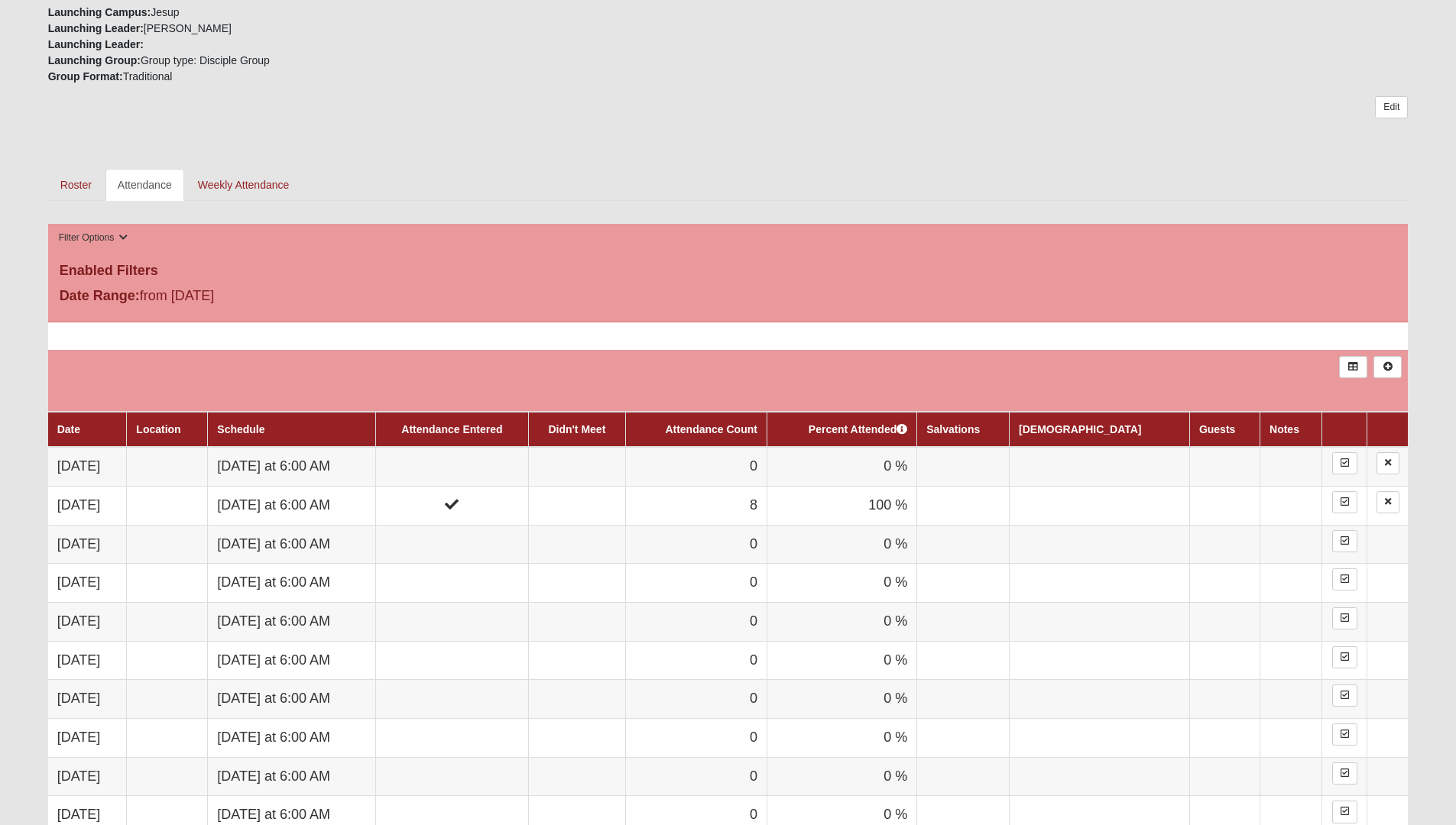
scroll to position [533, 0]
click at [338, 327] on div "Date Location Schedule Attendance Entered Didn't Meet Attendance Count Percent …" at bounding box center [728, 705] width 1361 height 764
click at [332, 335] on div "Date Location Schedule Attendance Entered Didn't Meet Attendance Count Percent …" at bounding box center [728, 705] width 1361 height 764
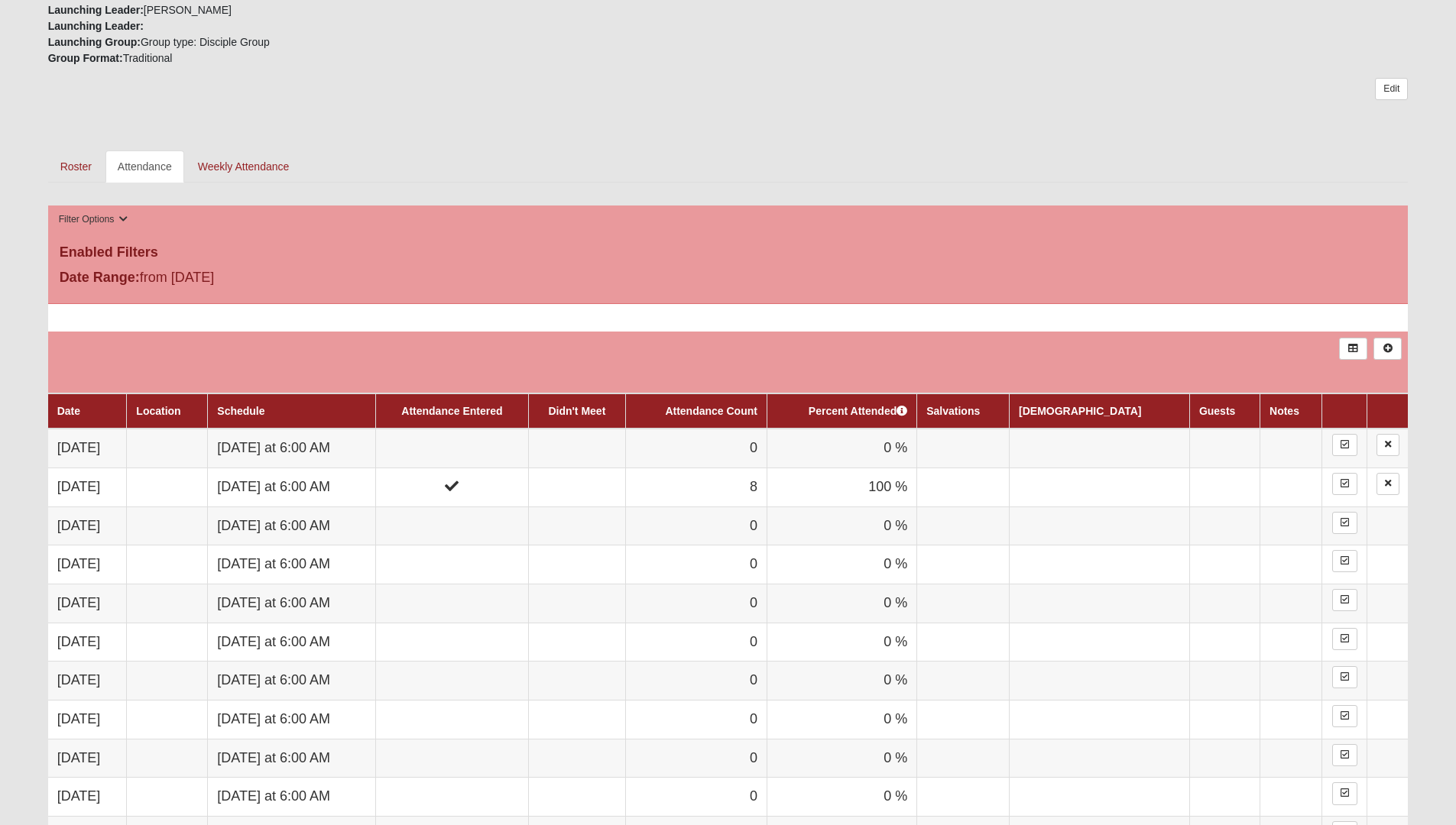
scroll to position [560, 0]
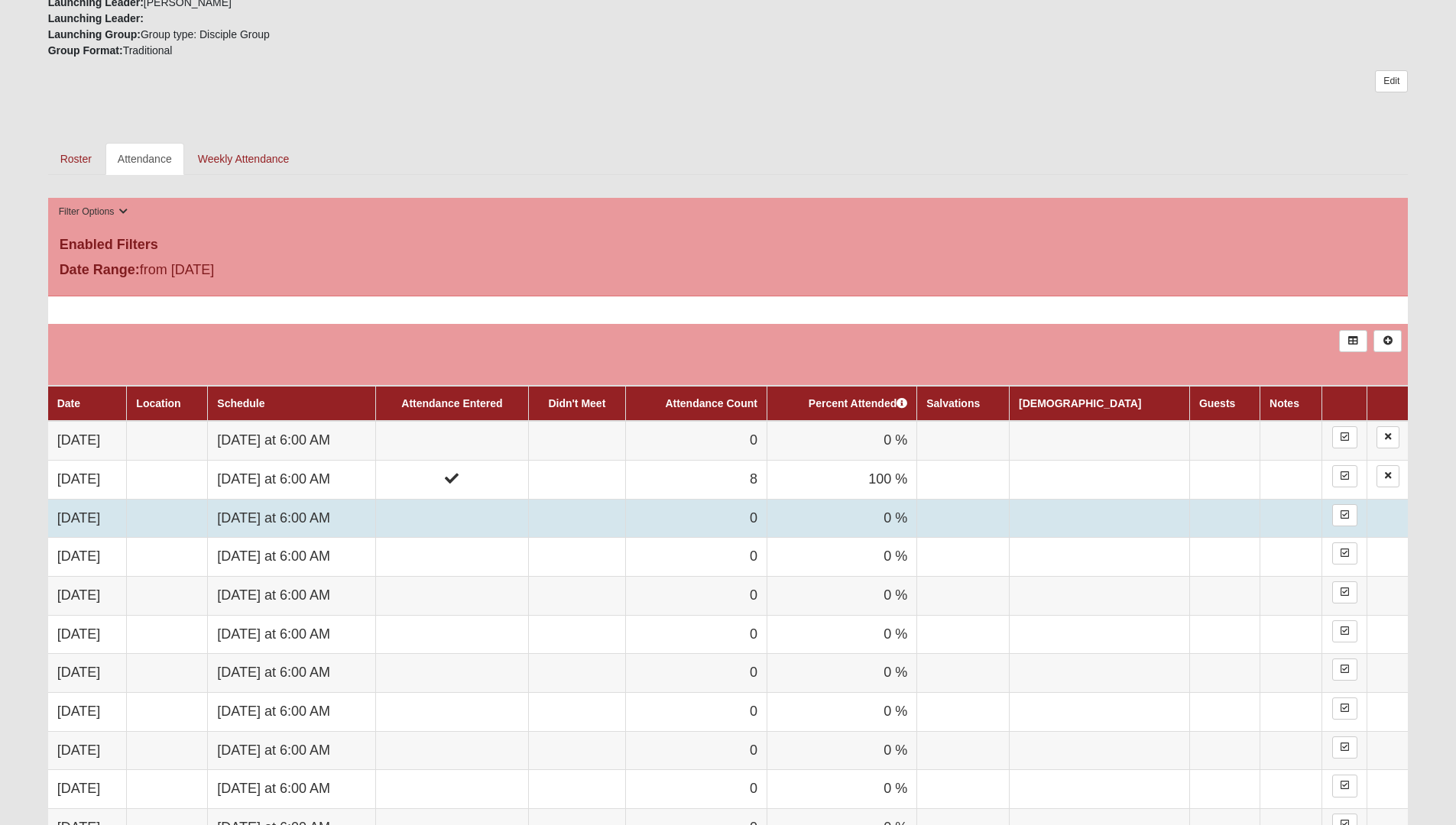
click at [767, 524] on td "0" at bounding box center [696, 519] width 141 height 39
